Goal: Task Accomplishment & Management: Use online tool/utility

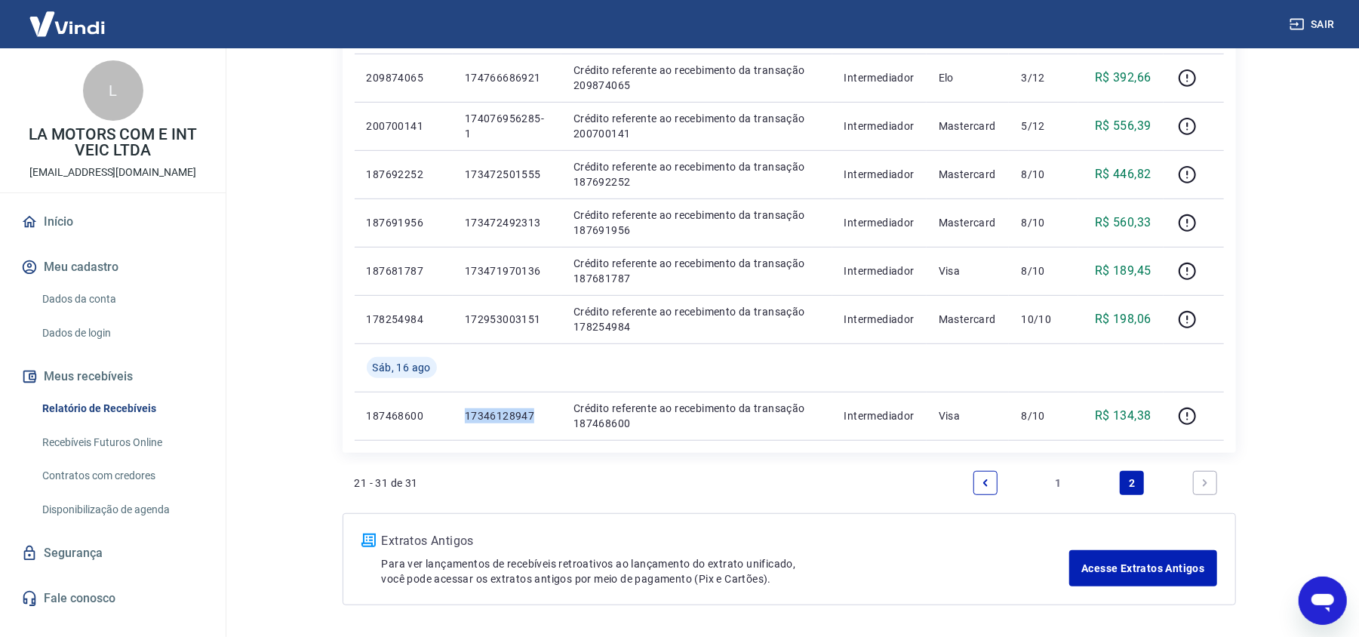
scroll to position [448, 0]
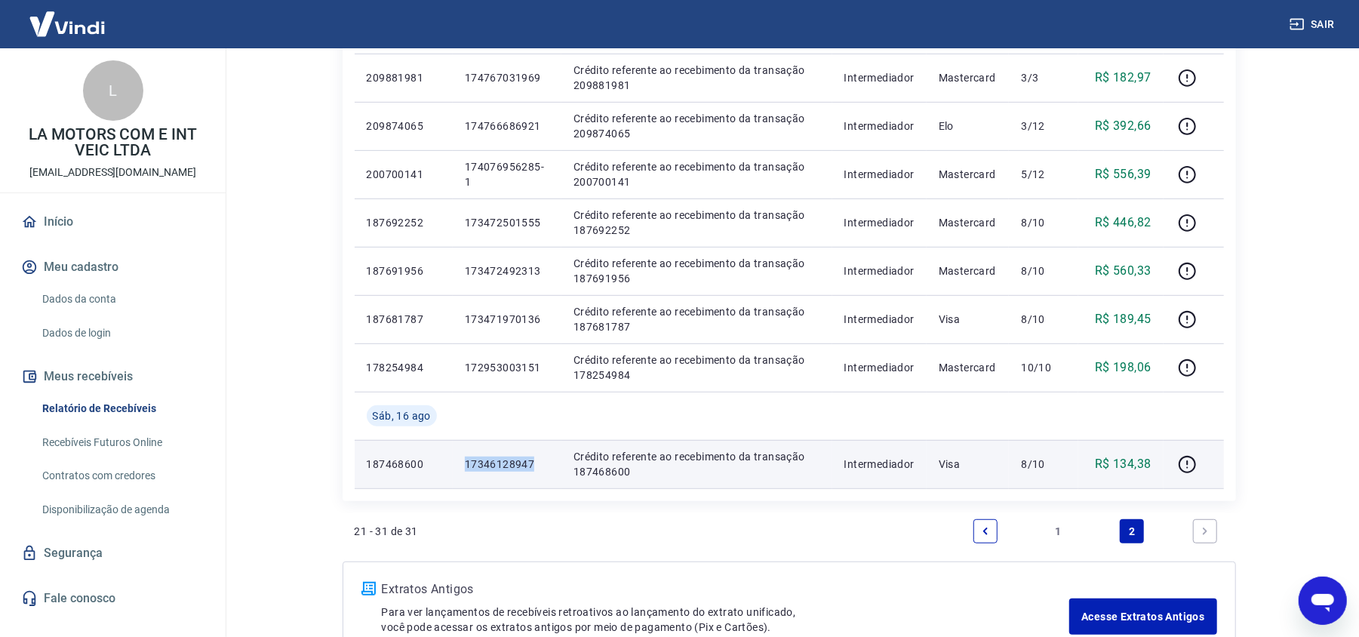
click at [516, 466] on p "17346128947" at bounding box center [507, 463] width 84 height 15
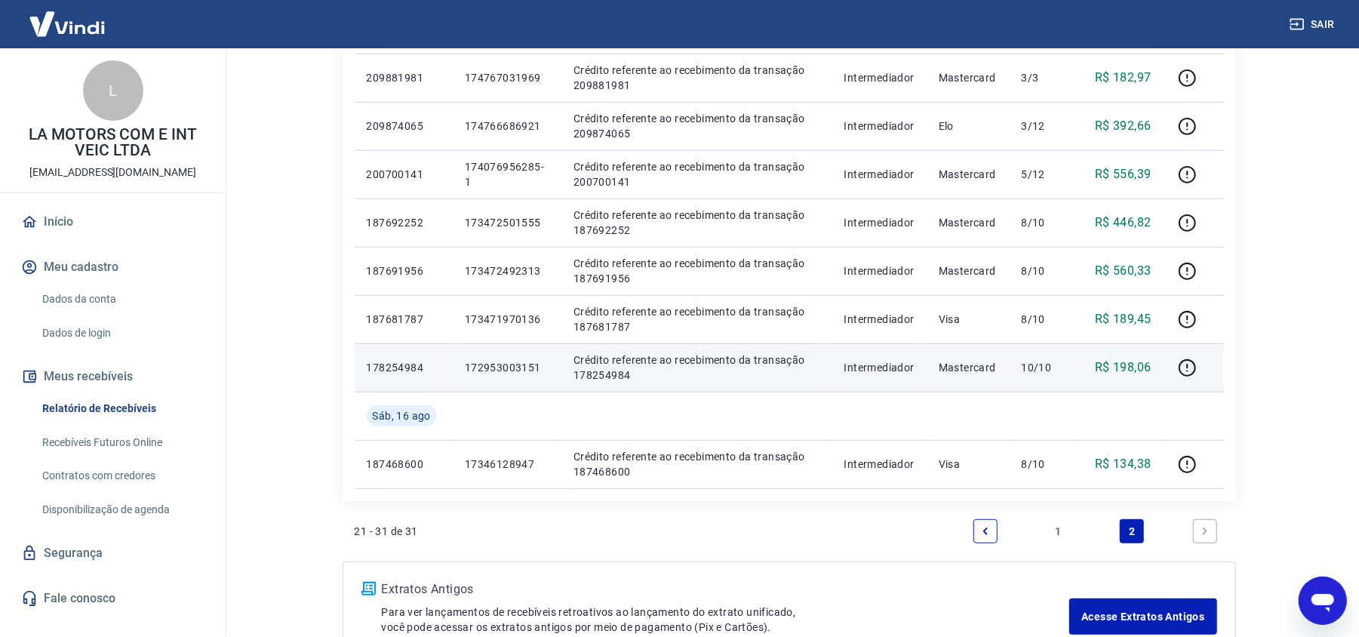
click at [486, 368] on p "172953003151" at bounding box center [507, 367] width 84 height 15
click at [486, 369] on p "172953003151" at bounding box center [507, 367] width 84 height 15
copy p "172953003151"
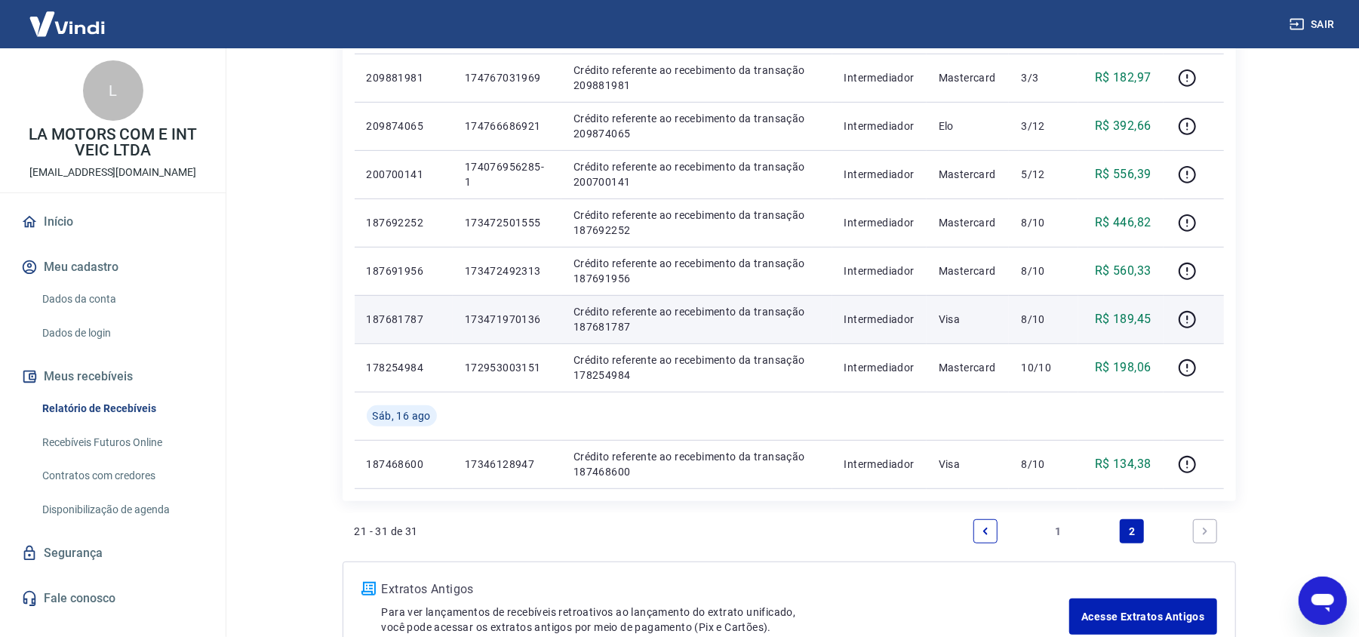
click at [510, 314] on p "173471970136" at bounding box center [507, 319] width 84 height 15
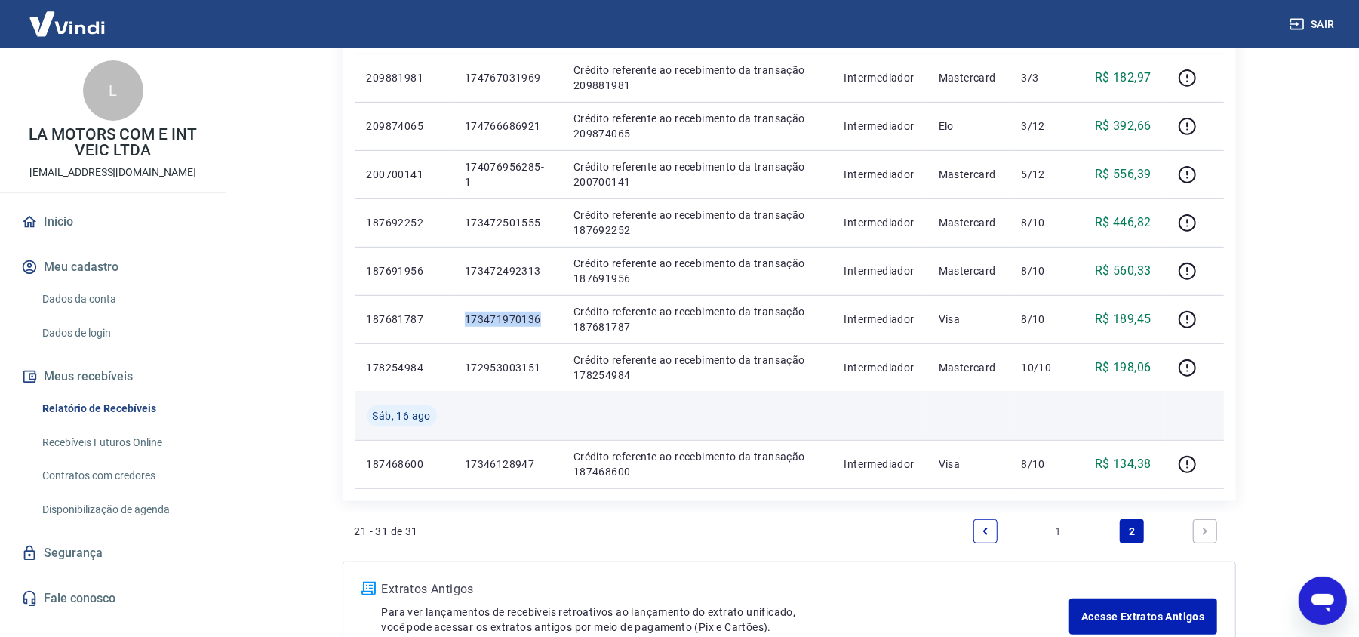
copy p "173471970136"
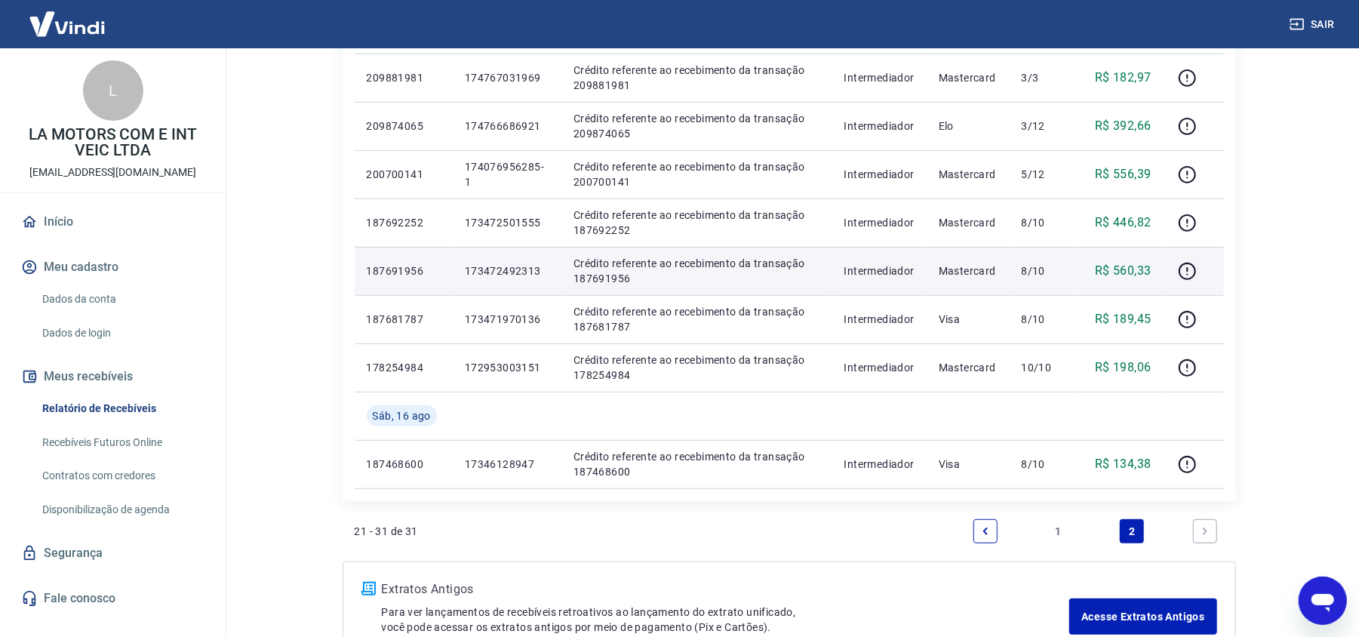
click at [504, 261] on td "173472492313" at bounding box center [507, 271] width 109 height 48
copy p "173472492313"
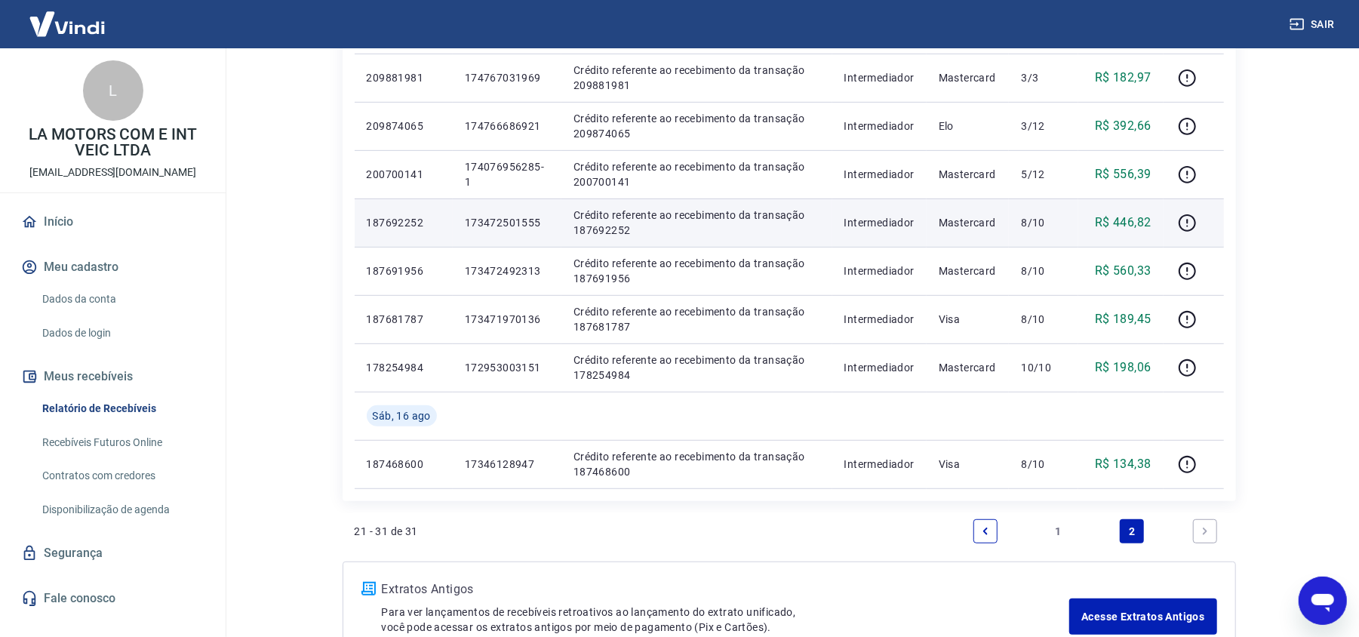
click at [529, 215] on p "173472501555" at bounding box center [507, 222] width 84 height 15
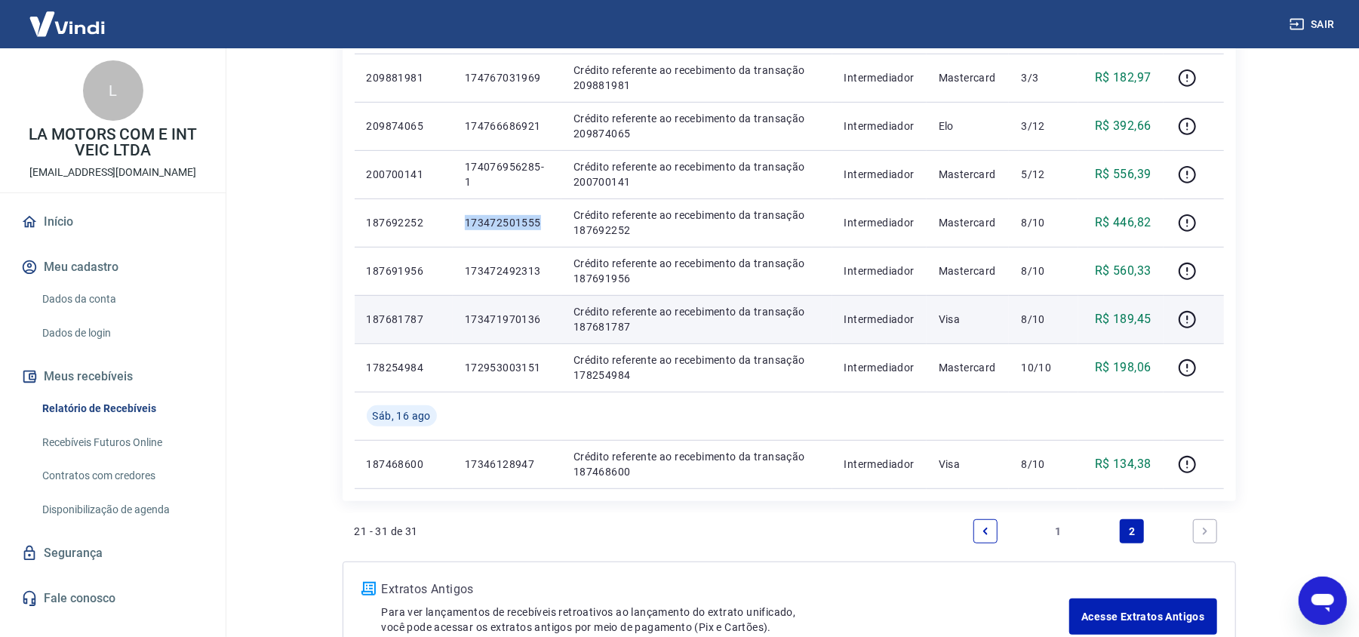
copy p "173472501555"
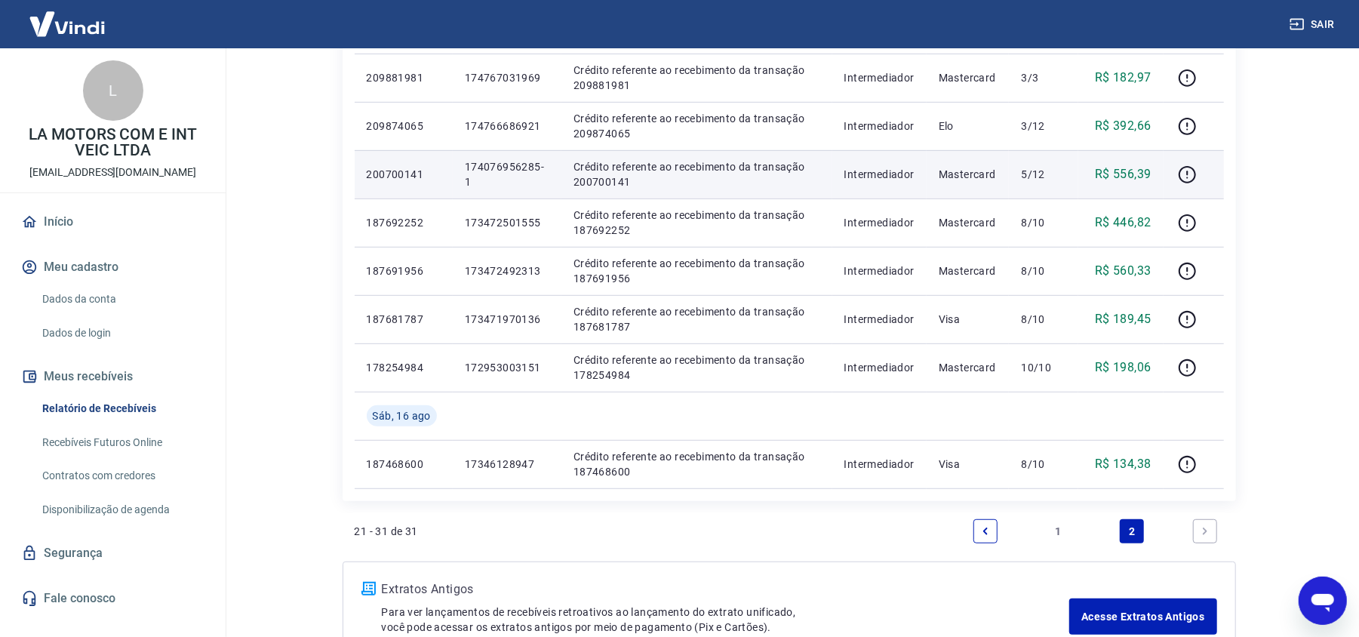
click at [496, 169] on p "174076956285-1" at bounding box center [507, 174] width 84 height 30
copy p "174076956285"
drag, startPoint x: 478, startPoint y: 181, endPoint x: 462, endPoint y: 166, distance: 21.9
click at [462, 166] on td "174076956285-1" at bounding box center [507, 174] width 109 height 48
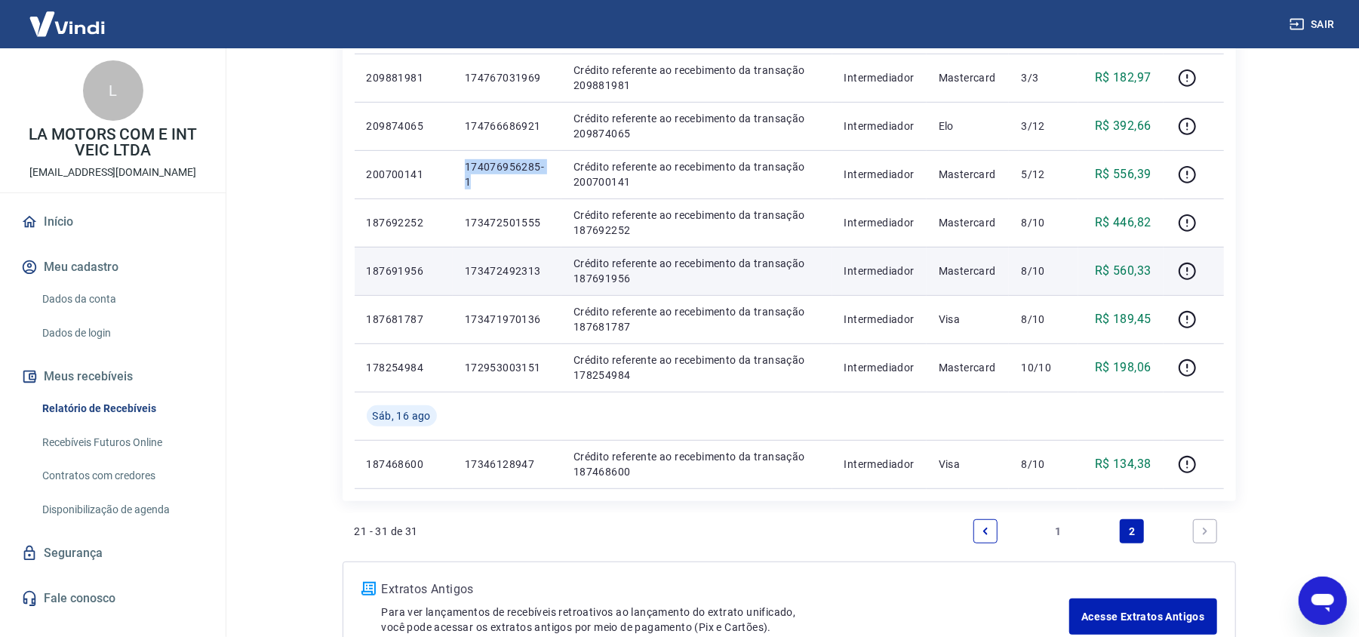
copy p "174076956285-1"
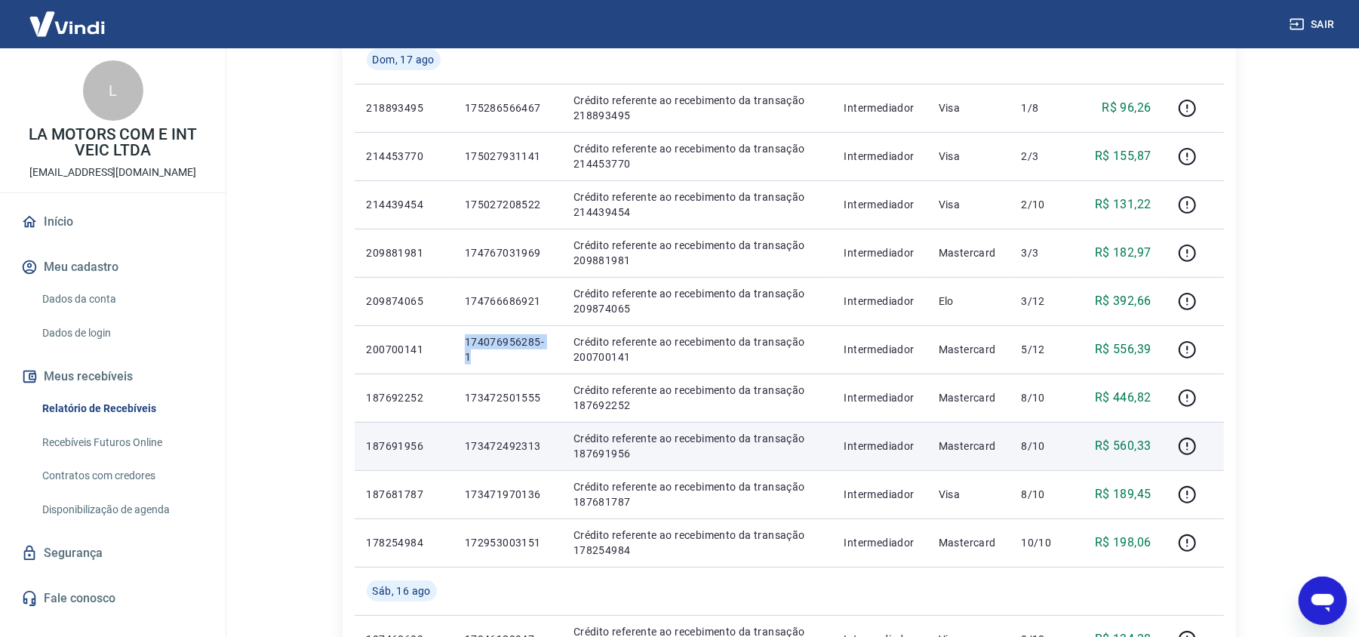
scroll to position [146, 0]
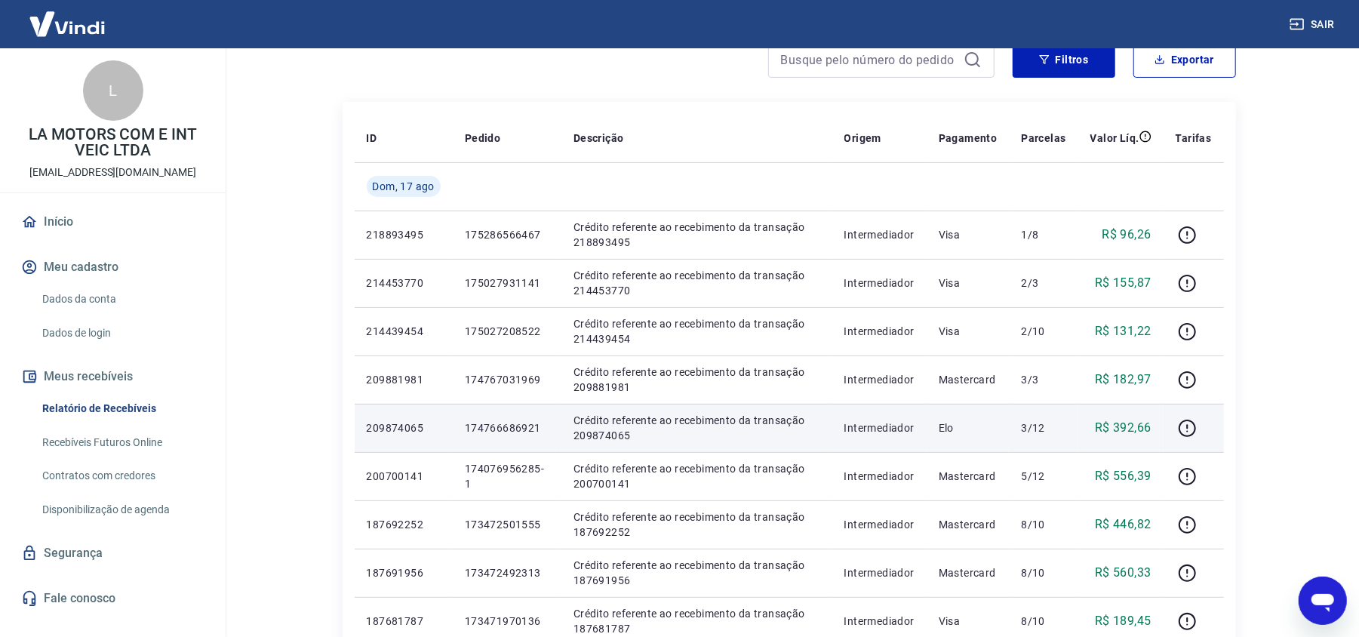
click at [492, 422] on p "174766686921" at bounding box center [507, 427] width 84 height 15
copy p "174766686921"
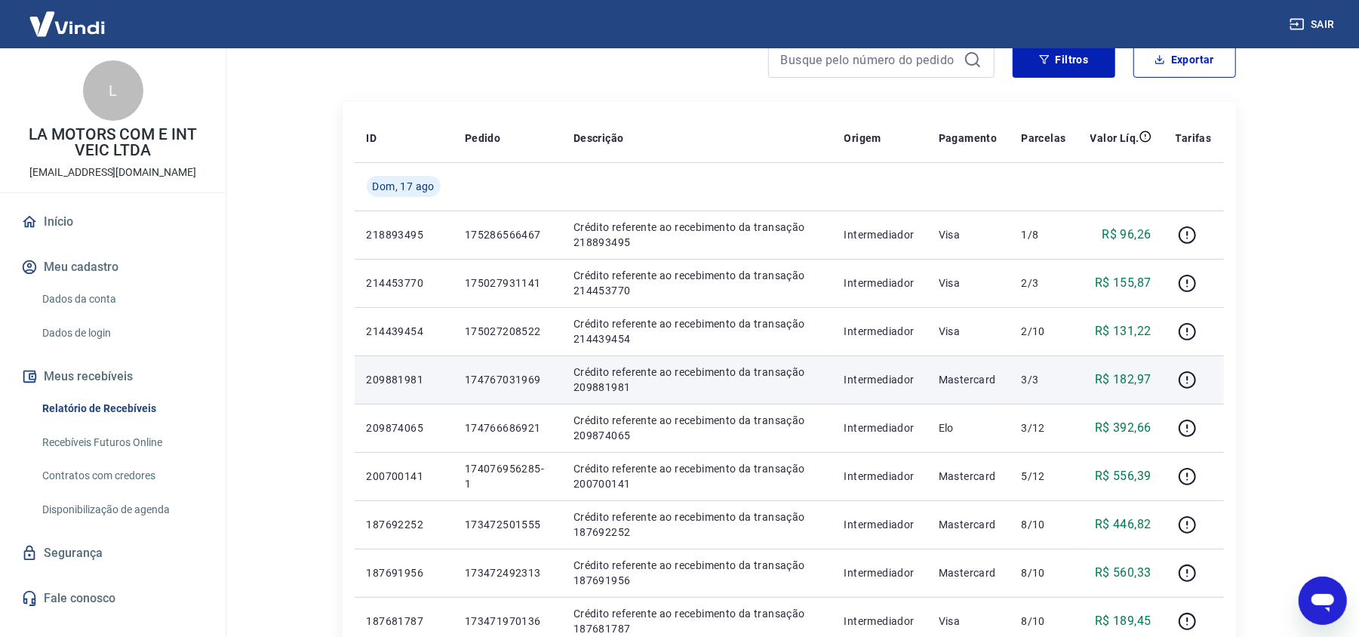
click at [505, 385] on p "174767031969" at bounding box center [507, 379] width 84 height 15
copy p "174767031969"
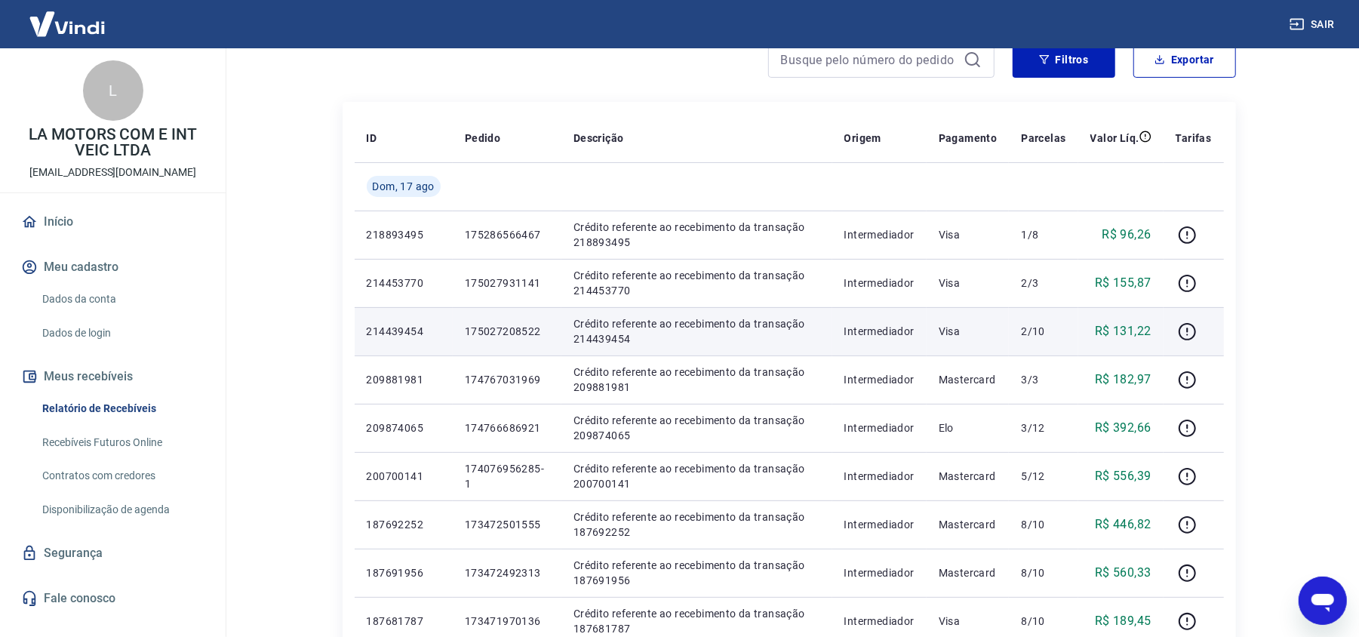
click at [505, 327] on p "175027208522" at bounding box center [507, 331] width 84 height 15
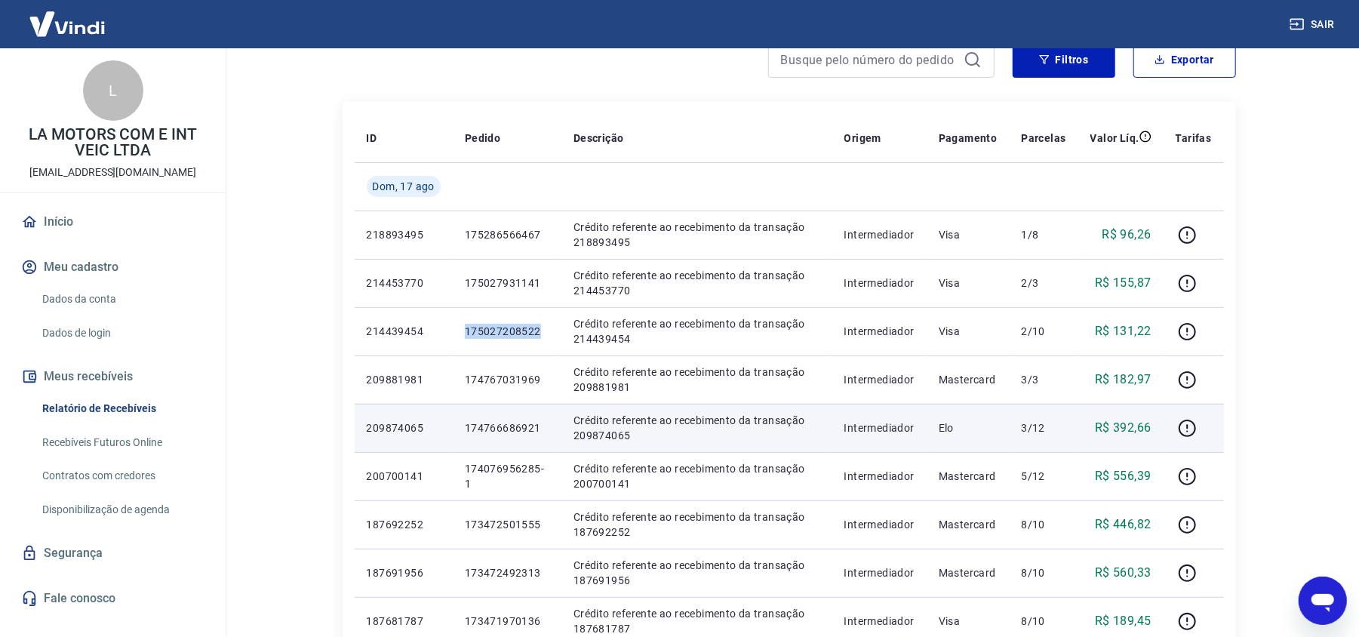
copy p "175027208522"
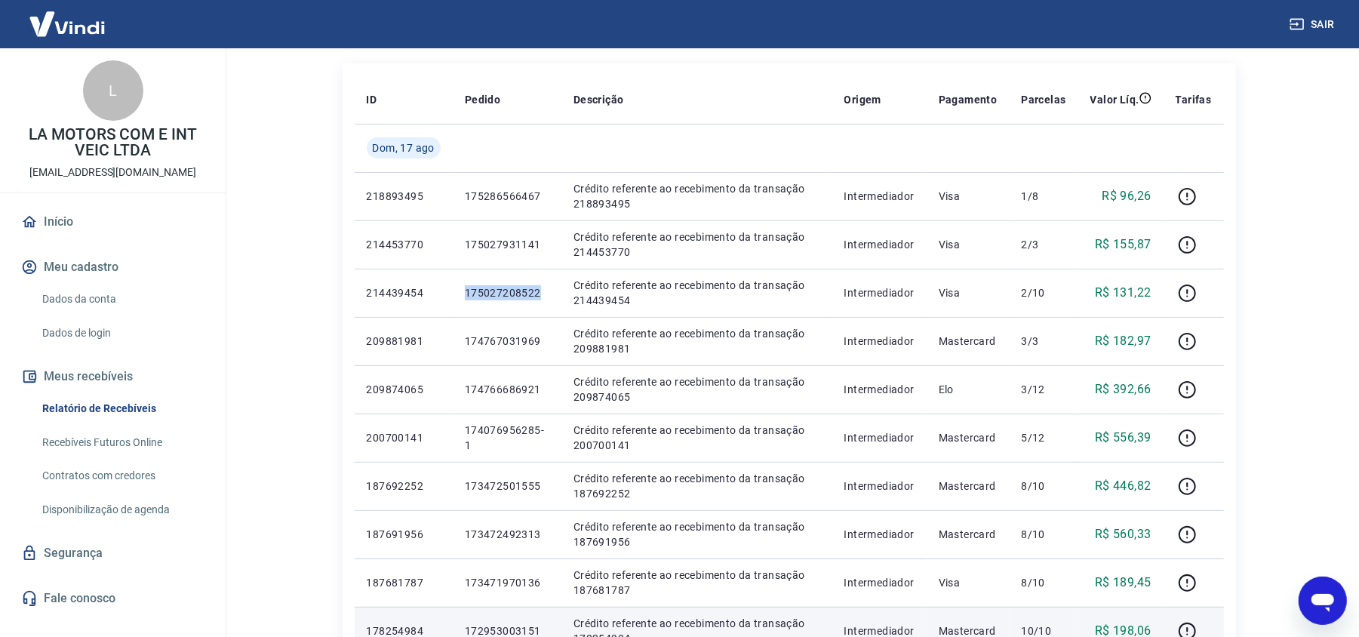
scroll to position [100, 0]
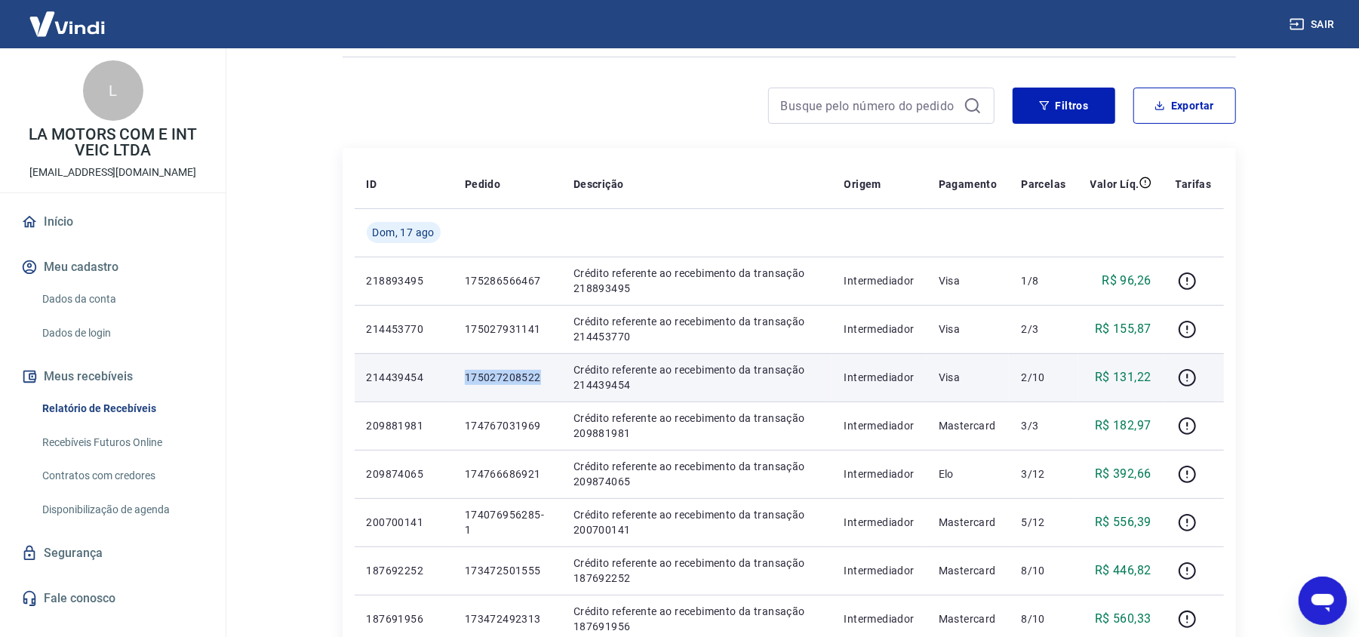
click at [516, 381] on p "175027208522" at bounding box center [507, 377] width 84 height 15
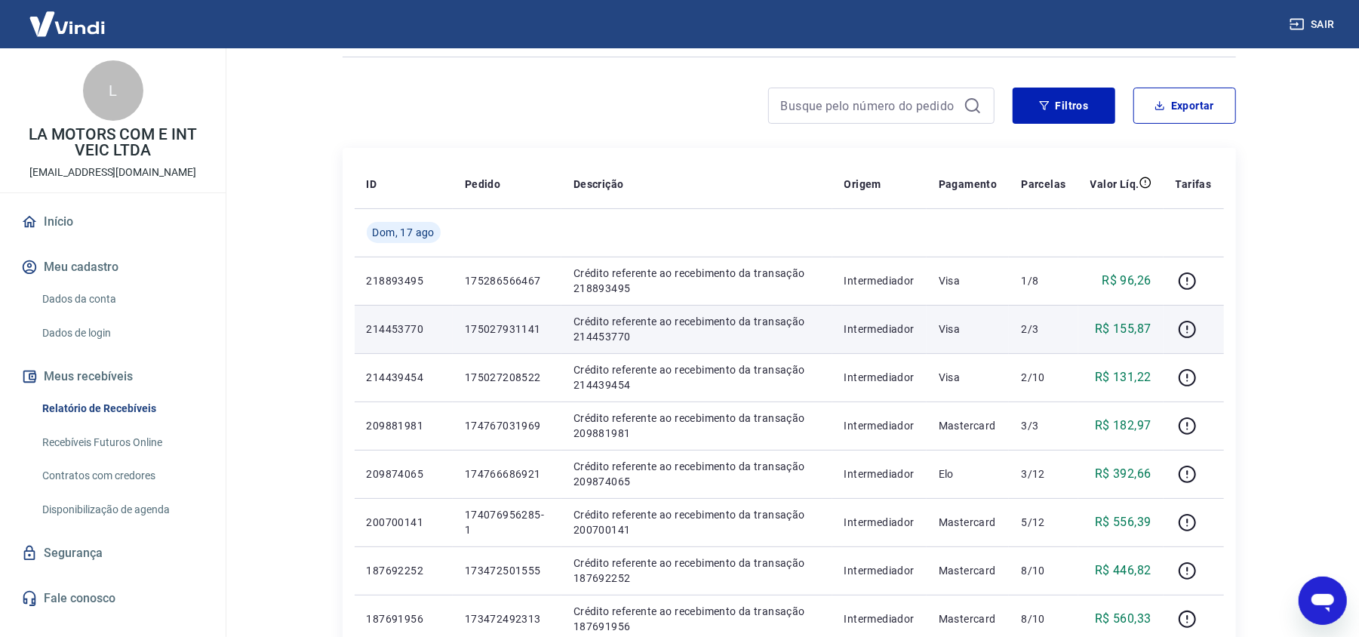
click at [514, 329] on p "175027931141" at bounding box center [507, 328] width 84 height 15
copy p "175027931141"
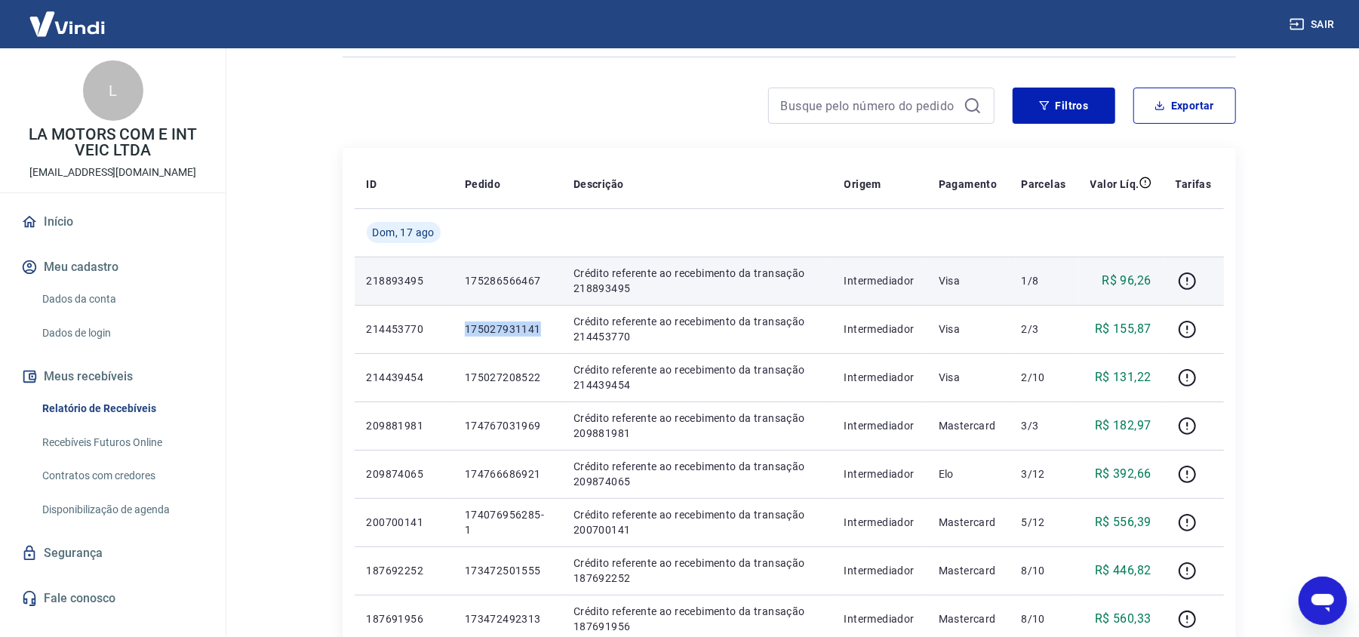
click at [519, 281] on p "175286566467" at bounding box center [507, 280] width 84 height 15
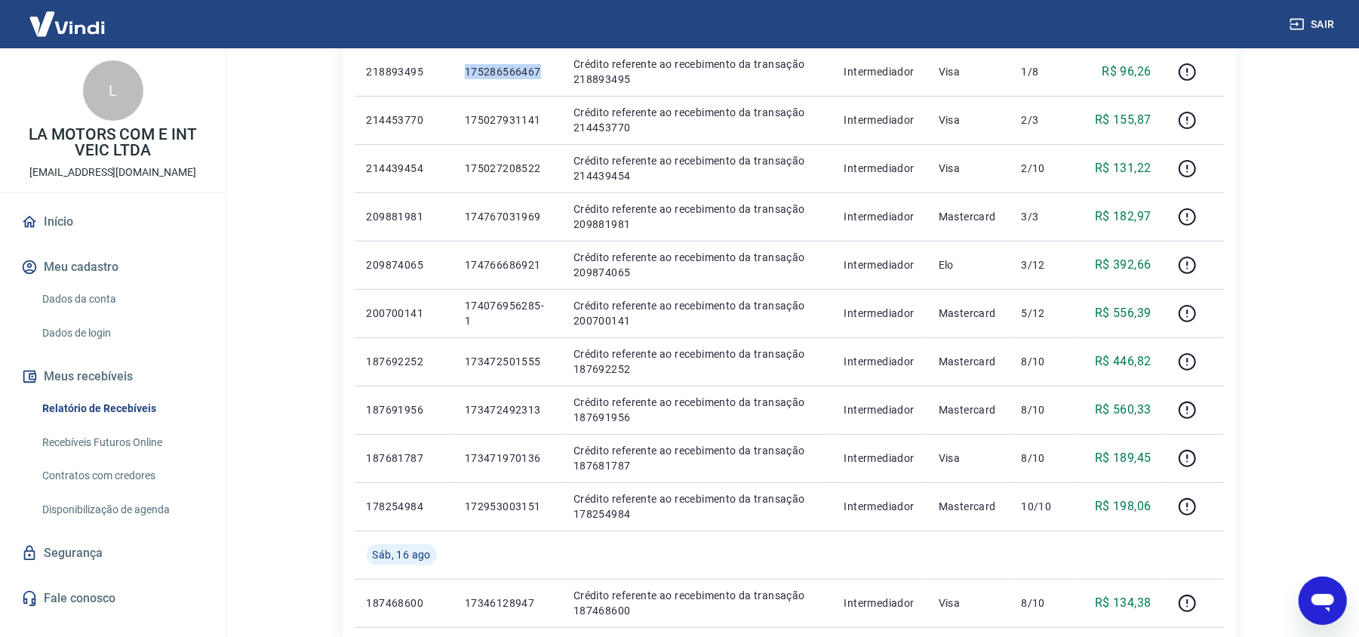
scroll to position [502, 0]
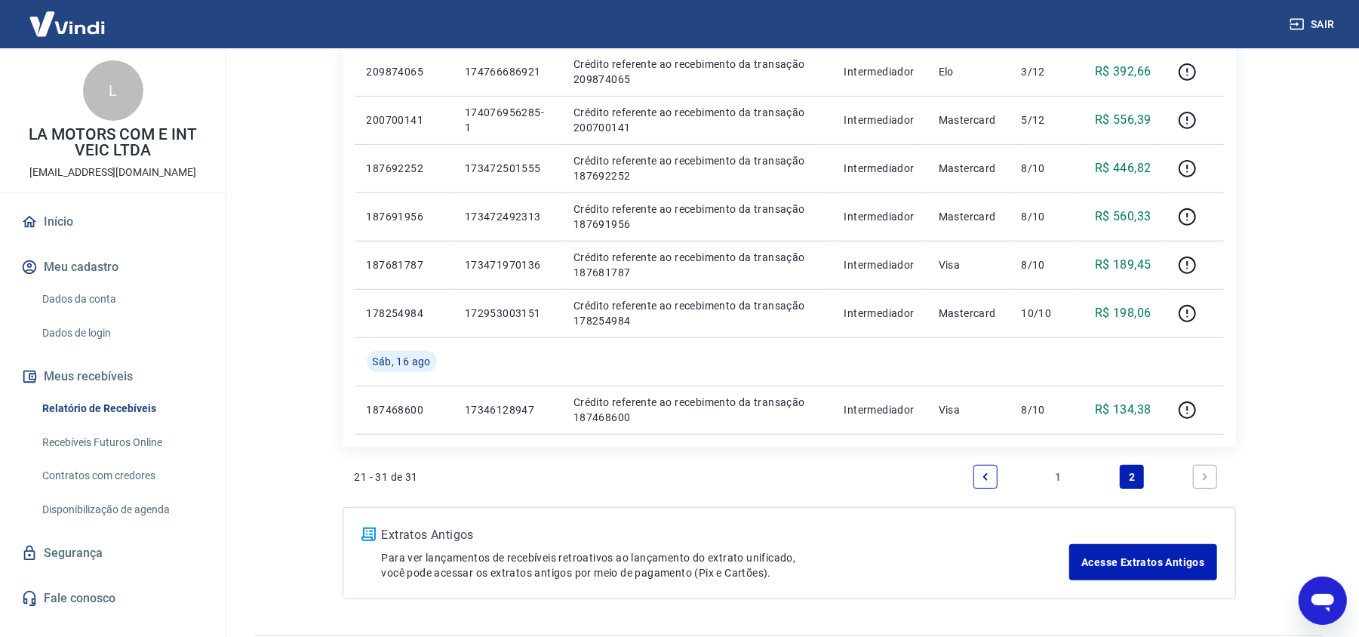
click at [1052, 477] on link "1" at bounding box center [1058, 477] width 24 height 24
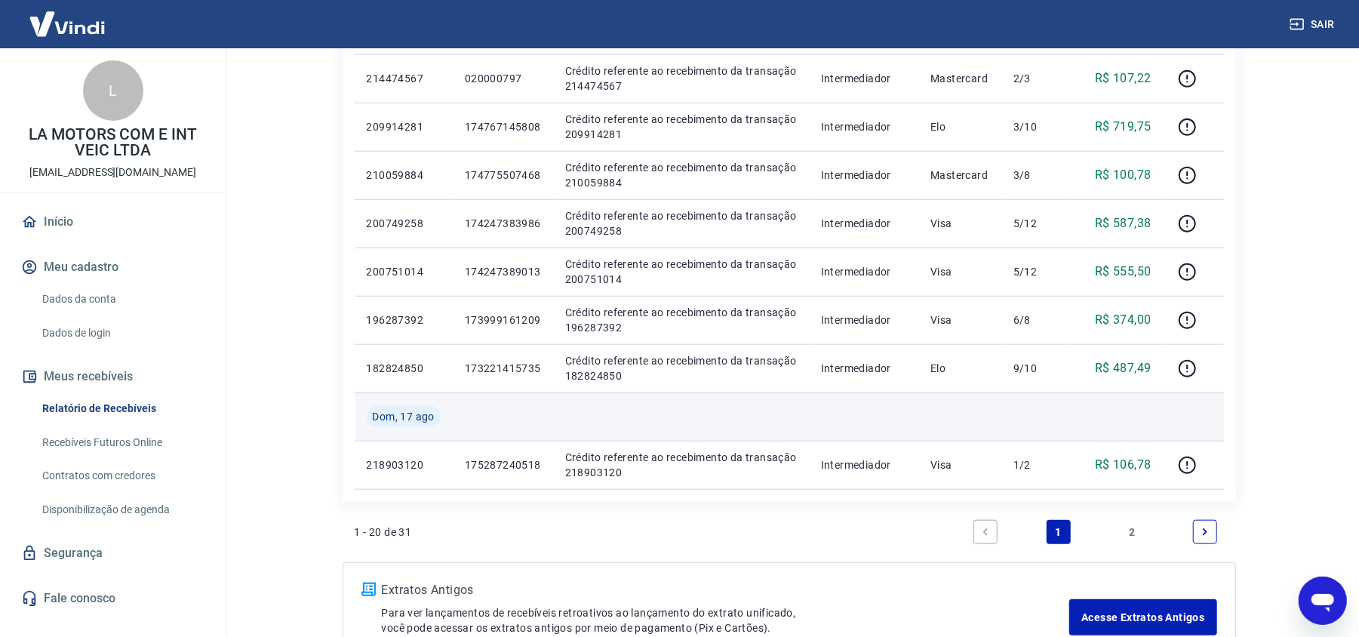
scroll to position [883, 0]
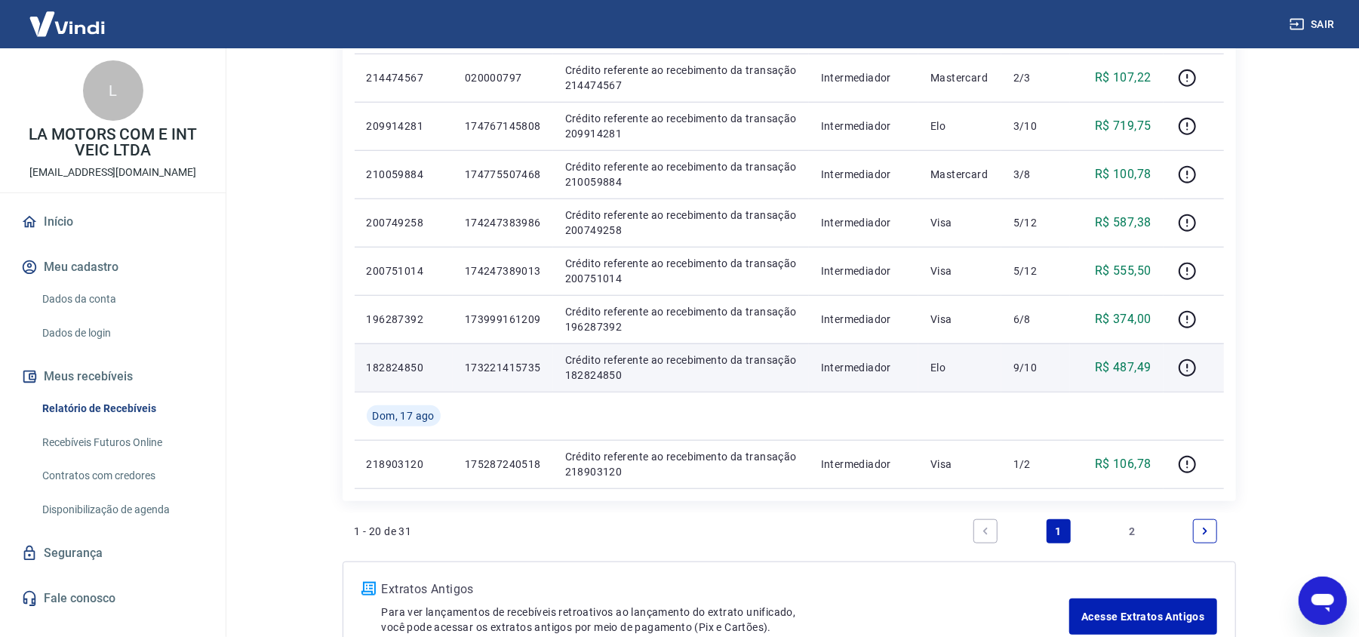
click at [501, 372] on p "173221415735" at bounding box center [503, 367] width 76 height 15
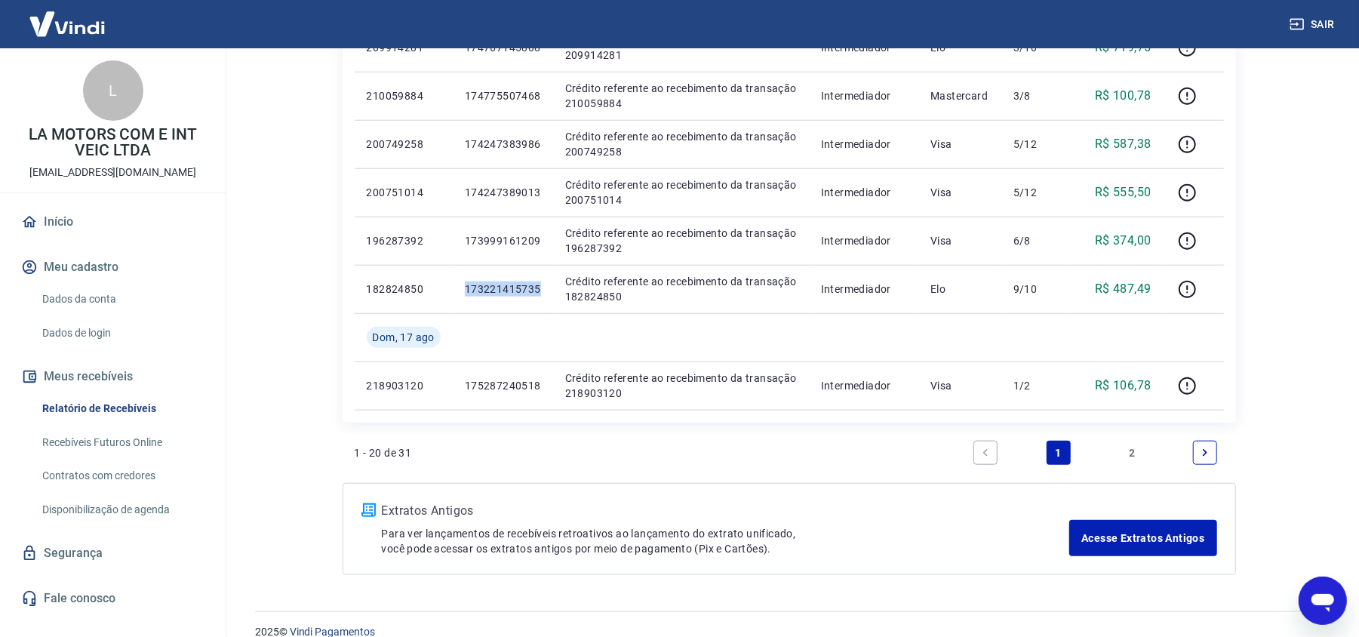
scroll to position [984, 0]
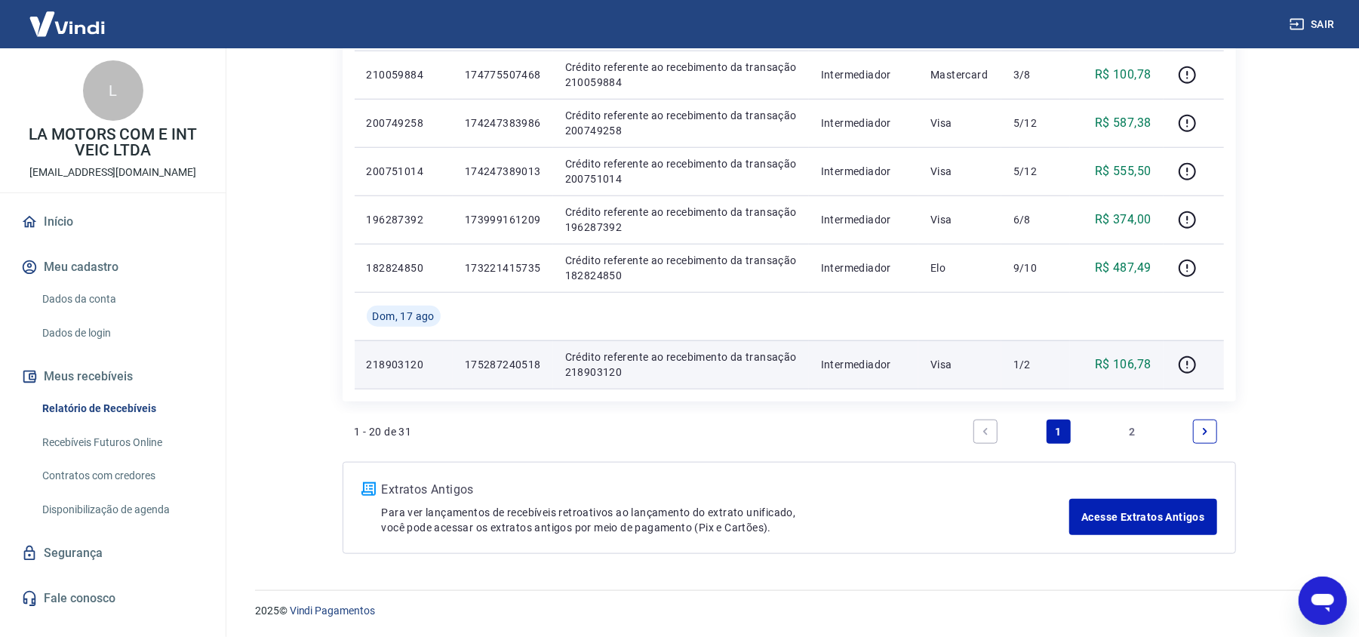
click at [492, 367] on p "175287240518" at bounding box center [503, 364] width 76 height 15
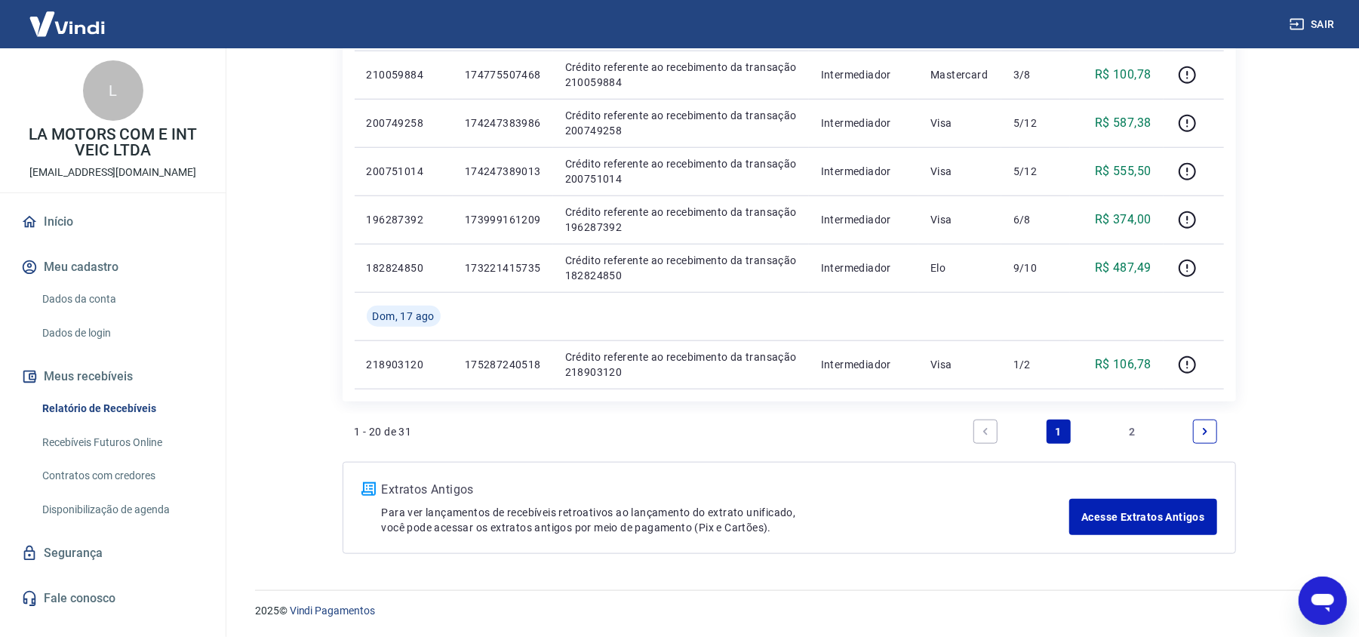
click at [1124, 441] on link "2" at bounding box center [1131, 431] width 24 height 24
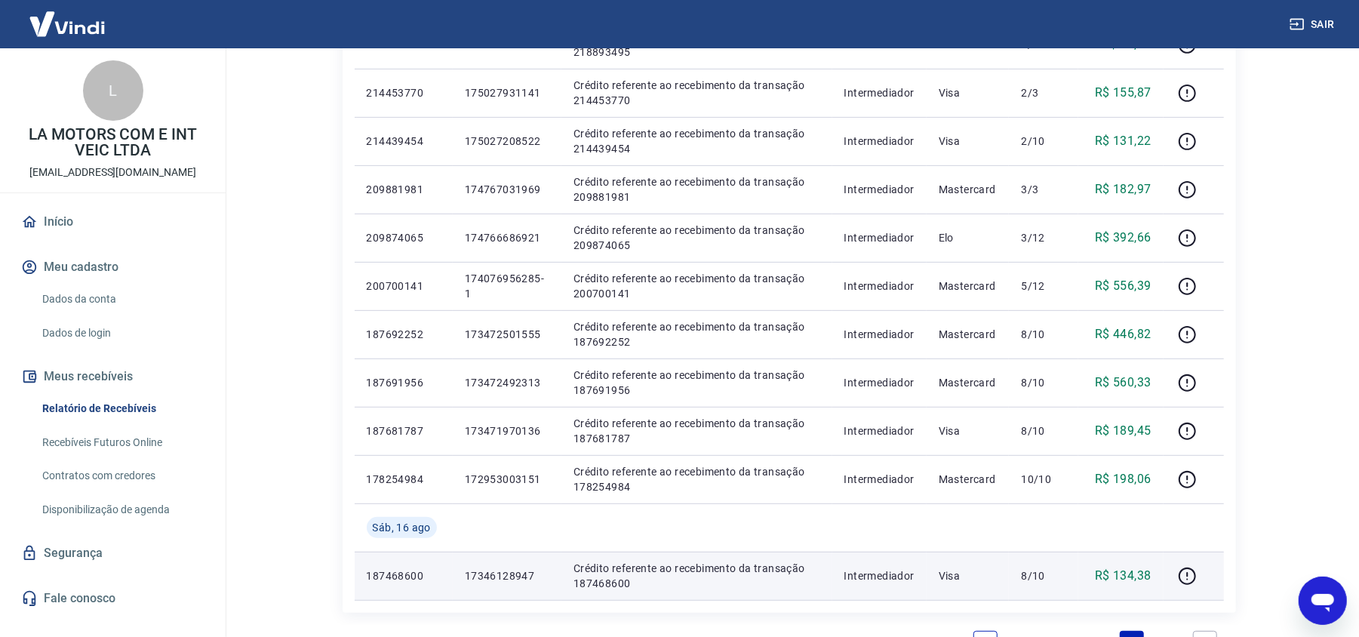
scroll to position [302, 0]
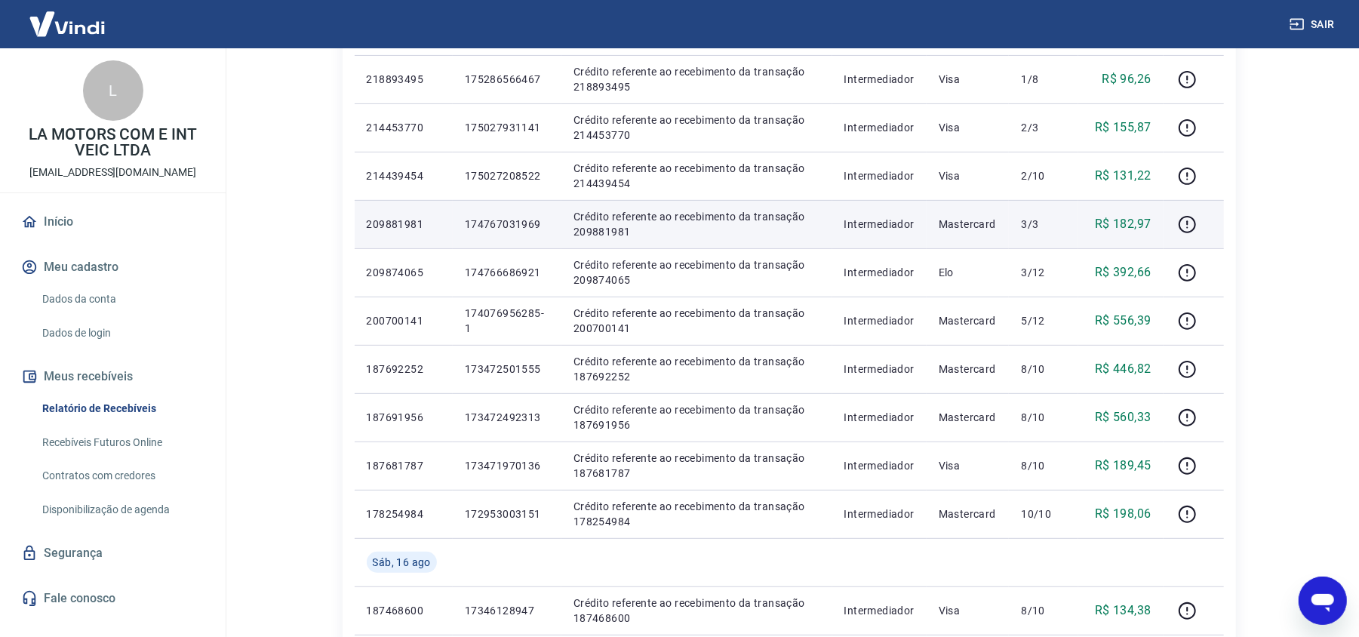
click at [514, 230] on p "174767031969" at bounding box center [507, 223] width 84 height 15
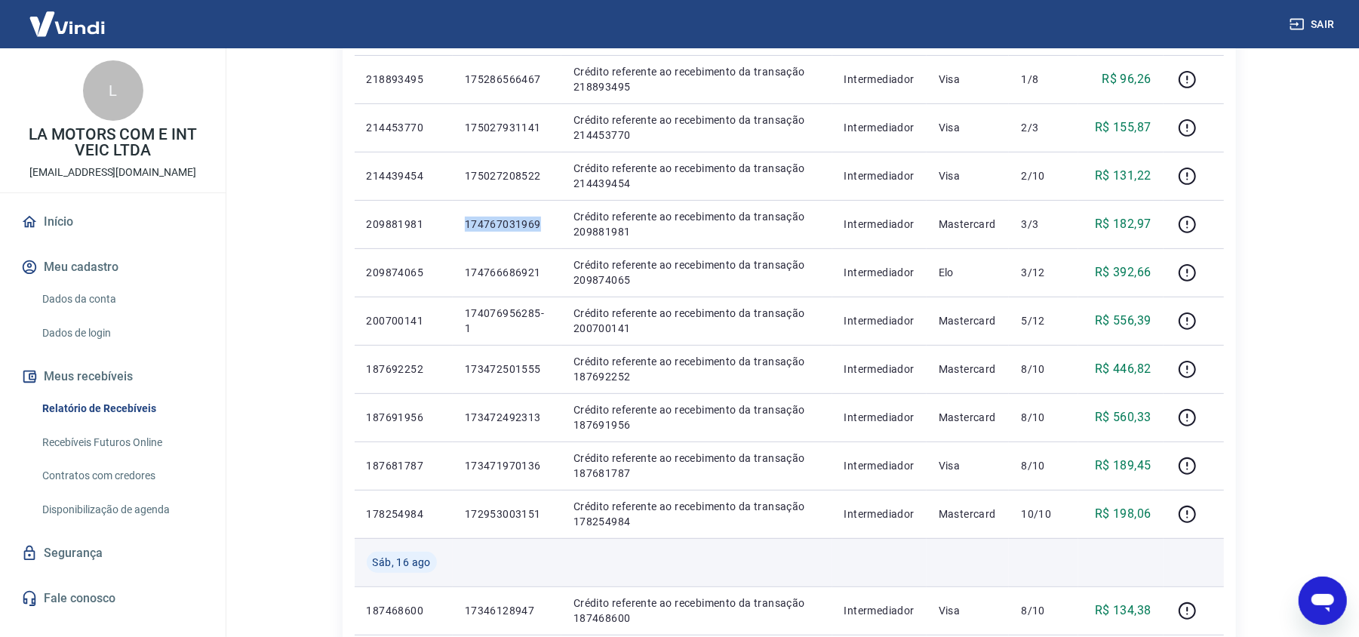
scroll to position [402, 0]
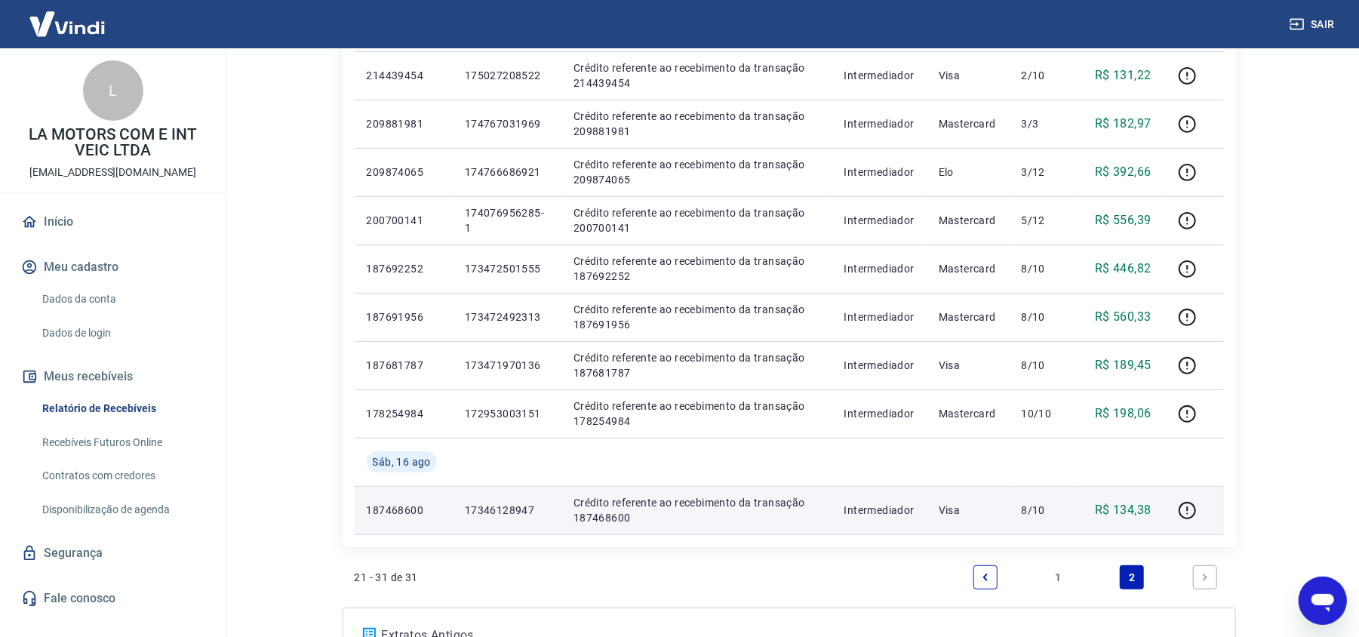
click at [520, 504] on p "17346128947" at bounding box center [507, 509] width 84 height 15
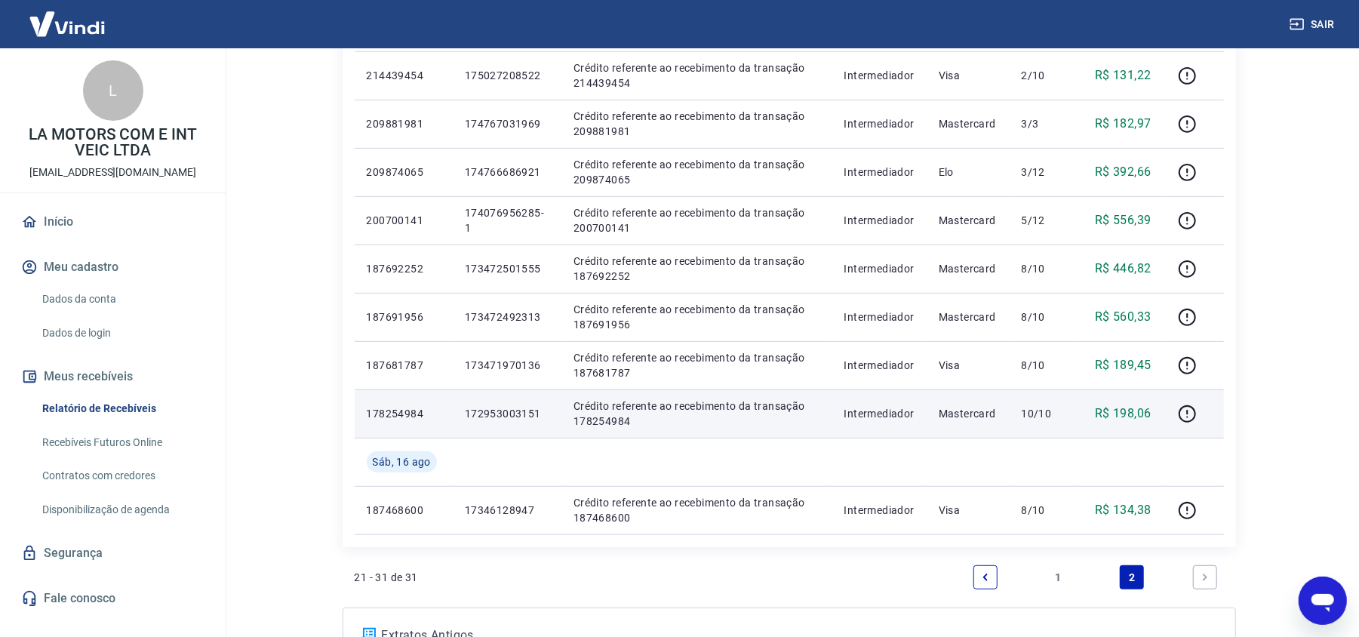
click at [514, 411] on p "172953003151" at bounding box center [507, 413] width 84 height 15
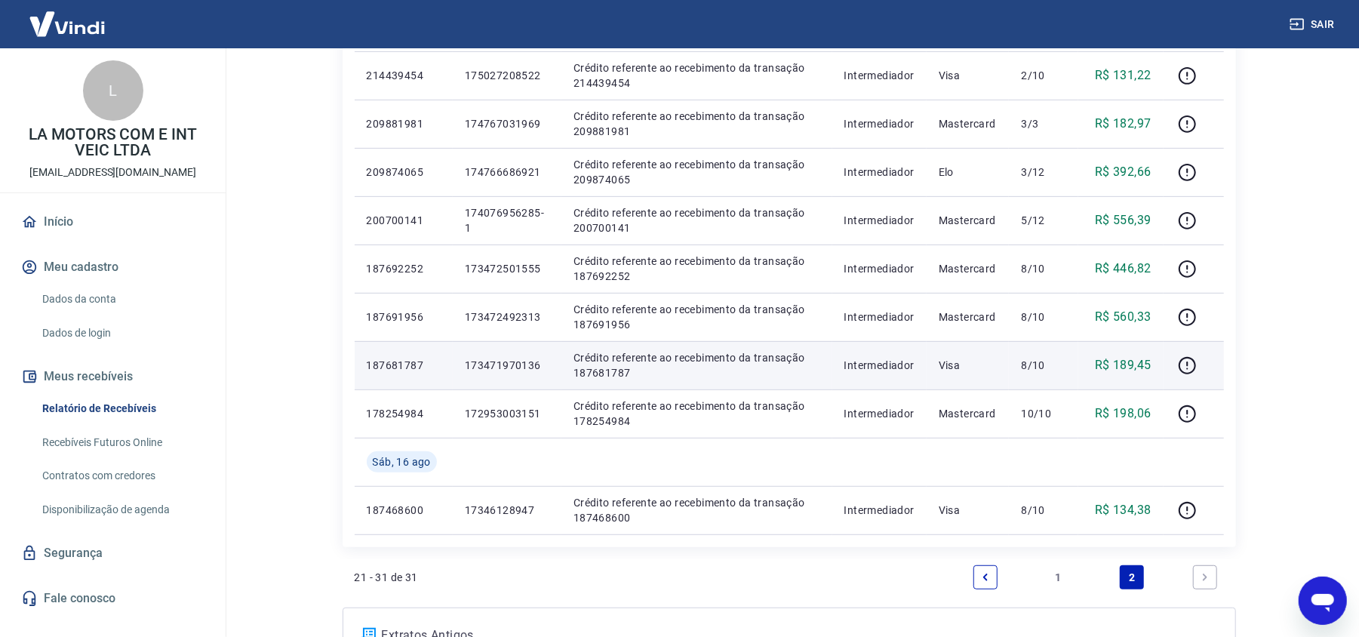
click at [523, 360] on p "173471970136" at bounding box center [507, 365] width 84 height 15
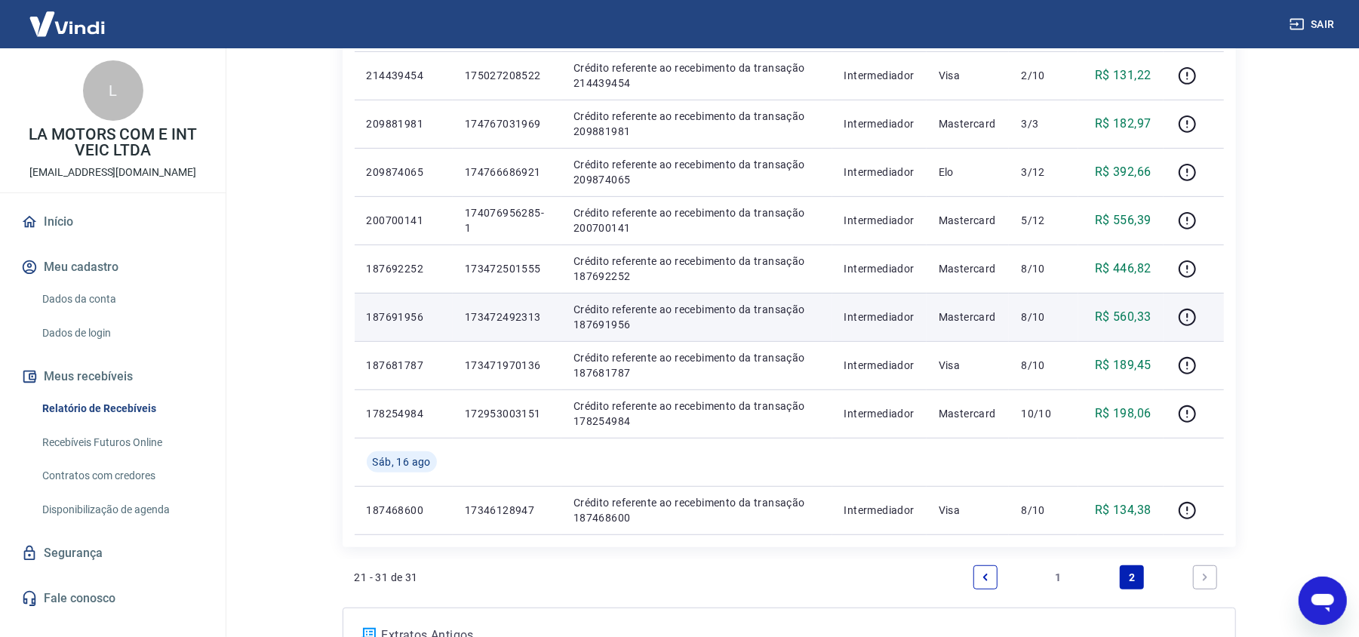
click at [514, 324] on p "173472492313" at bounding box center [507, 316] width 84 height 15
click at [514, 320] on p "173472492313" at bounding box center [507, 316] width 84 height 15
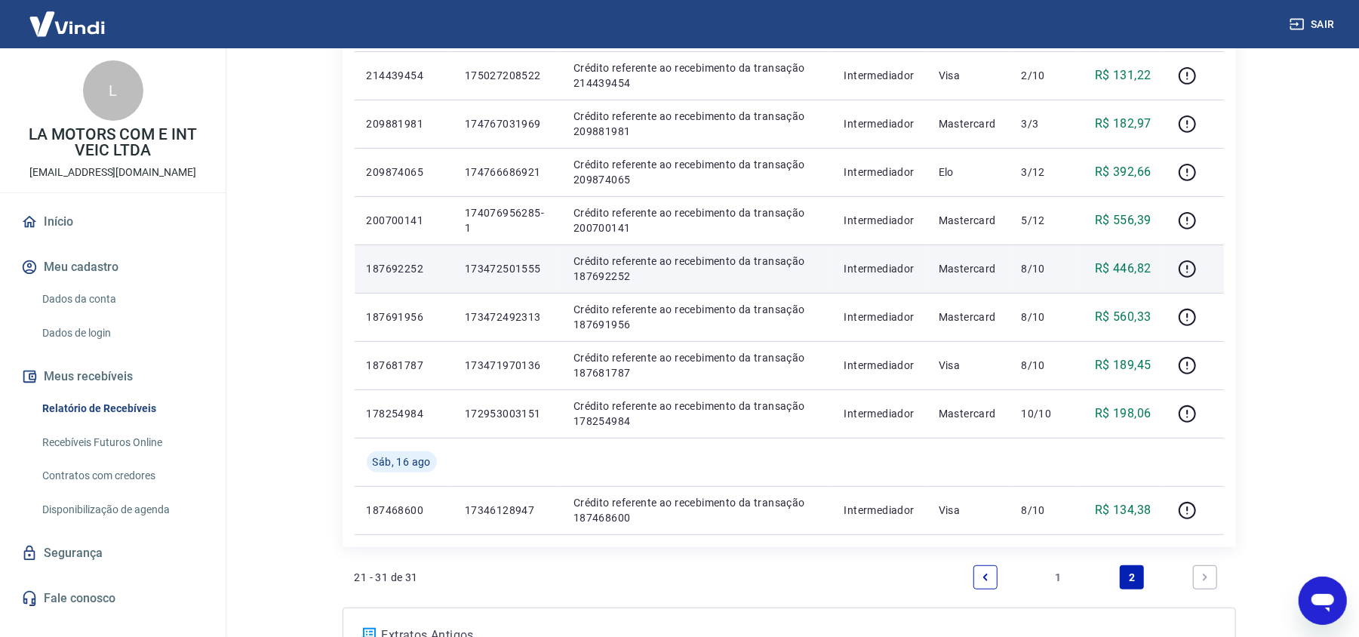
click at [510, 275] on p "173472501555" at bounding box center [507, 268] width 84 height 15
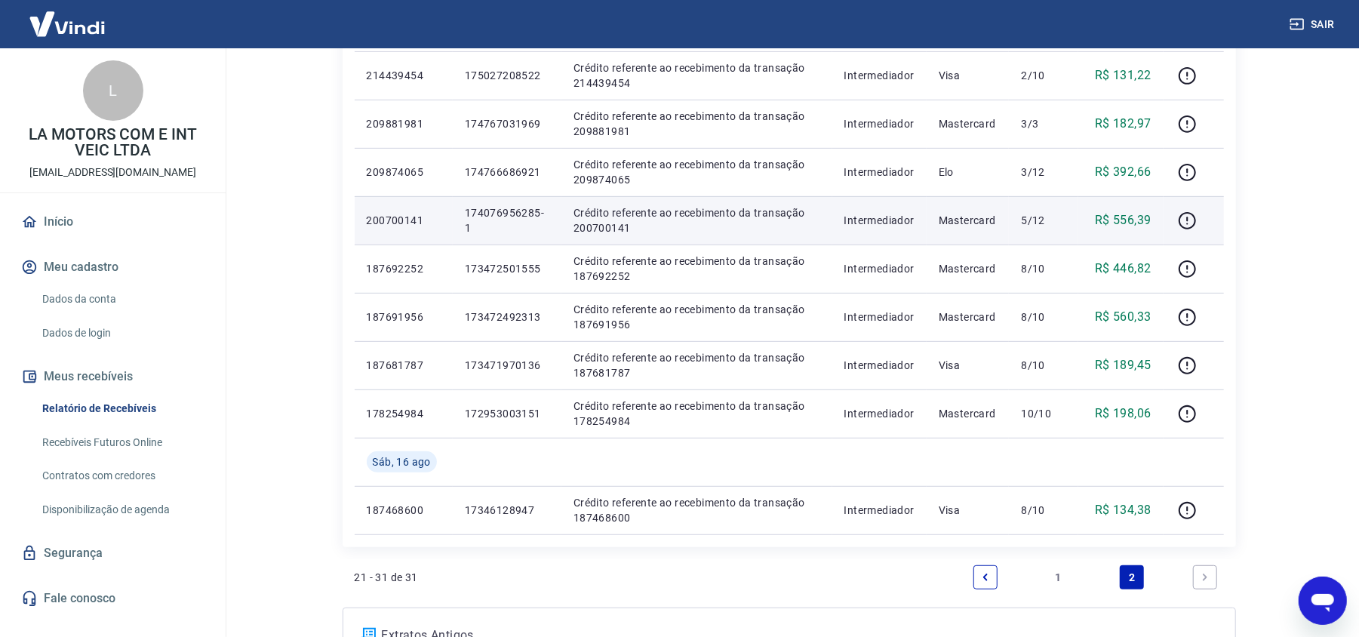
click at [517, 213] on p "174076956285-1" at bounding box center [507, 220] width 84 height 30
click at [475, 224] on p "174076956285-1" at bounding box center [507, 220] width 84 height 30
drag, startPoint x: 466, startPoint y: 220, endPoint x: 459, endPoint y: 209, distance: 13.2
click at [459, 209] on td "174076956285-1" at bounding box center [507, 220] width 109 height 48
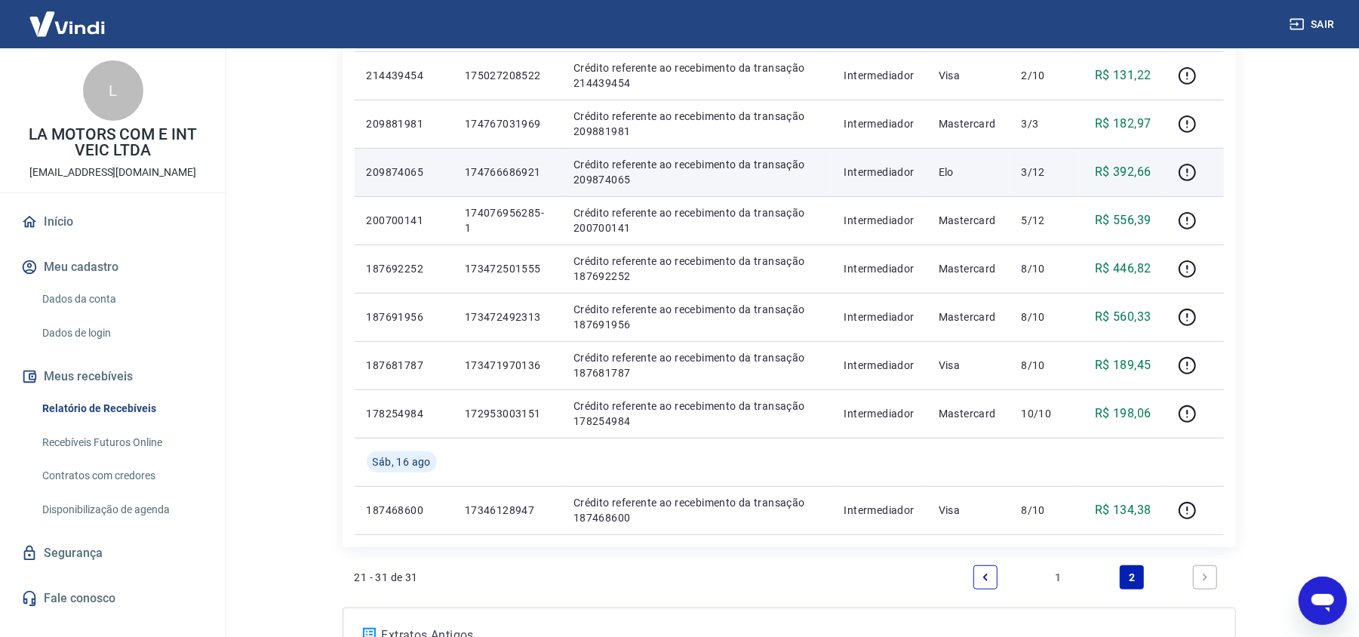
click at [493, 167] on p "174766686921" at bounding box center [507, 171] width 84 height 15
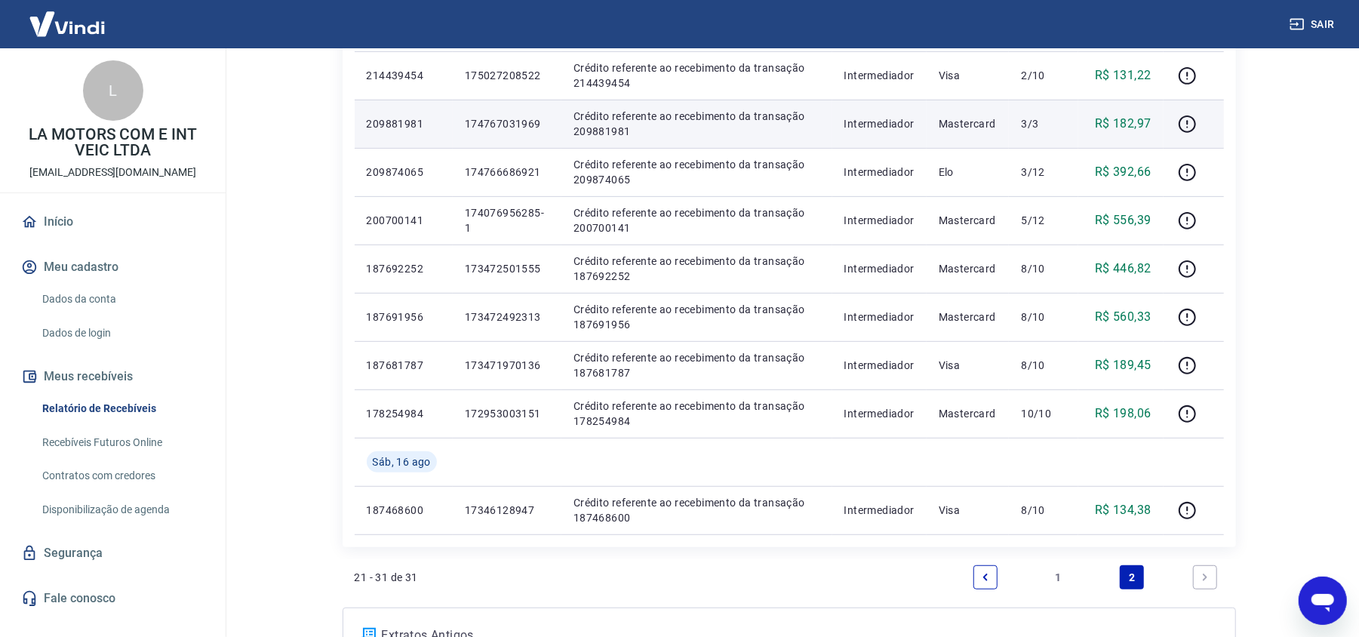
click at [502, 118] on p "174767031969" at bounding box center [507, 123] width 84 height 15
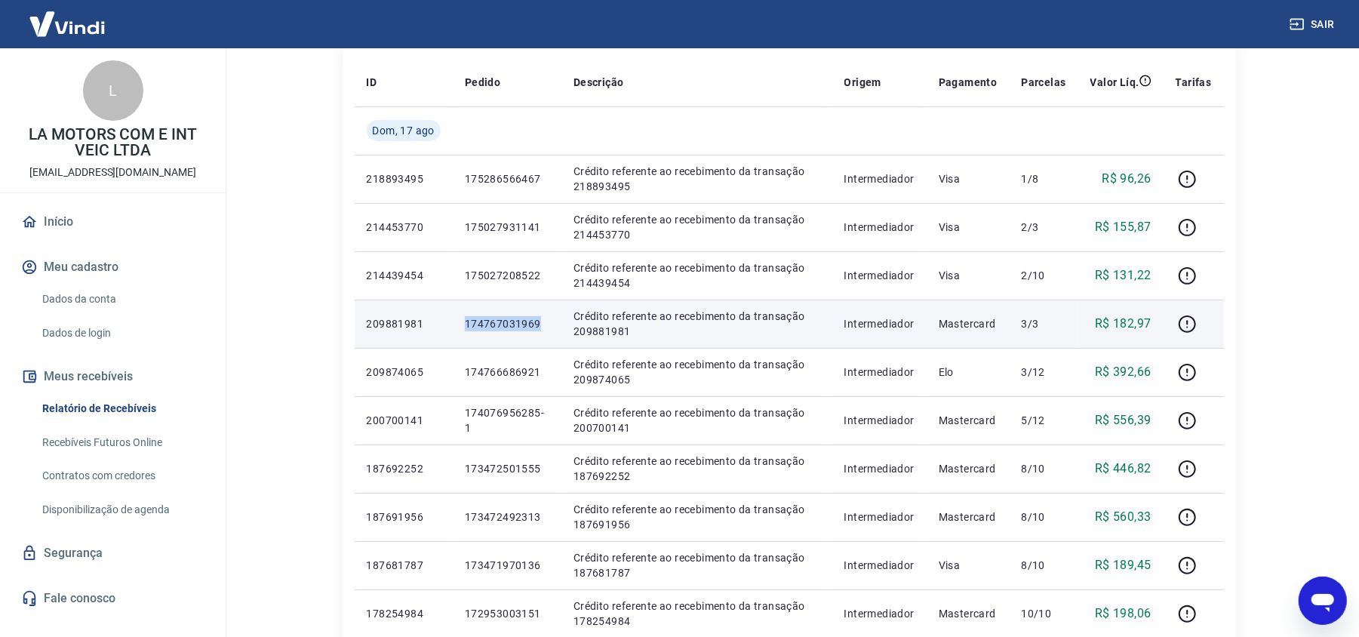
scroll to position [201, 0]
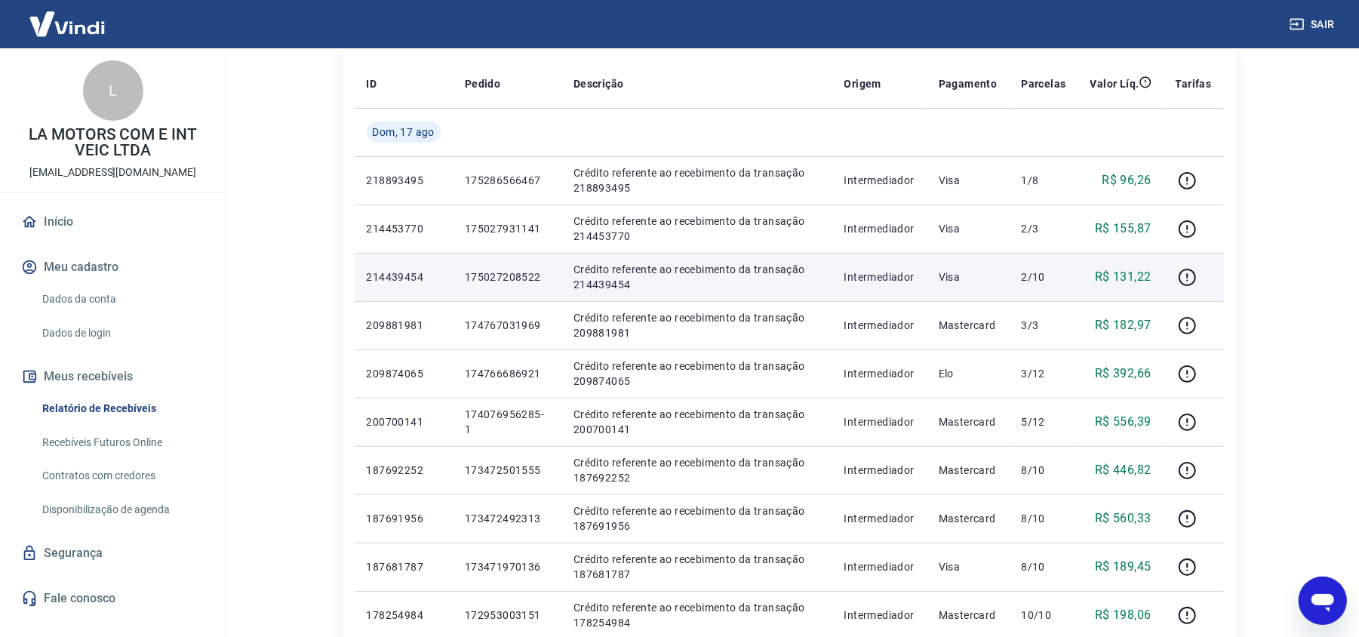
click at [489, 275] on p "175027208522" at bounding box center [507, 276] width 84 height 15
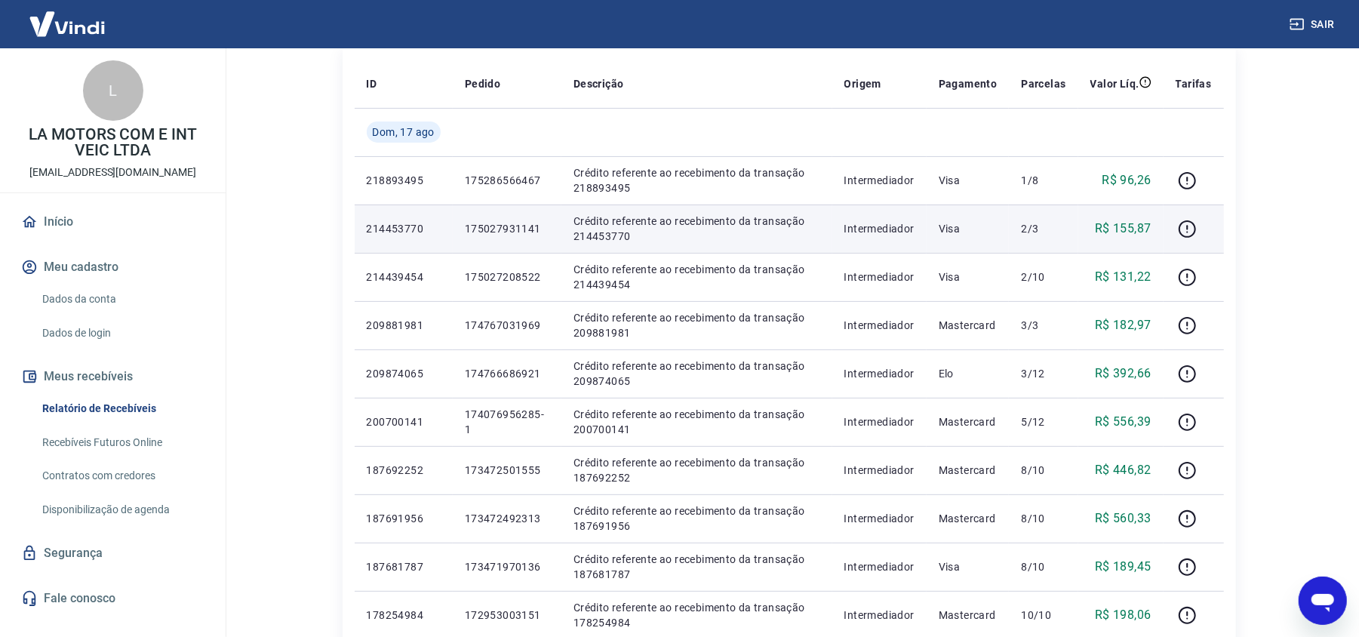
click at [466, 213] on td "175027931141" at bounding box center [507, 228] width 109 height 48
click at [487, 224] on p "175027931141" at bounding box center [507, 228] width 84 height 15
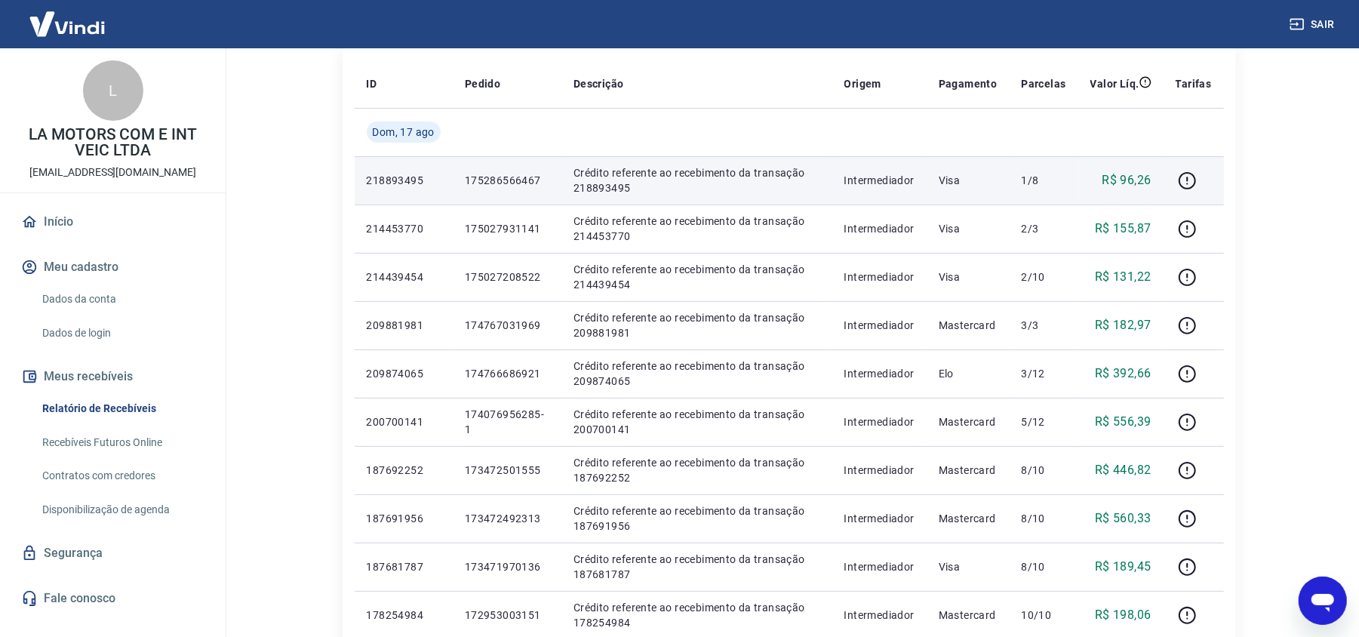
click at [507, 173] on p "175286566467" at bounding box center [507, 180] width 84 height 15
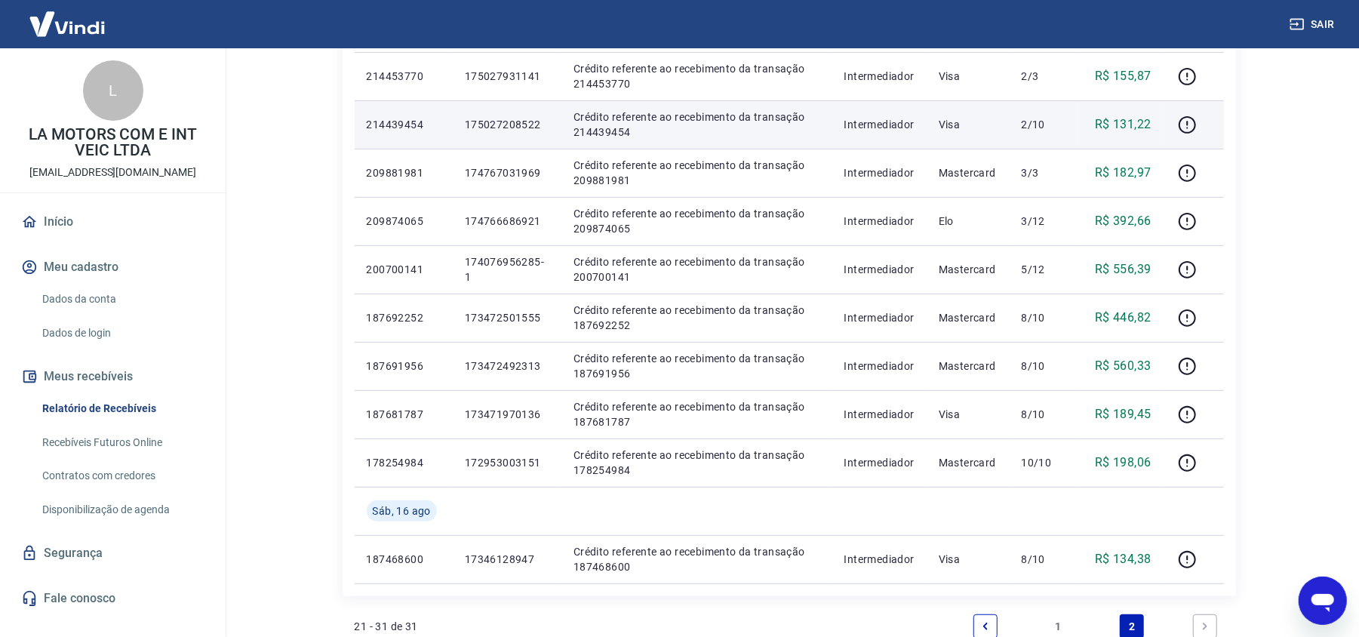
scroll to position [549, 0]
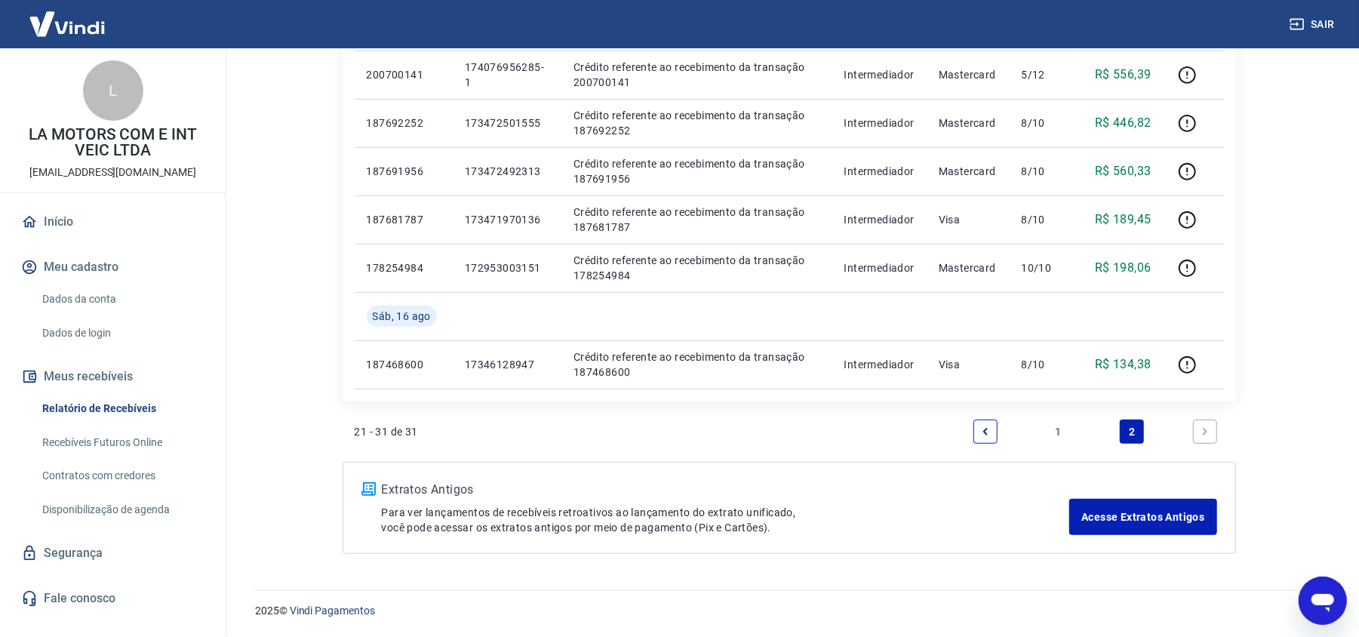
click at [1059, 437] on link "1" at bounding box center [1058, 431] width 24 height 24
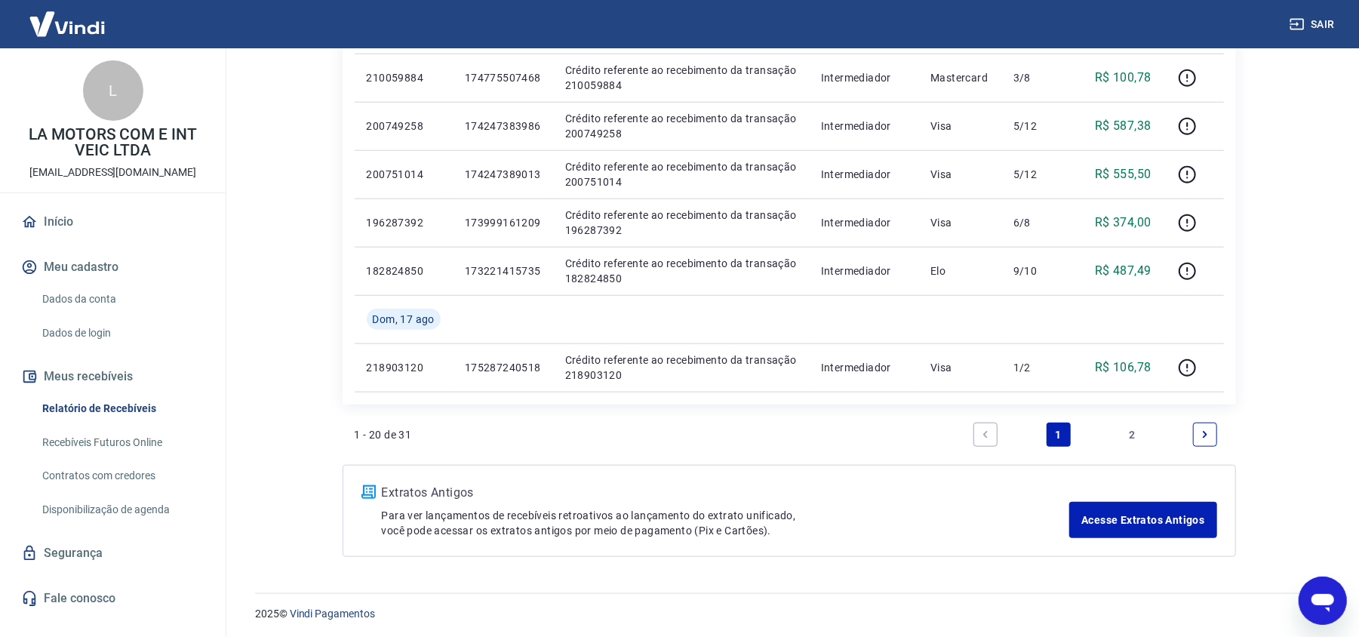
scroll to position [984, 0]
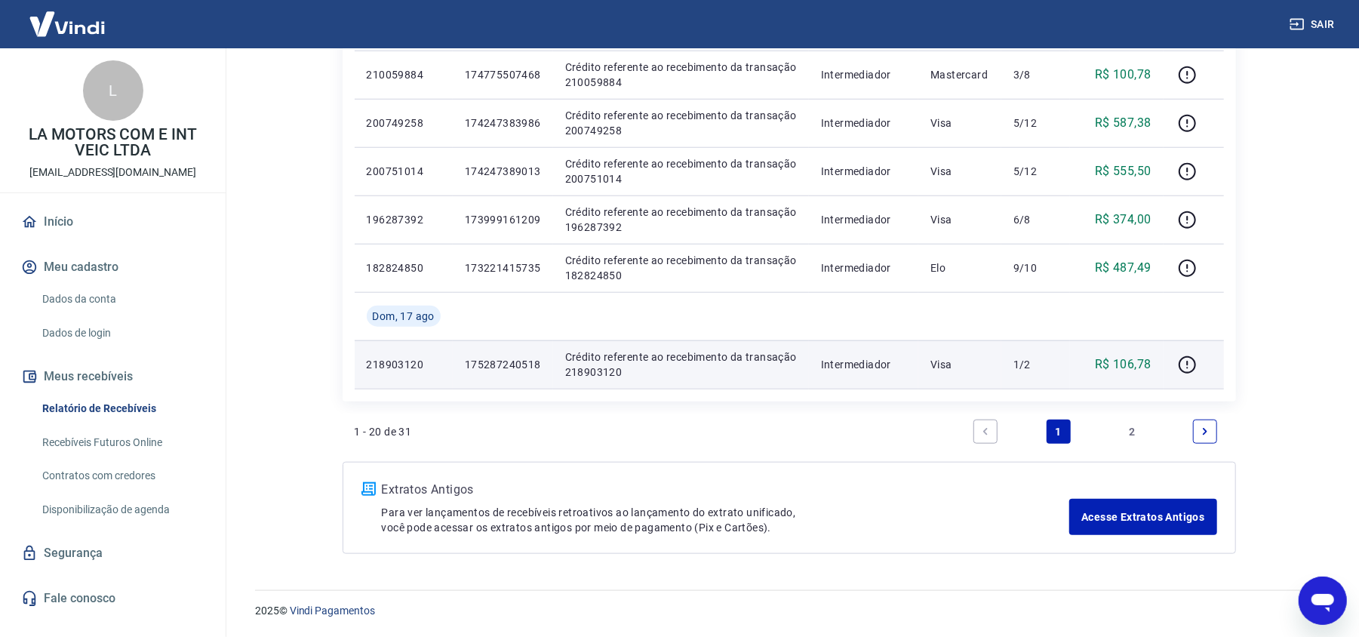
click at [477, 357] on p "175287240518" at bounding box center [503, 364] width 76 height 15
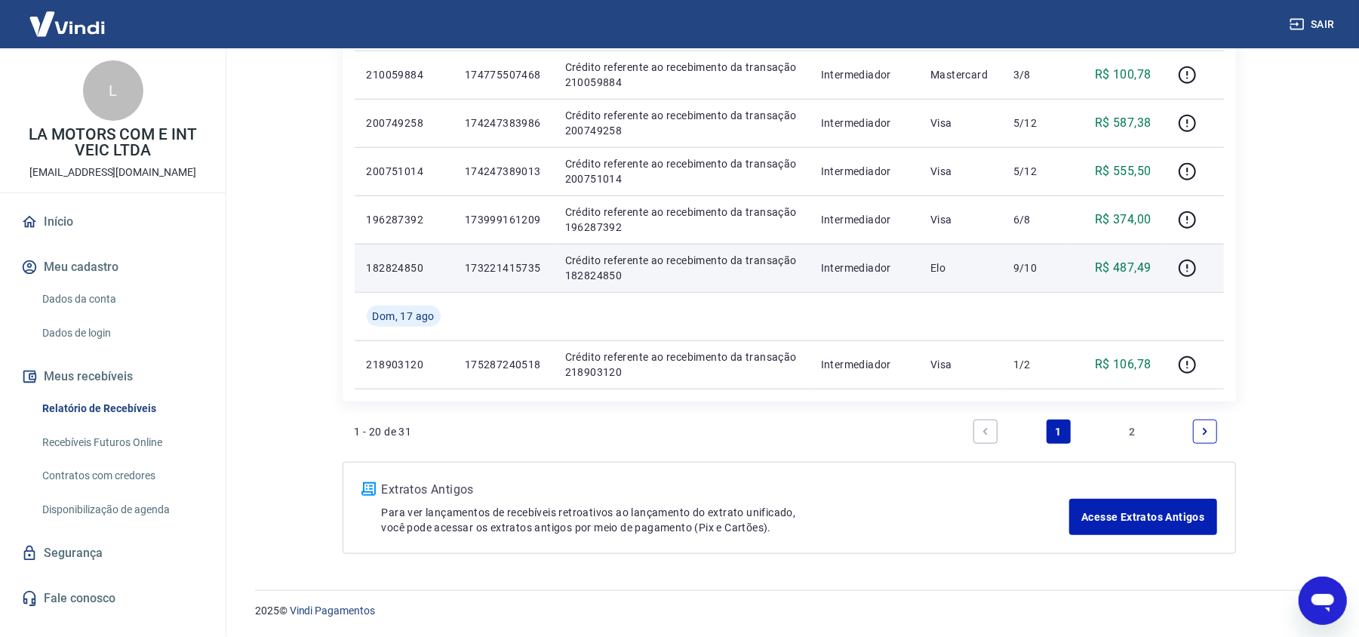
click at [504, 272] on p "173221415735" at bounding box center [503, 267] width 76 height 15
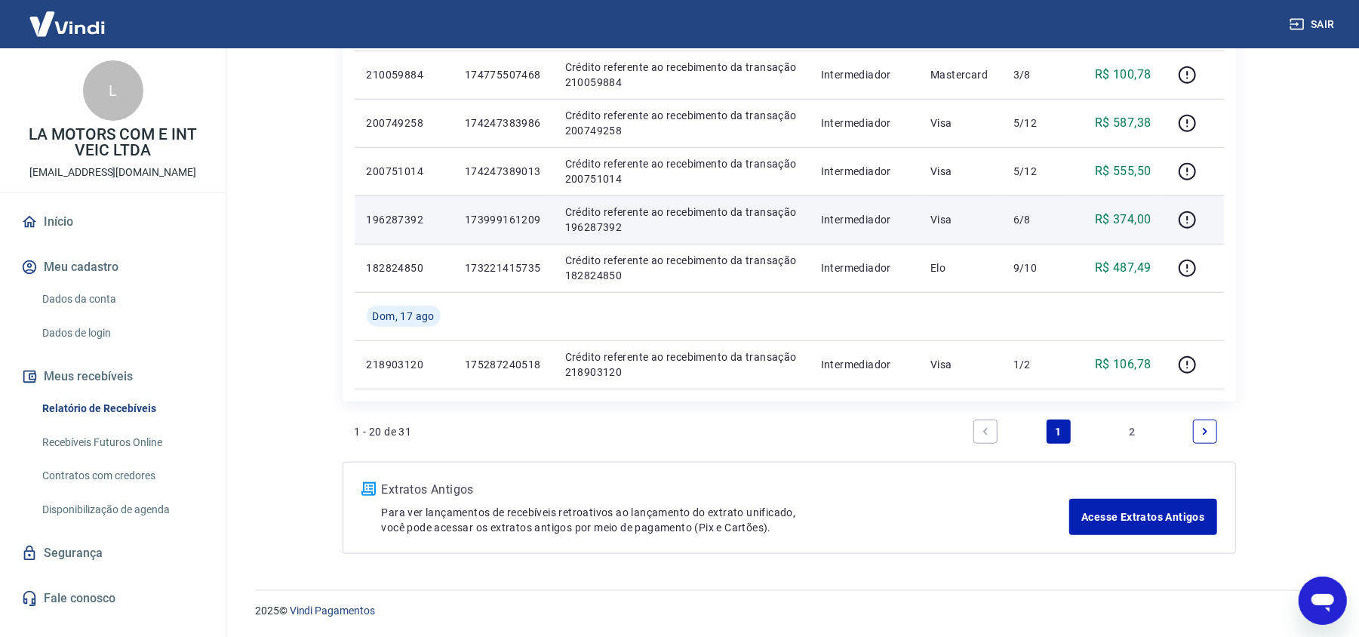
click at [484, 220] on p "173999161209" at bounding box center [503, 219] width 76 height 15
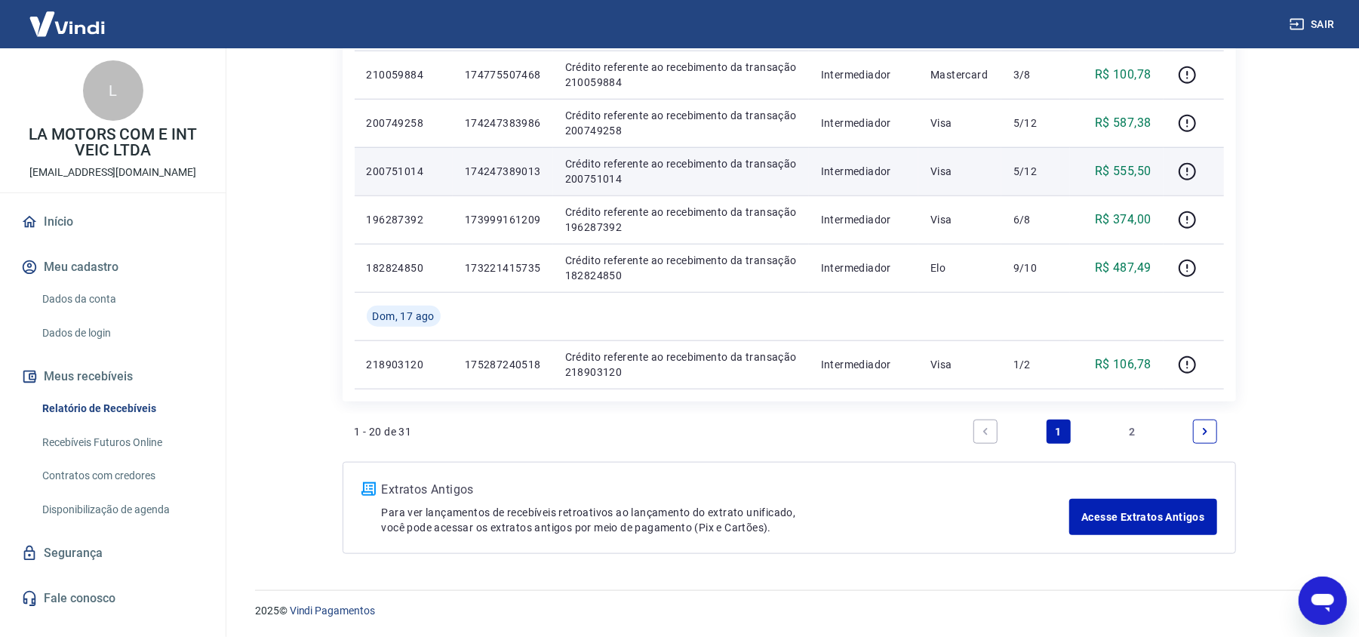
click at [507, 167] on p "174247389013" at bounding box center [503, 171] width 76 height 15
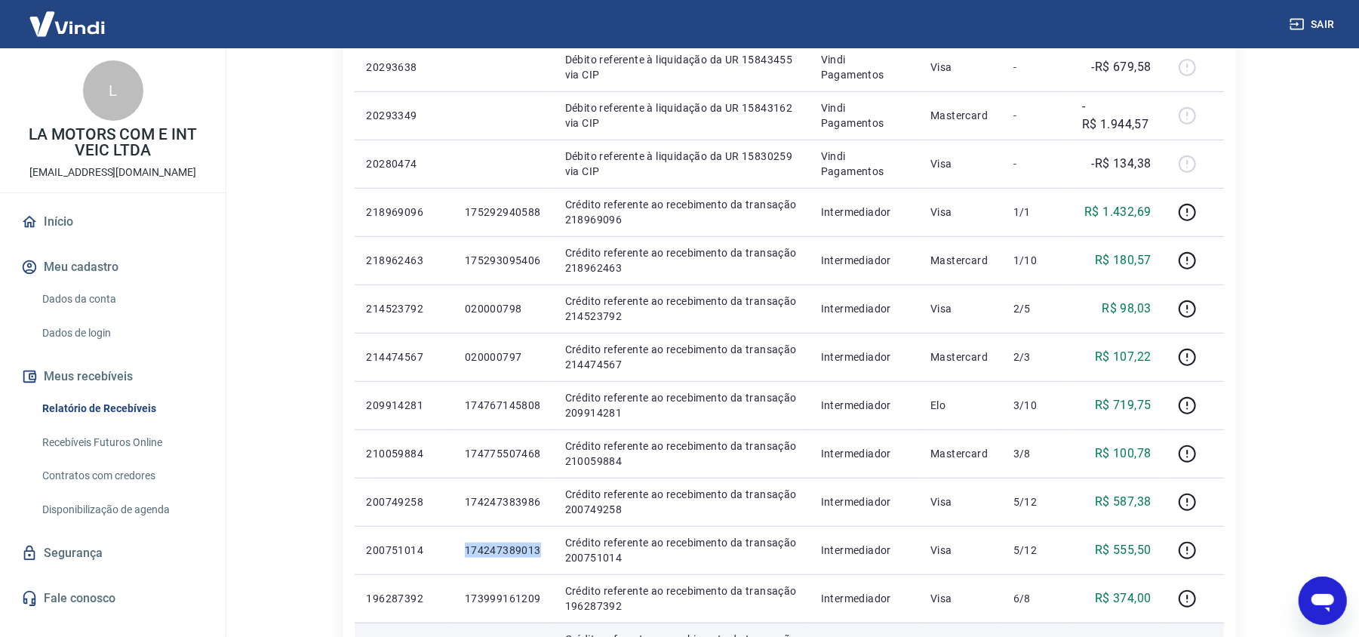
scroll to position [581, 0]
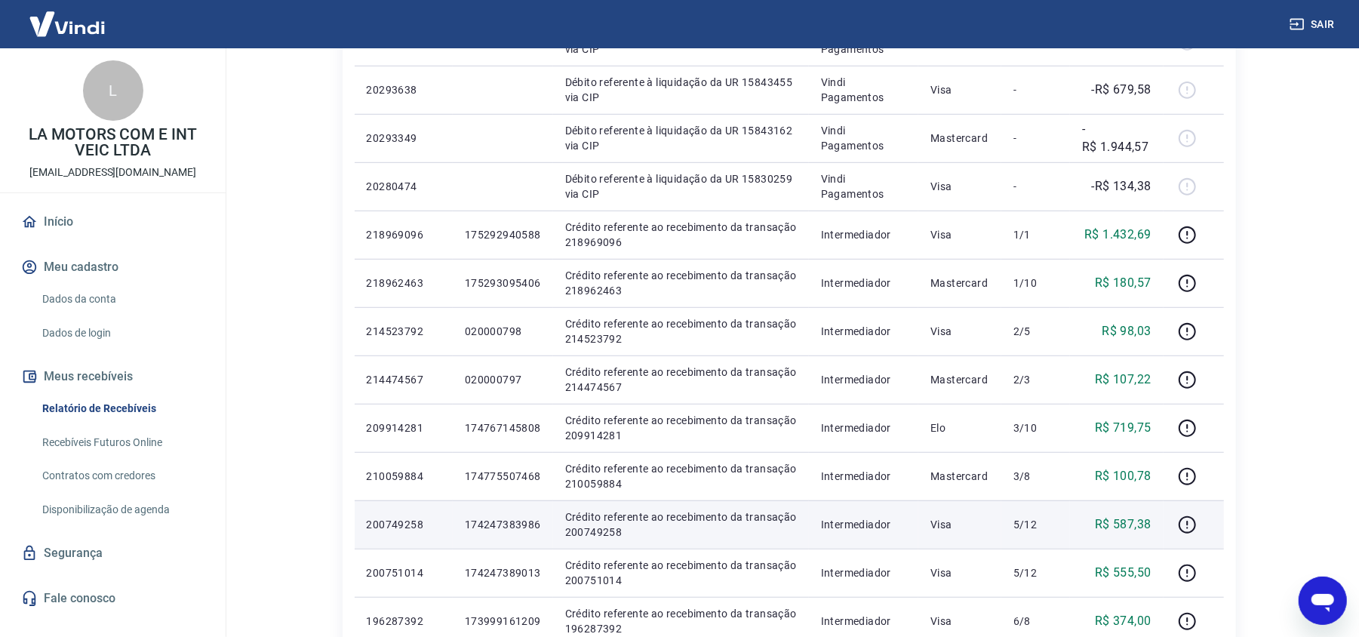
click at [498, 530] on p "174247383986" at bounding box center [503, 524] width 76 height 15
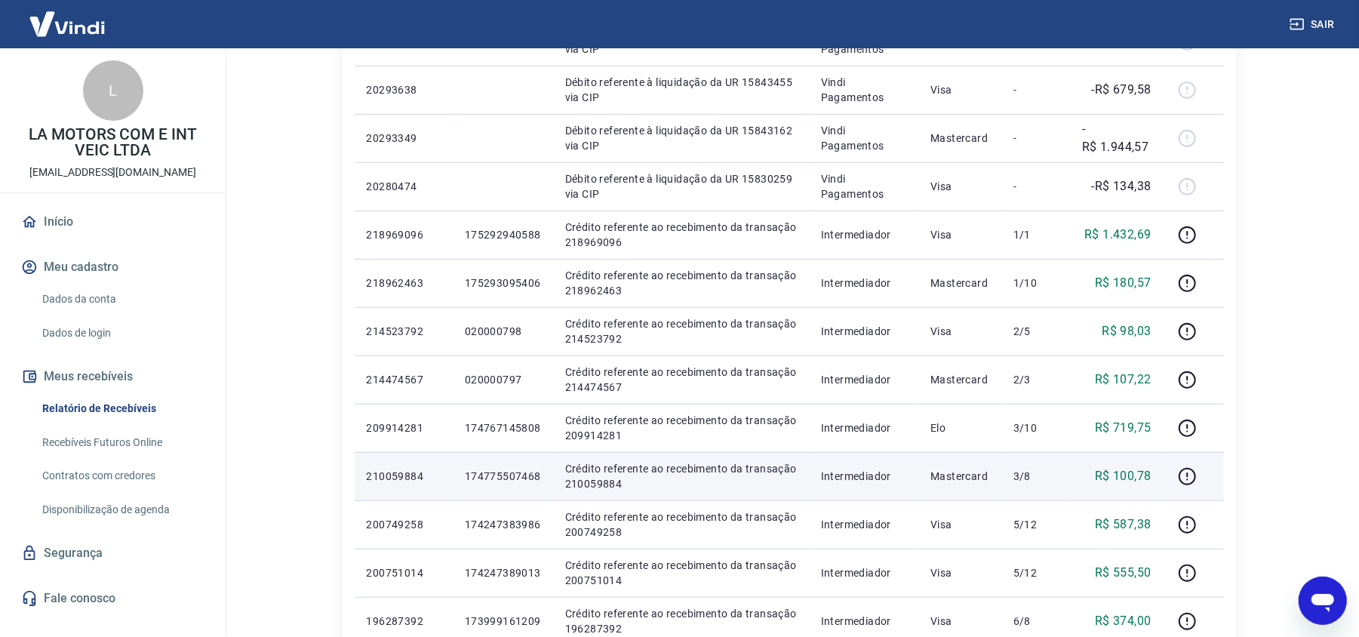
click at [511, 477] on p "174775507468" at bounding box center [503, 475] width 76 height 15
click at [502, 469] on p "174775507468" at bounding box center [503, 475] width 76 height 15
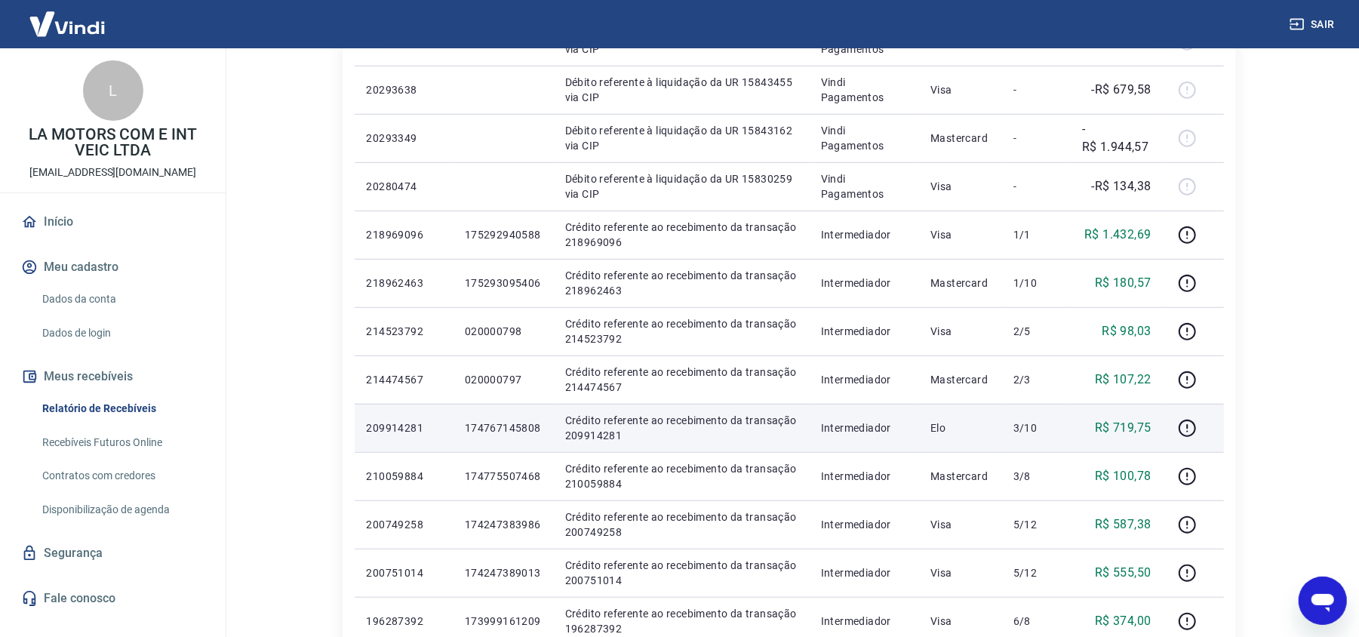
click at [502, 428] on p "174767145808" at bounding box center [503, 427] width 76 height 15
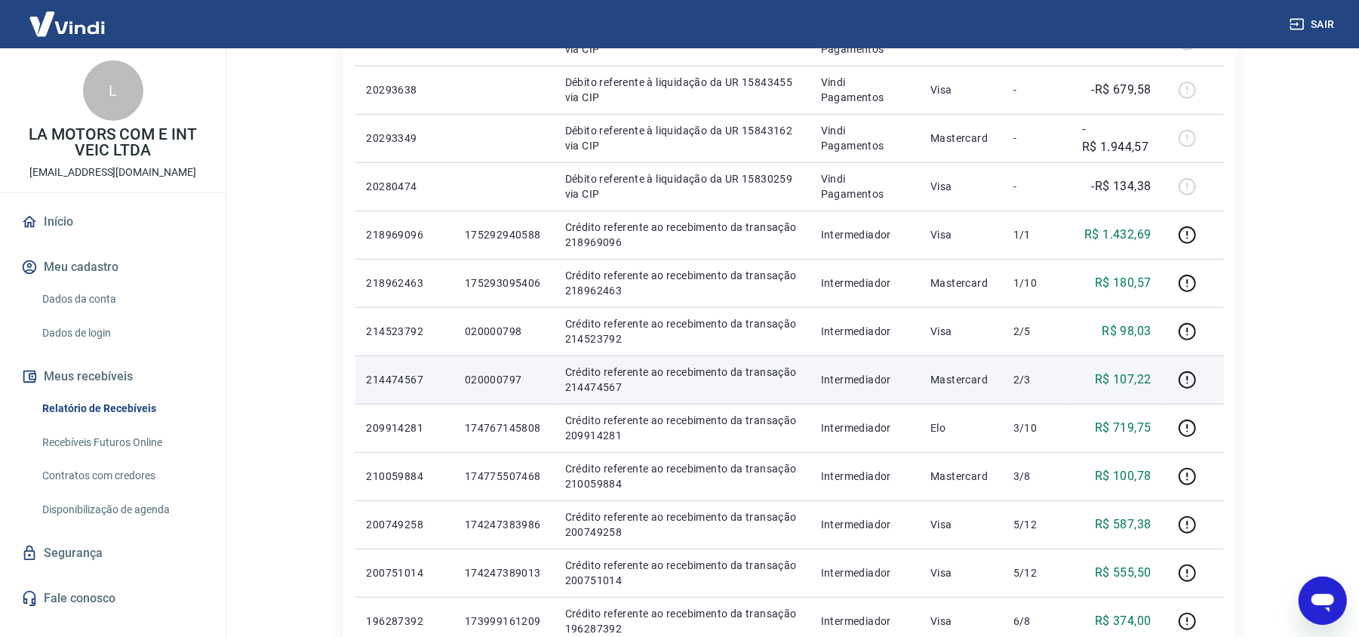
click at [498, 373] on p "020000797" at bounding box center [503, 379] width 76 height 15
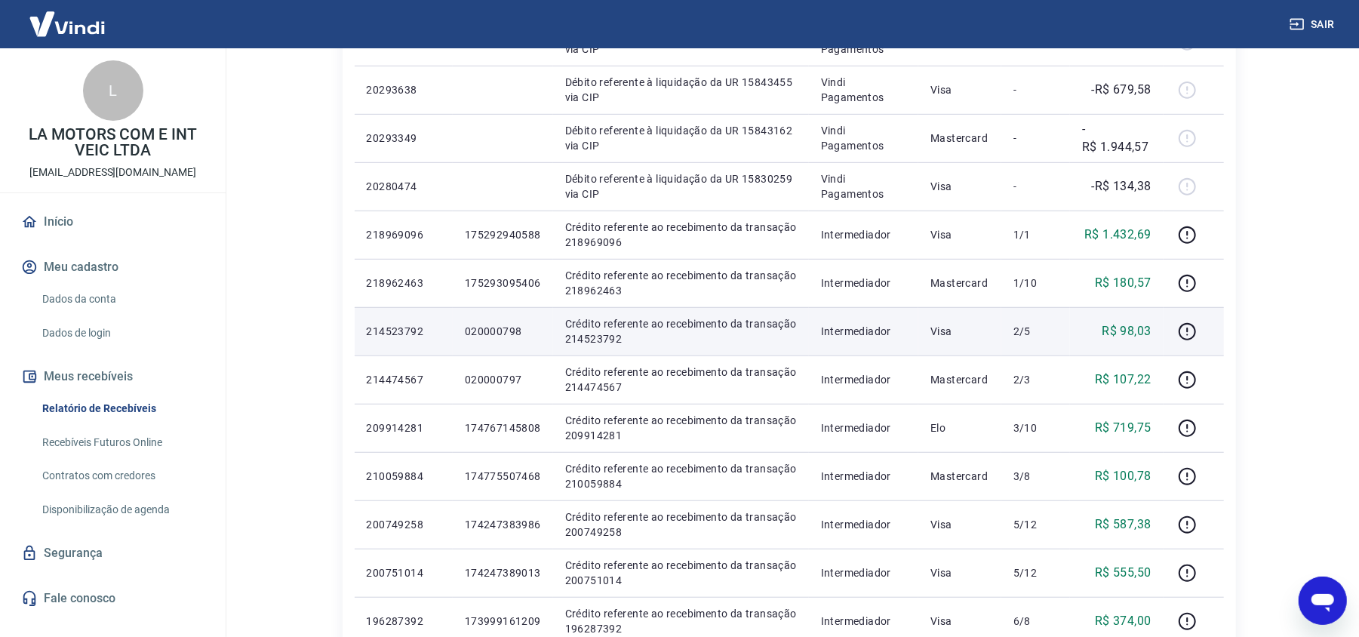
click at [466, 324] on p "020000798" at bounding box center [503, 331] width 76 height 15
click at [468, 324] on p "020000798" at bounding box center [503, 331] width 76 height 15
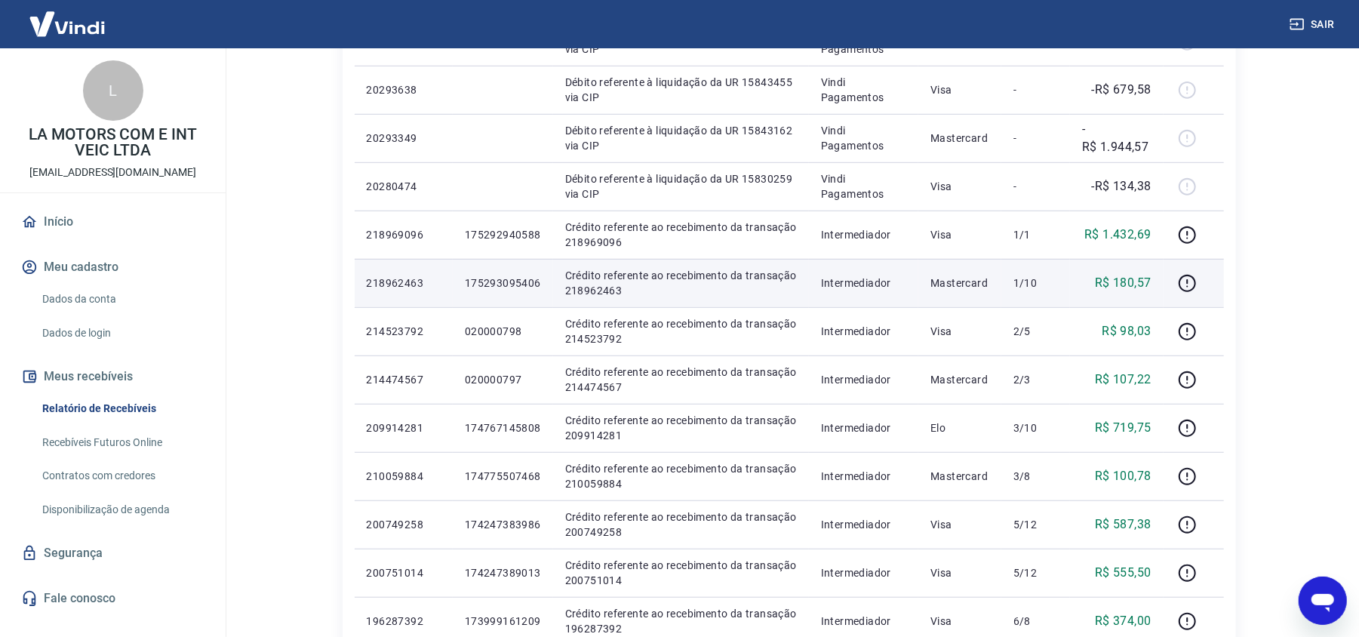
click at [504, 278] on p "175293095406" at bounding box center [503, 282] width 76 height 15
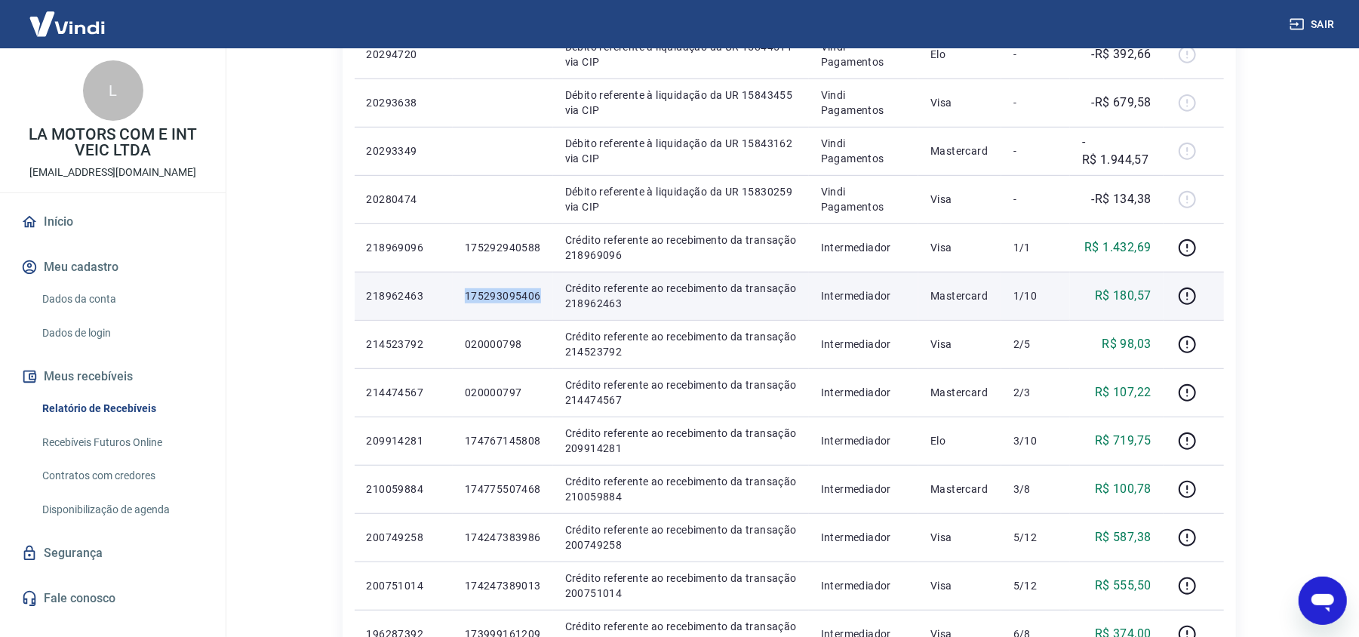
scroll to position [380, 0]
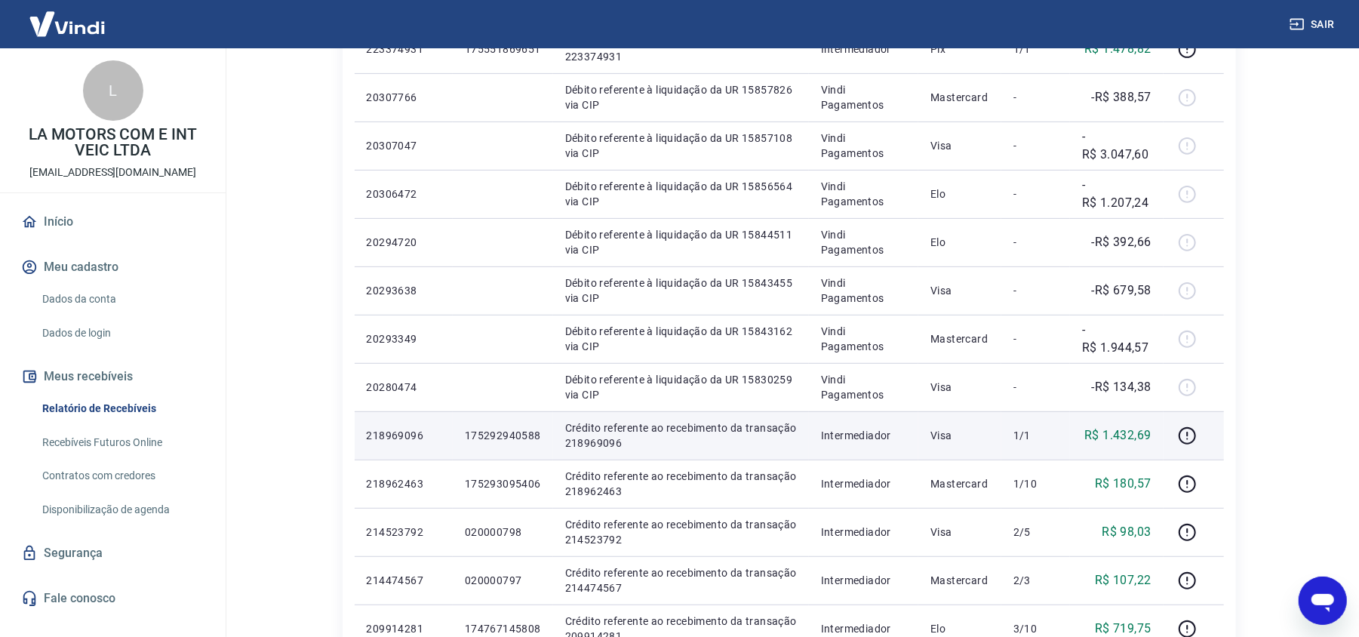
click at [514, 428] on p "175292940588" at bounding box center [503, 435] width 76 height 15
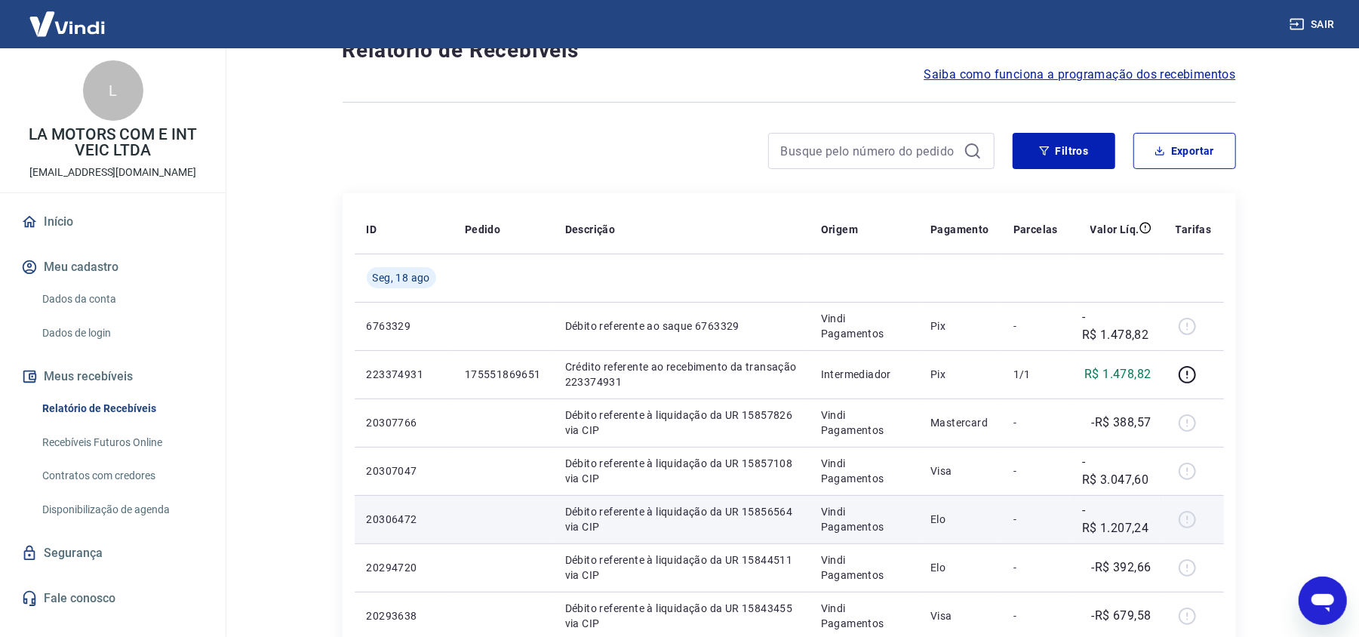
scroll to position [0, 0]
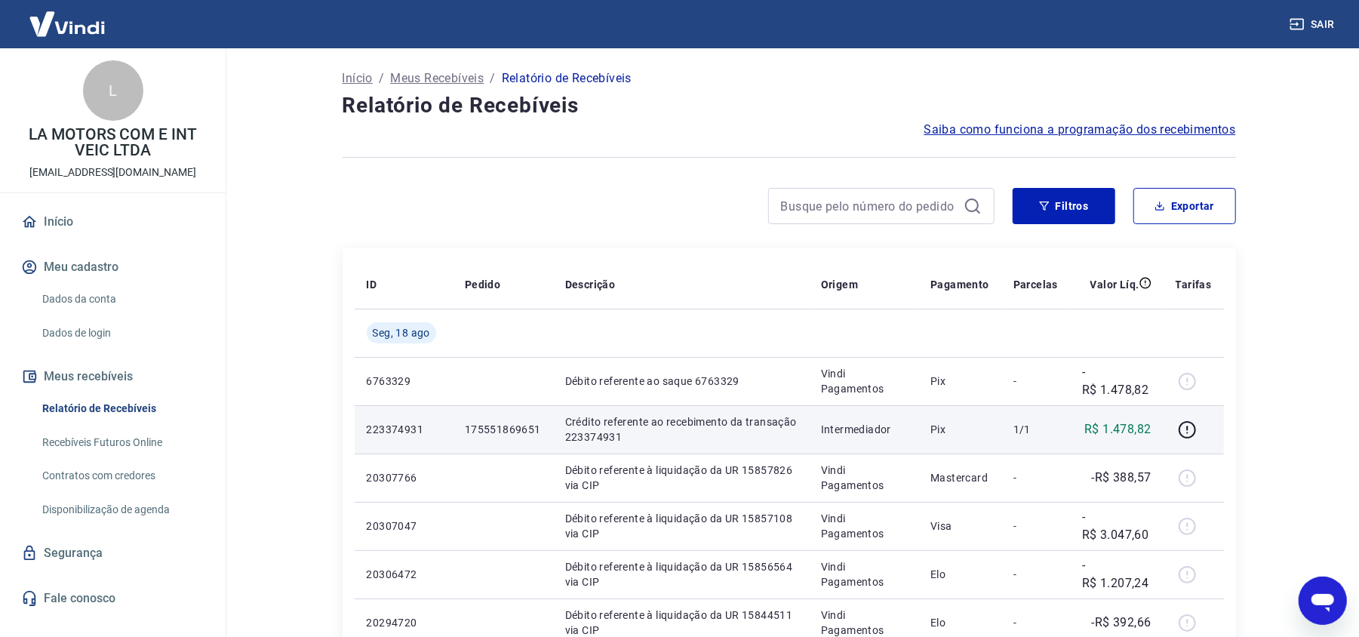
click at [502, 425] on p "175551869651" at bounding box center [503, 429] width 76 height 15
click at [504, 425] on p "175551869651" at bounding box center [503, 429] width 76 height 15
click at [418, 422] on p "223374931" at bounding box center [404, 429] width 74 height 15
click at [411, 424] on p "223374931" at bounding box center [404, 429] width 74 height 15
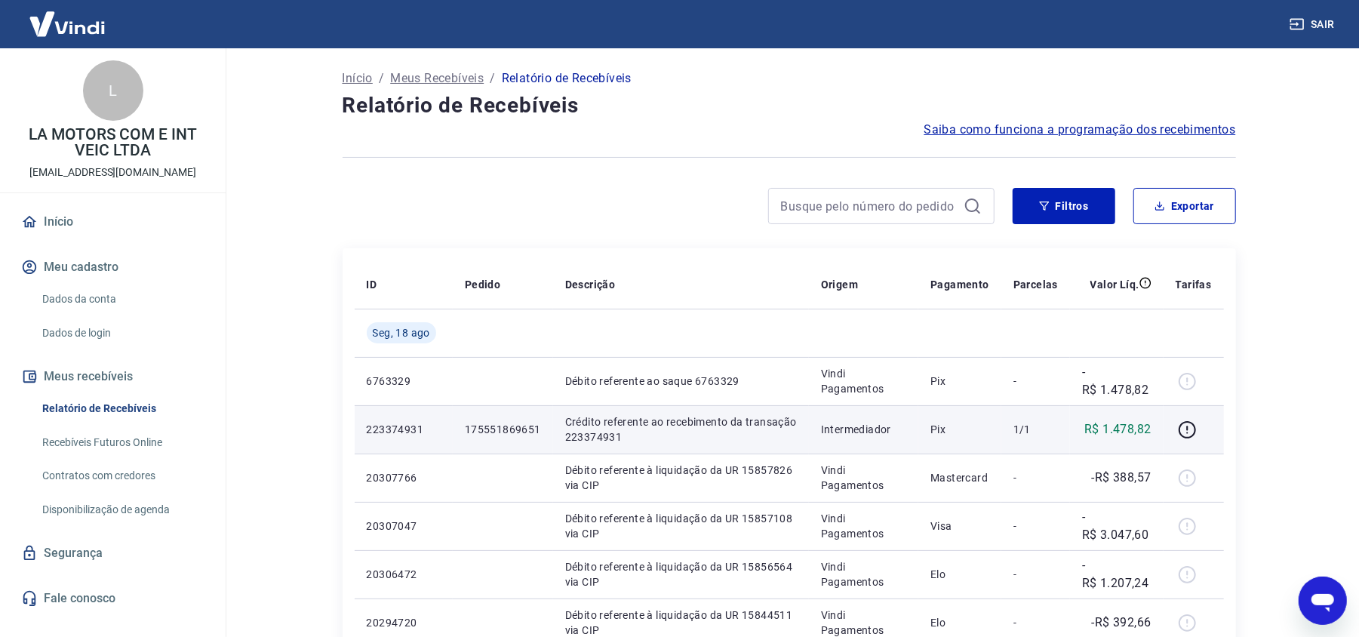
click at [409, 425] on p "223374931" at bounding box center [404, 429] width 74 height 15
click at [538, 432] on p "175551869651" at bounding box center [503, 429] width 76 height 15
click at [519, 431] on p "175551869651" at bounding box center [503, 429] width 76 height 15
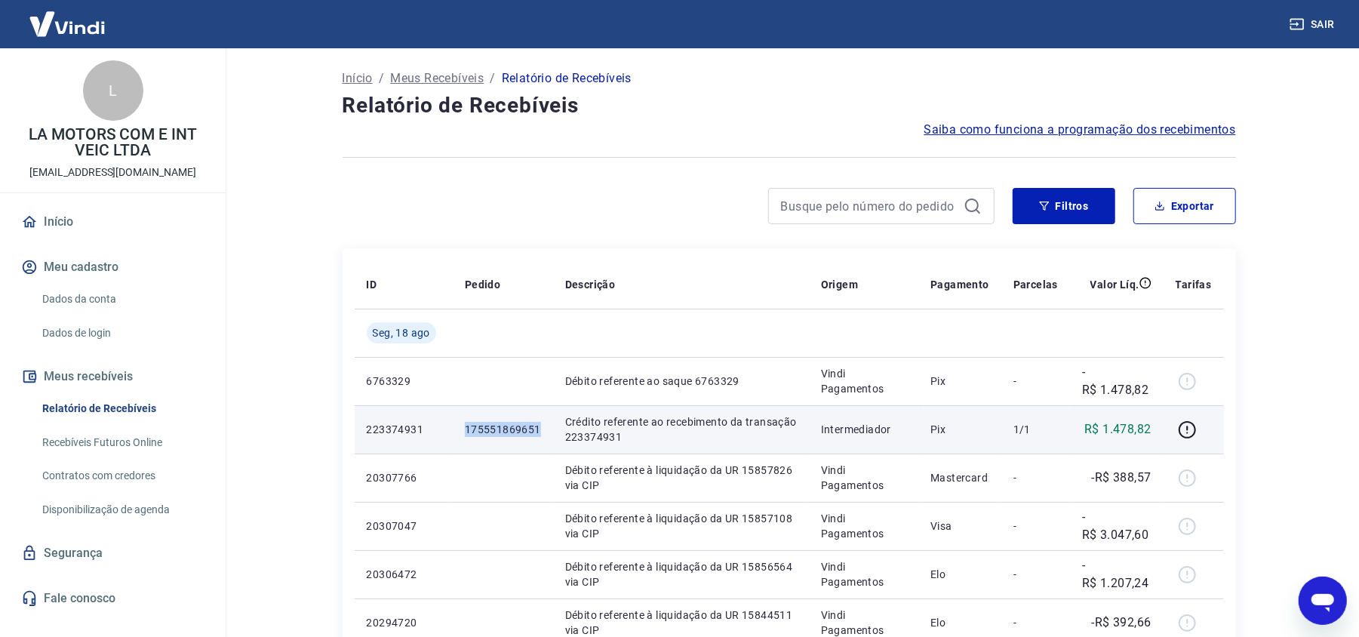
click at [519, 431] on p "175551869651" at bounding box center [503, 429] width 76 height 15
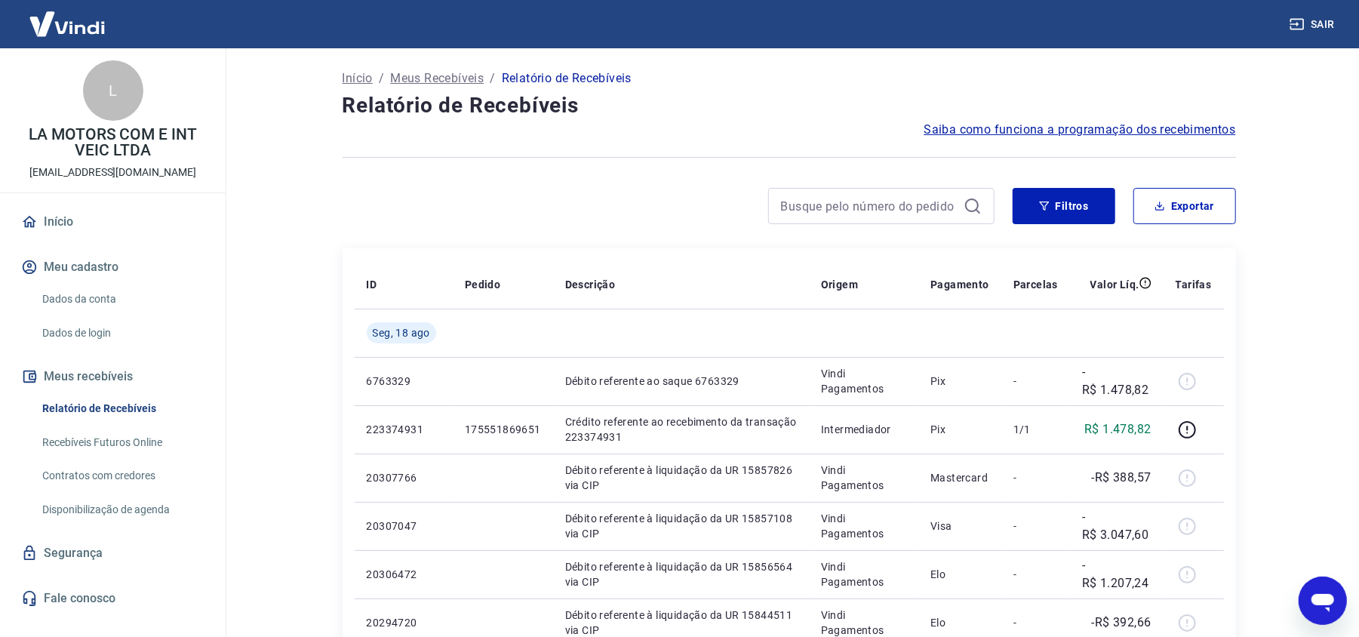
click at [519, 218] on div at bounding box center [668, 206] width 652 height 36
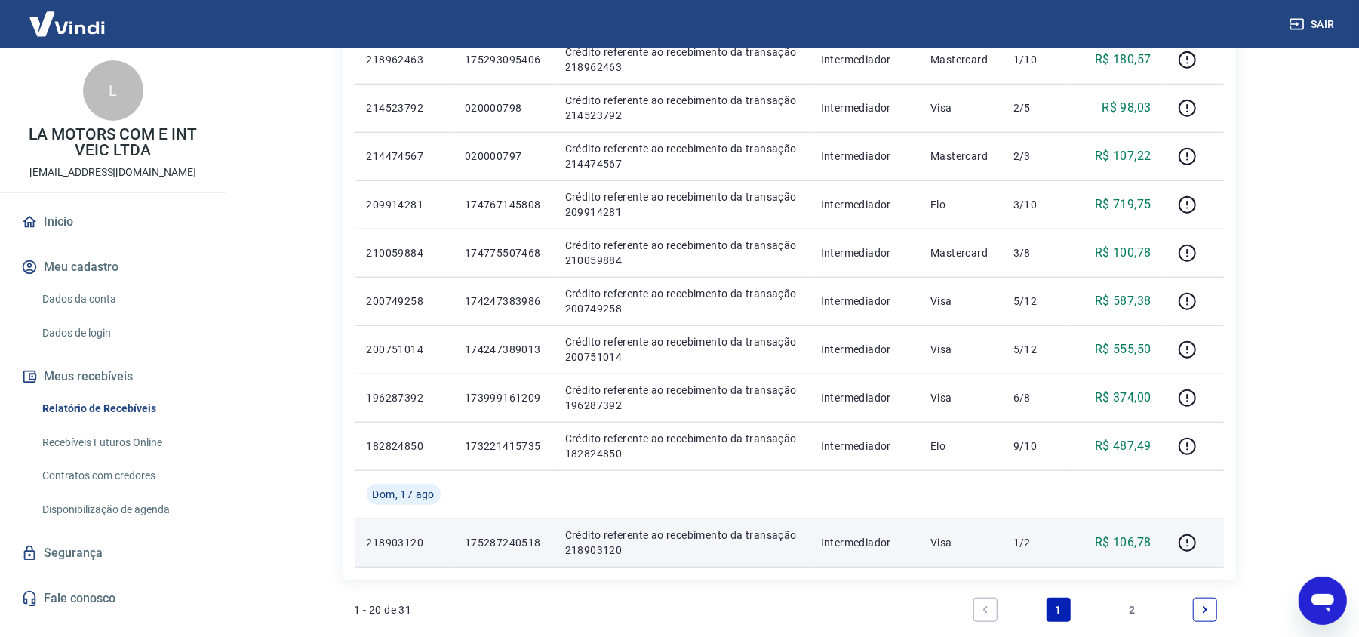
scroll to position [905, 0]
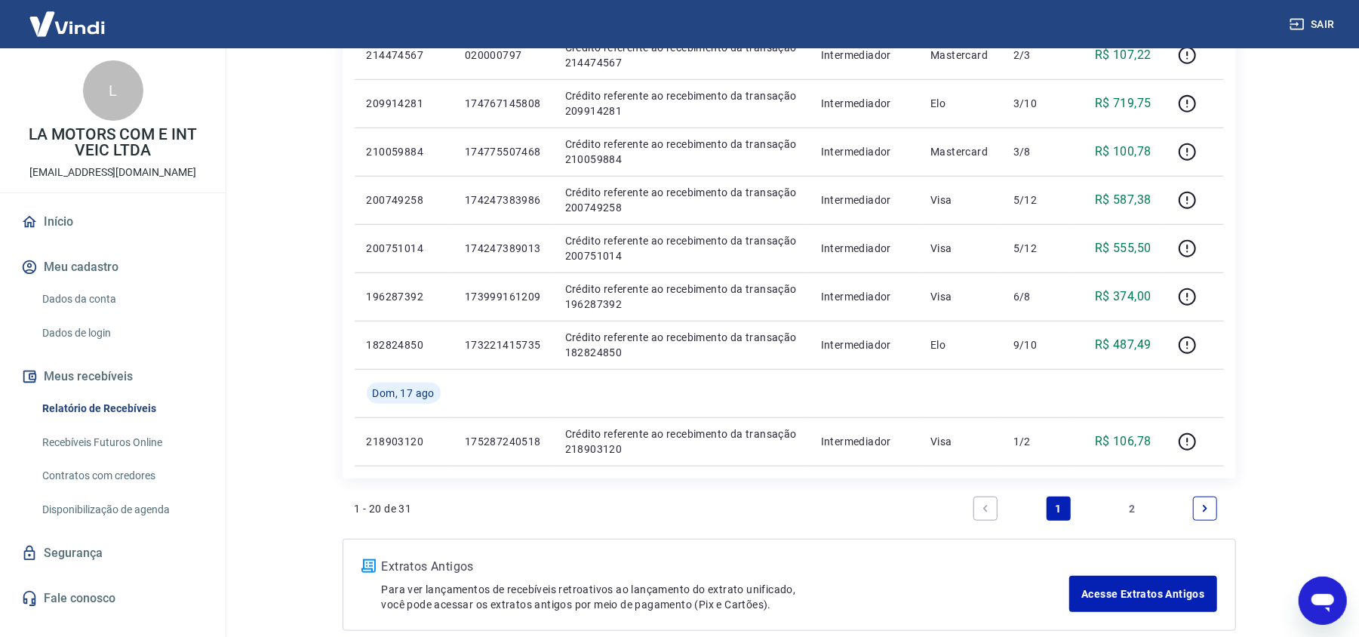
click at [1132, 514] on link "2" at bounding box center [1131, 508] width 24 height 24
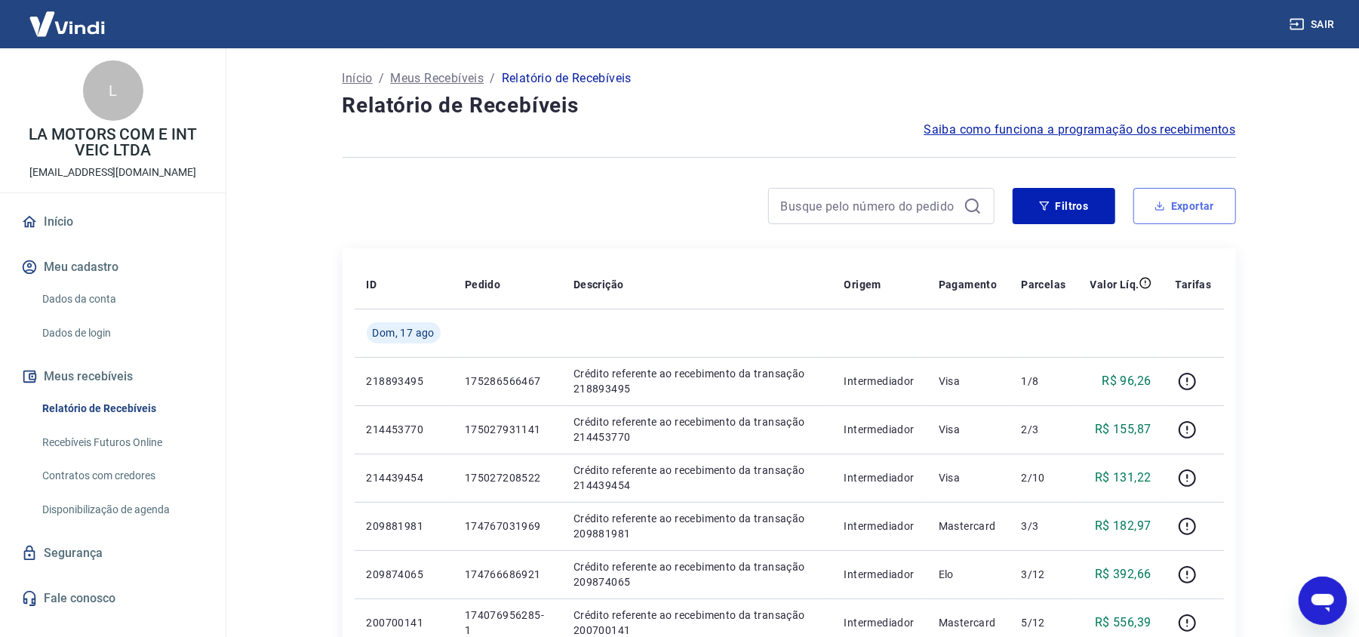
click at [1169, 210] on button "Exportar" at bounding box center [1184, 206] width 103 height 36
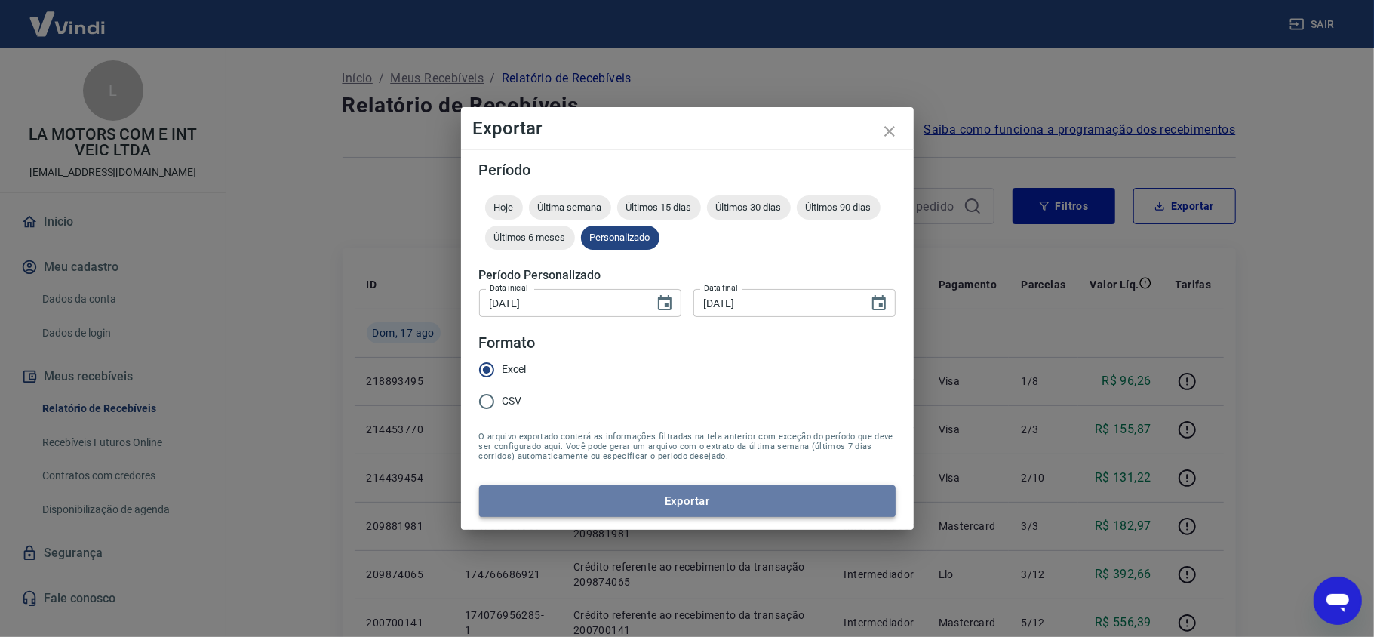
click at [692, 501] on button "Exportar" at bounding box center [687, 501] width 416 height 32
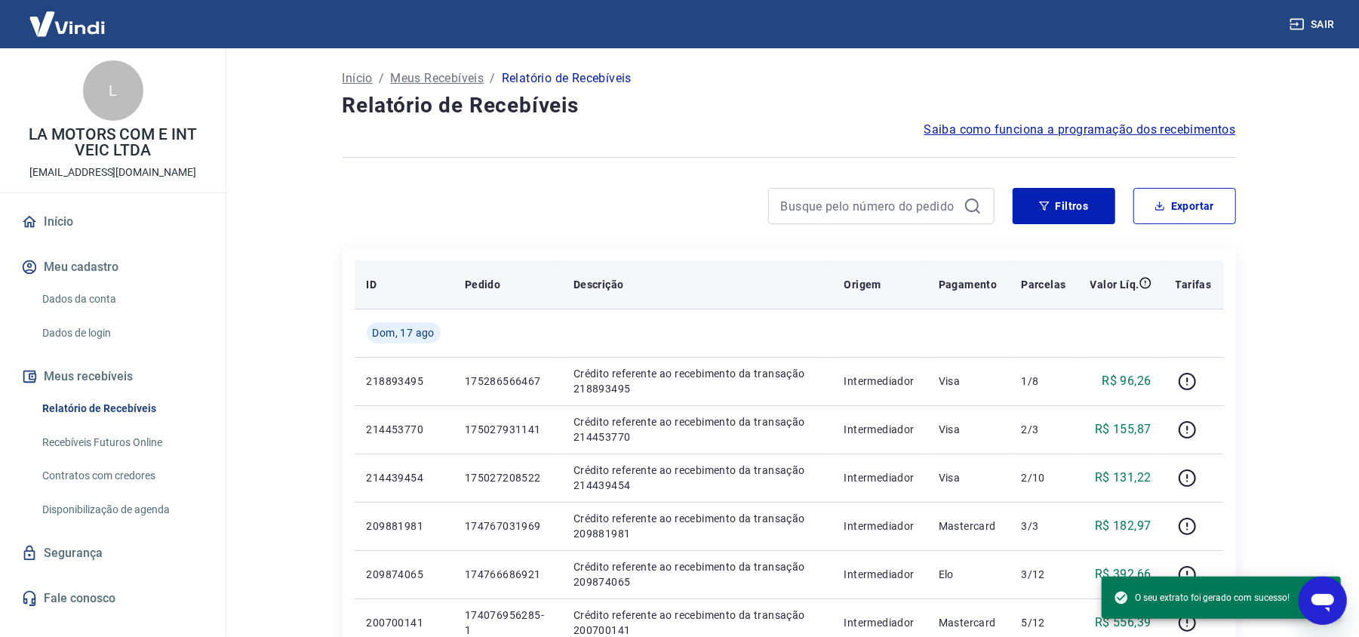
click at [691, 269] on th "Descrição" at bounding box center [696, 284] width 271 height 48
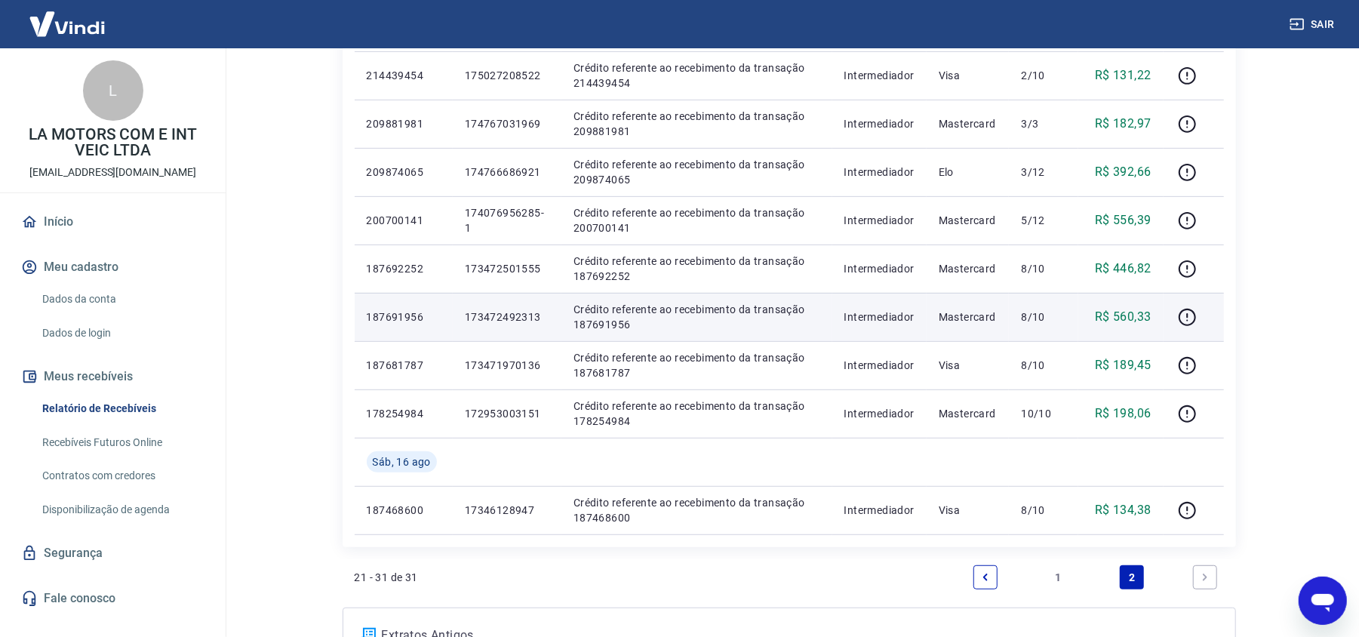
scroll to position [549, 0]
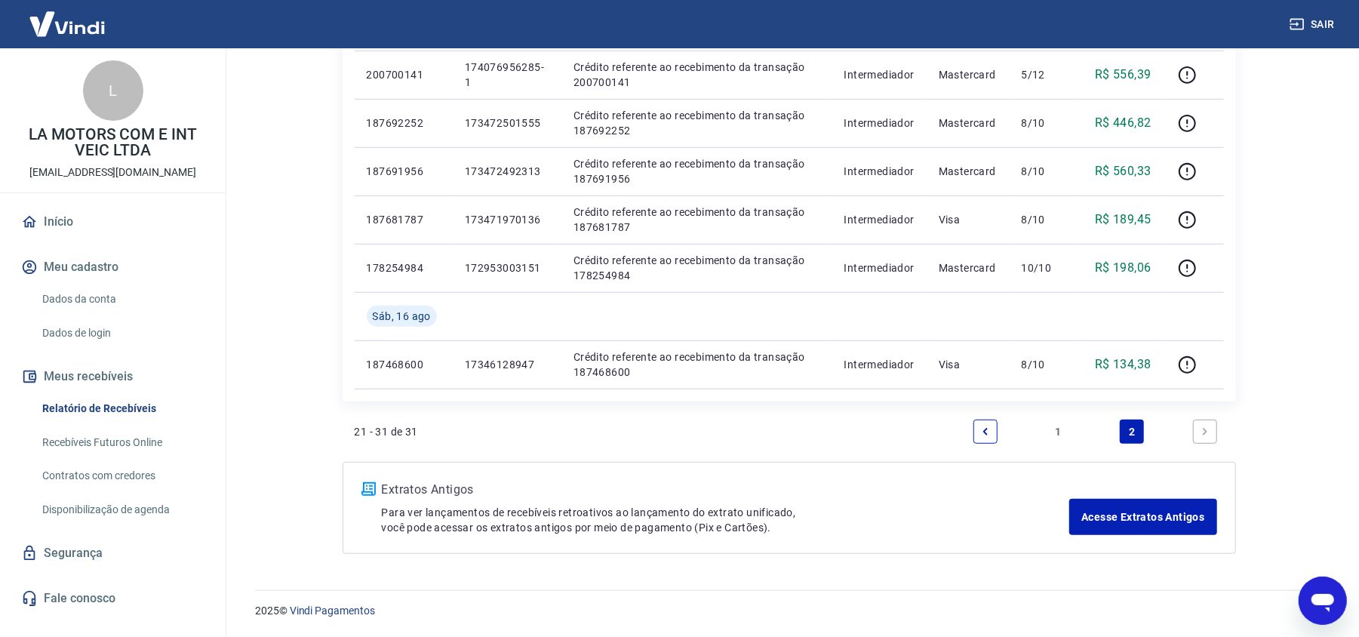
click at [1058, 433] on link "1" at bounding box center [1058, 431] width 24 height 24
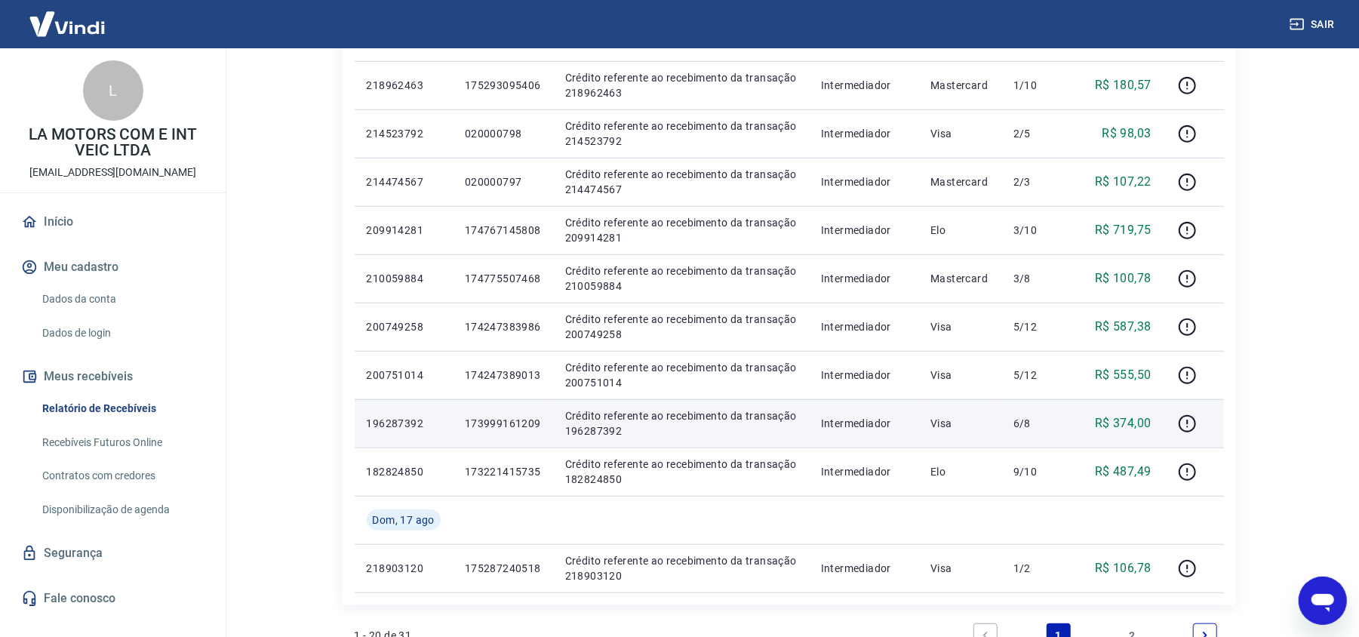
scroll to position [984, 0]
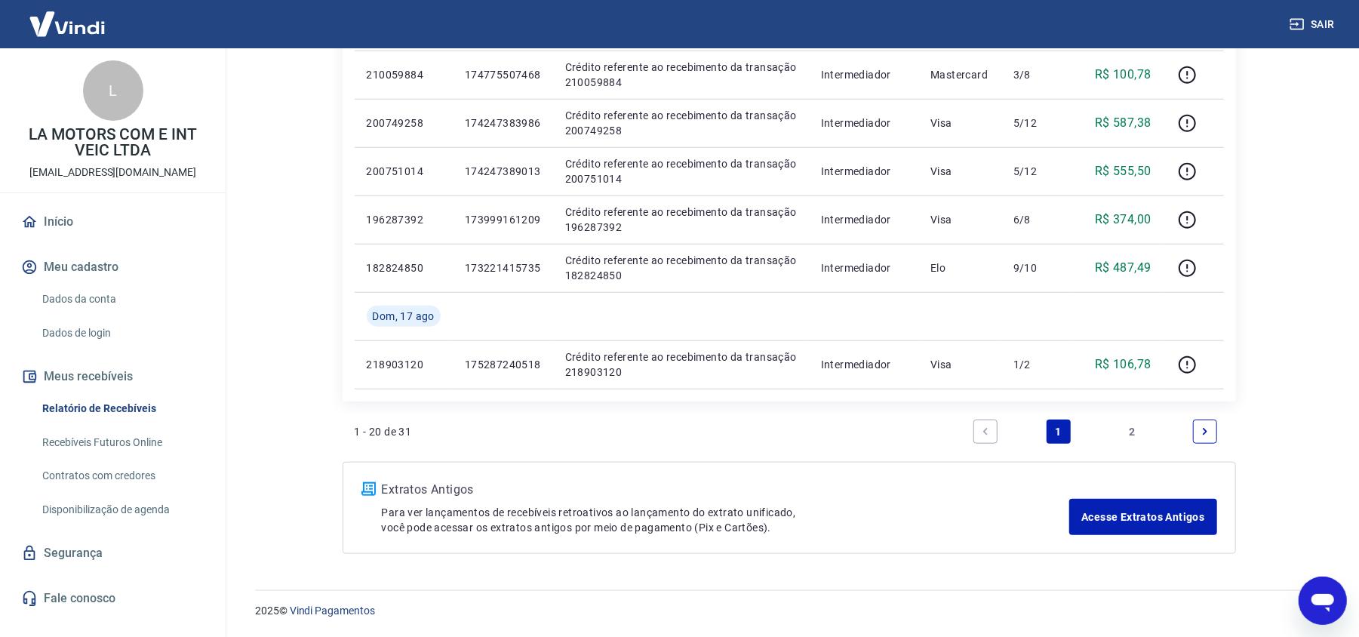
click at [1114, 431] on ul "1 2" at bounding box center [1095, 431] width 256 height 36
click at [1123, 427] on link "2" at bounding box center [1131, 431] width 24 height 24
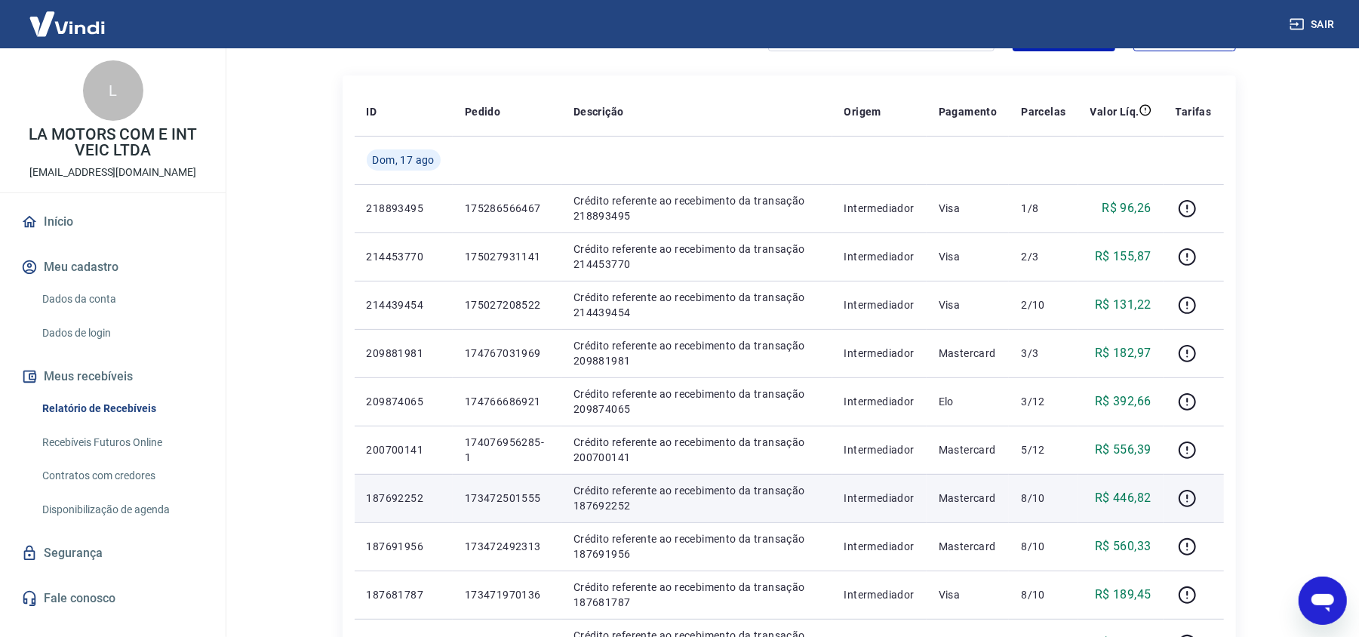
scroll to position [201, 0]
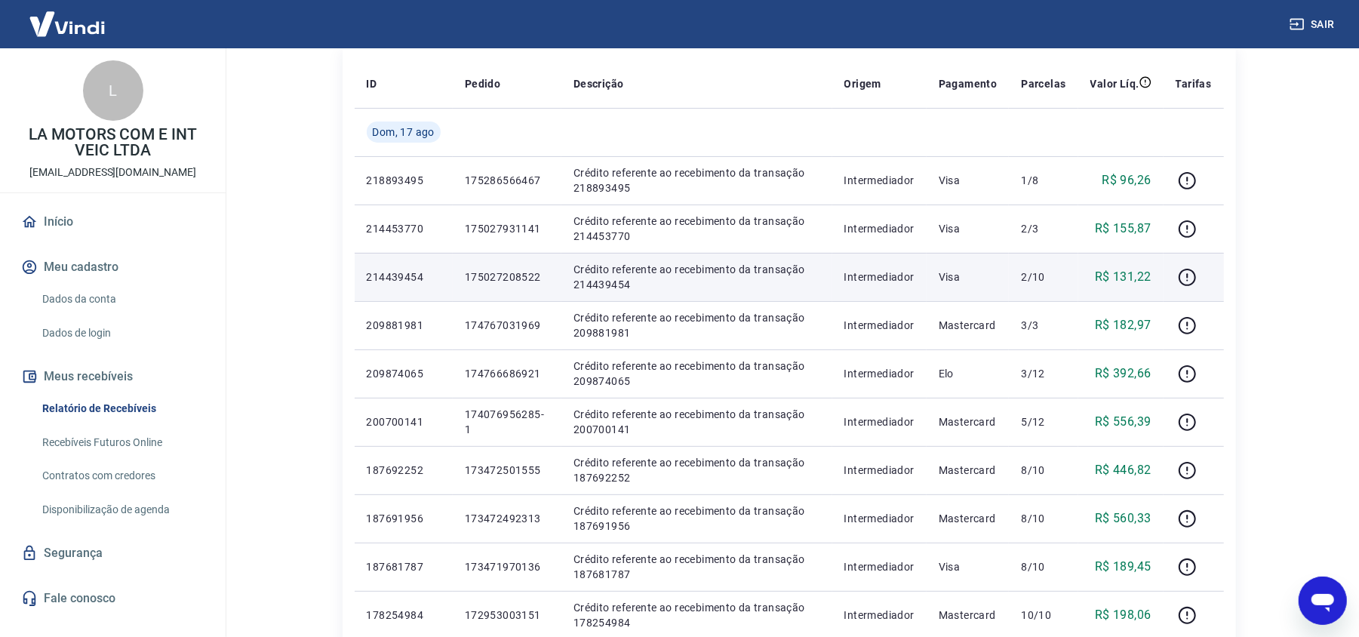
click at [511, 281] on p "175027208522" at bounding box center [507, 276] width 84 height 15
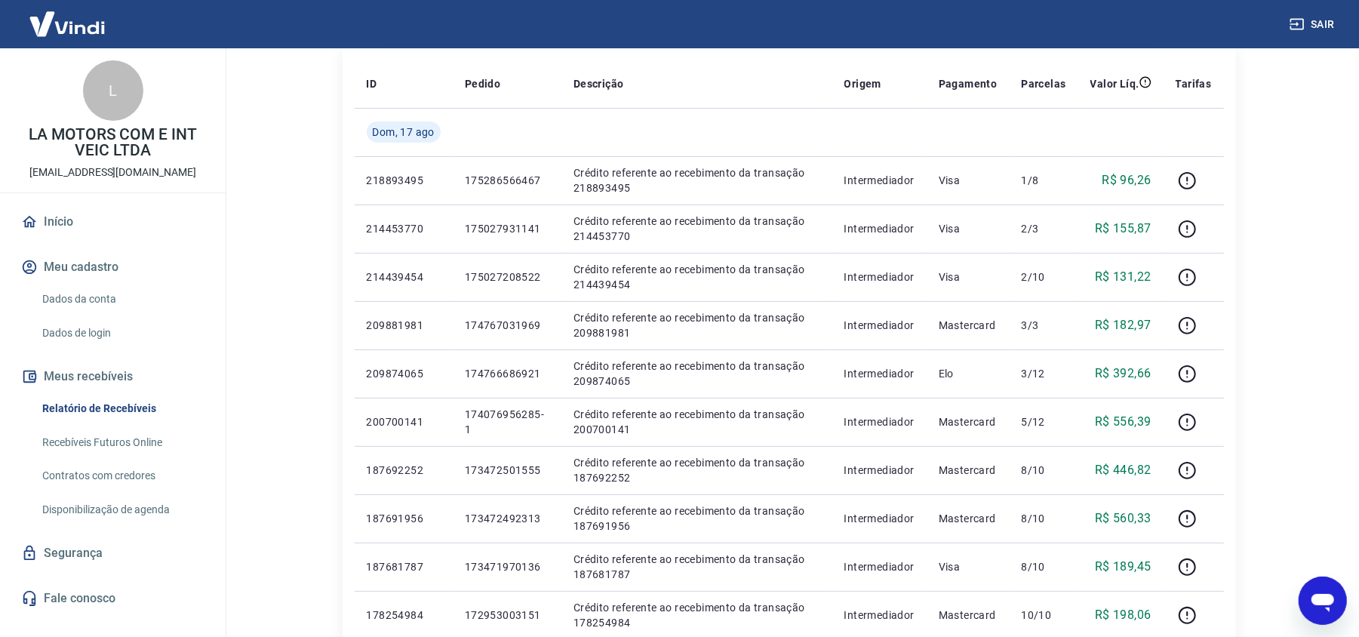
click at [36, 61] on div "L LA MOTORS COM E INT VEIC LTDA [EMAIL_ADDRESS][DOMAIN_NAME]" at bounding box center [113, 120] width 226 height 144
click at [35, 91] on div "L LA MOTORS COM E INT VEIC LTDA [EMAIL_ADDRESS][DOMAIN_NAME]" at bounding box center [113, 120] width 226 height 144
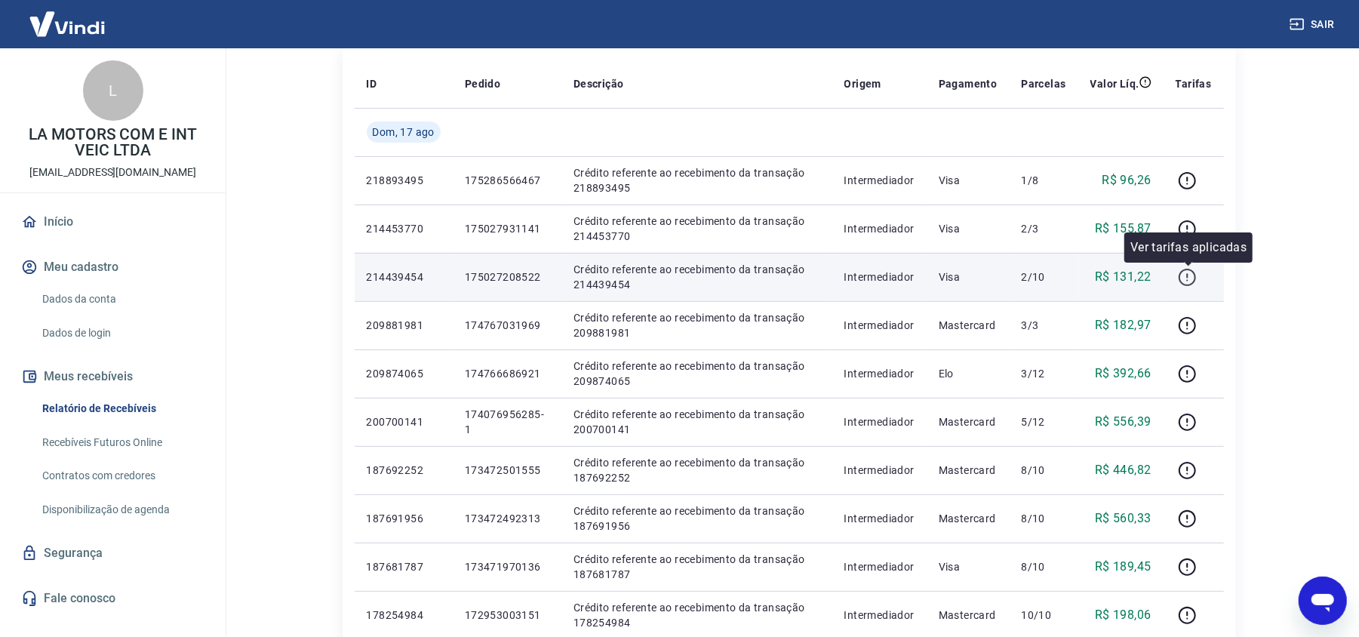
click at [1180, 275] on icon "button" at bounding box center [1186, 277] width 17 height 17
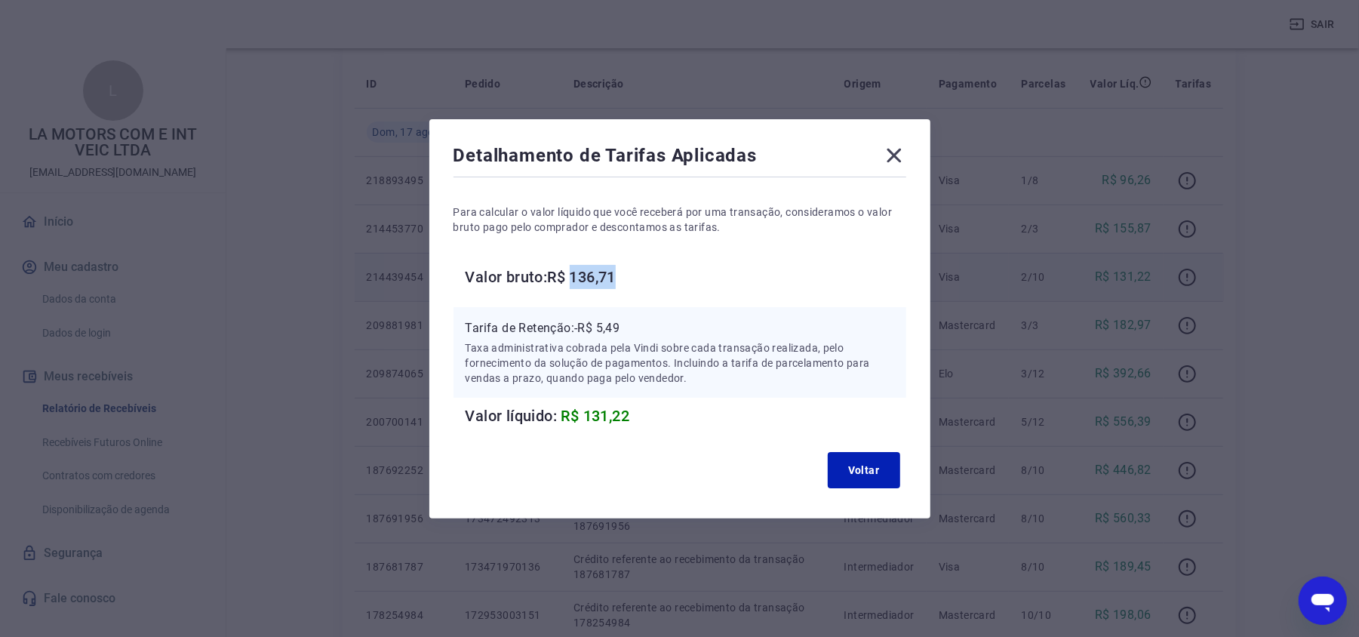
drag, startPoint x: 584, startPoint y: 275, endPoint x: 695, endPoint y: 279, distance: 110.9
click at [695, 279] on h6 "Valor bruto: R$ 136,71" at bounding box center [685, 277] width 441 height 24
click at [906, 145] on icon at bounding box center [894, 155] width 24 height 24
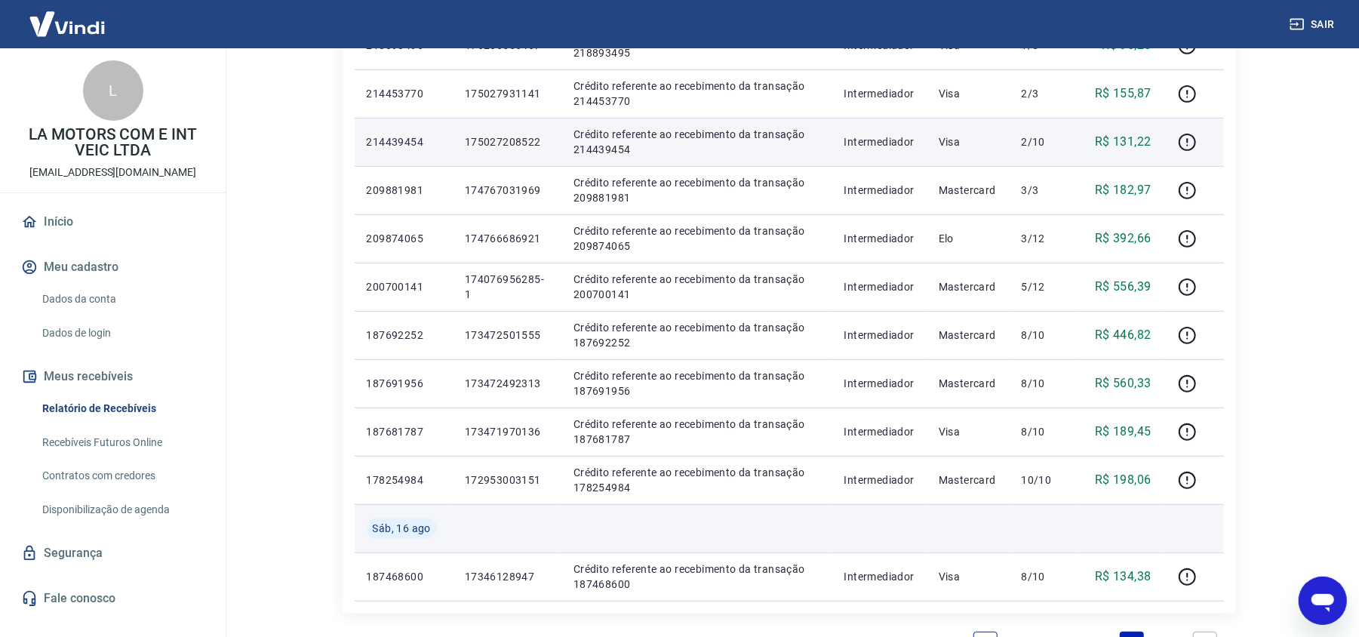
scroll to position [302, 0]
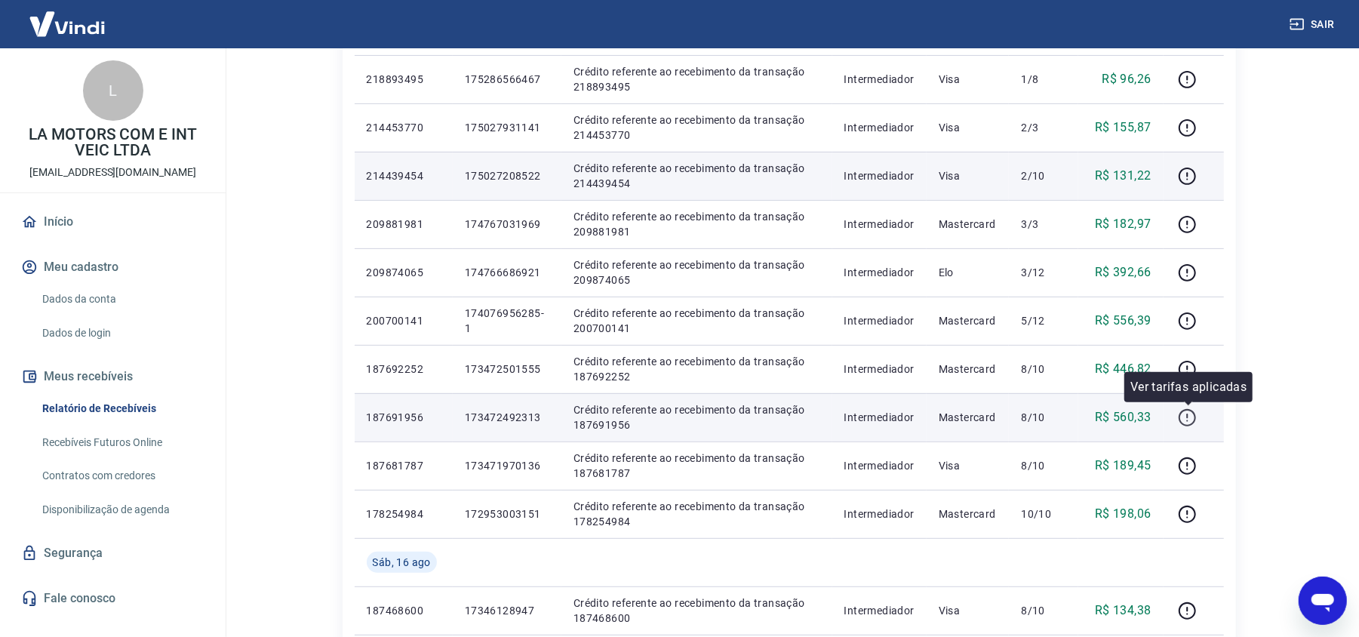
click at [1190, 415] on icon "button" at bounding box center [1186, 417] width 19 height 19
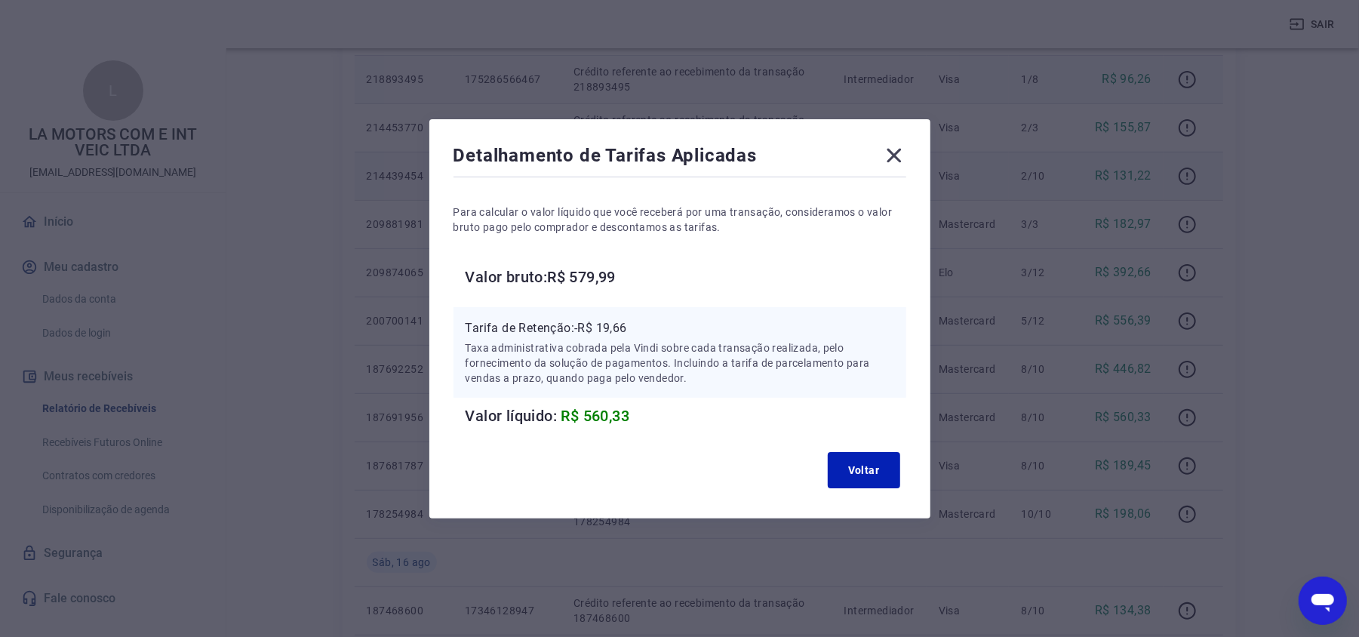
click at [900, 158] on icon at bounding box center [894, 155] width 24 height 24
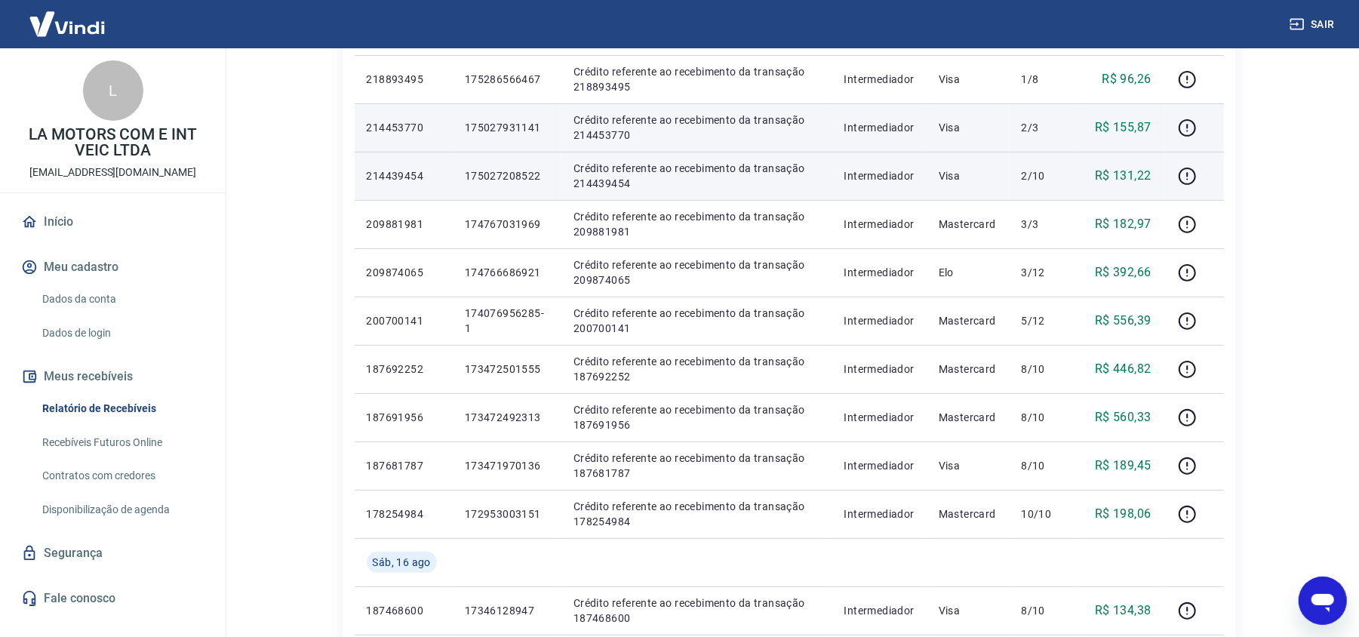
scroll to position [0, 0]
